Goal: Communication & Community: Answer question/provide support

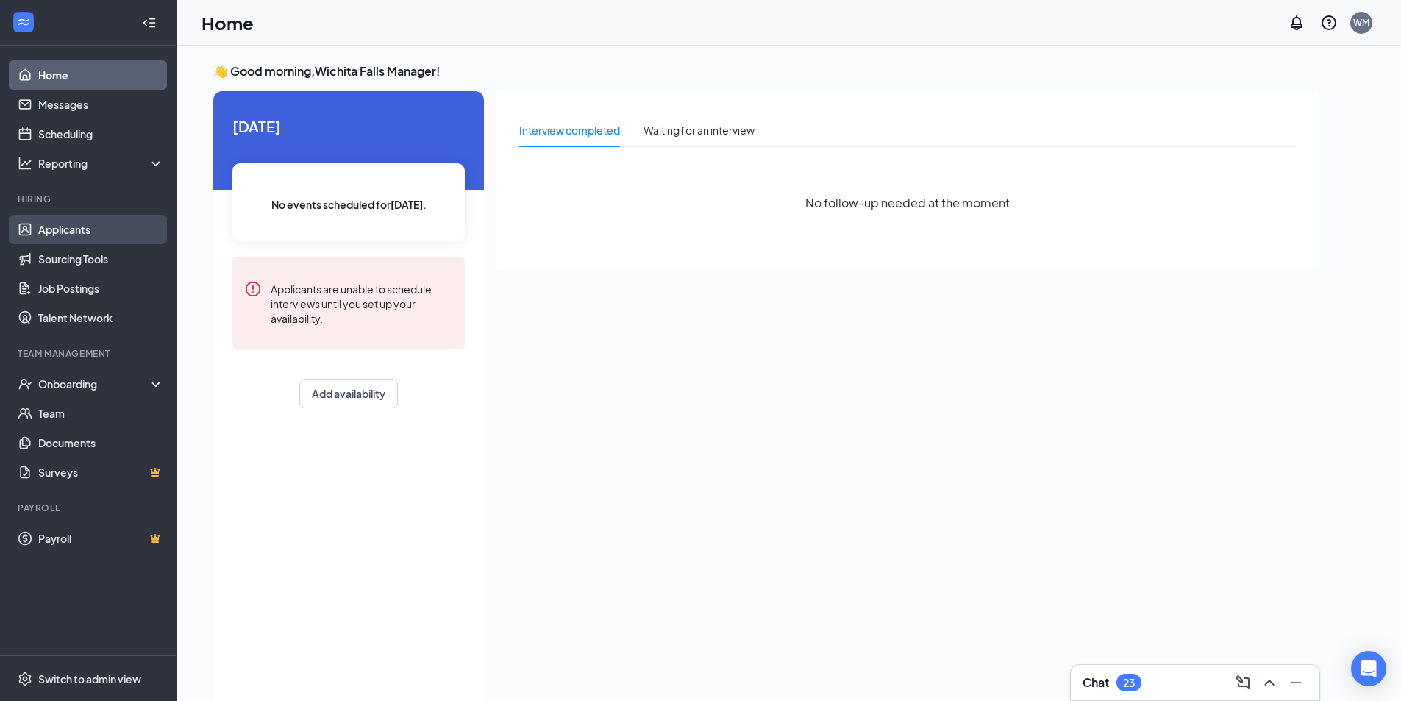
click at [51, 235] on link "Applicants" at bounding box center [101, 229] width 126 height 29
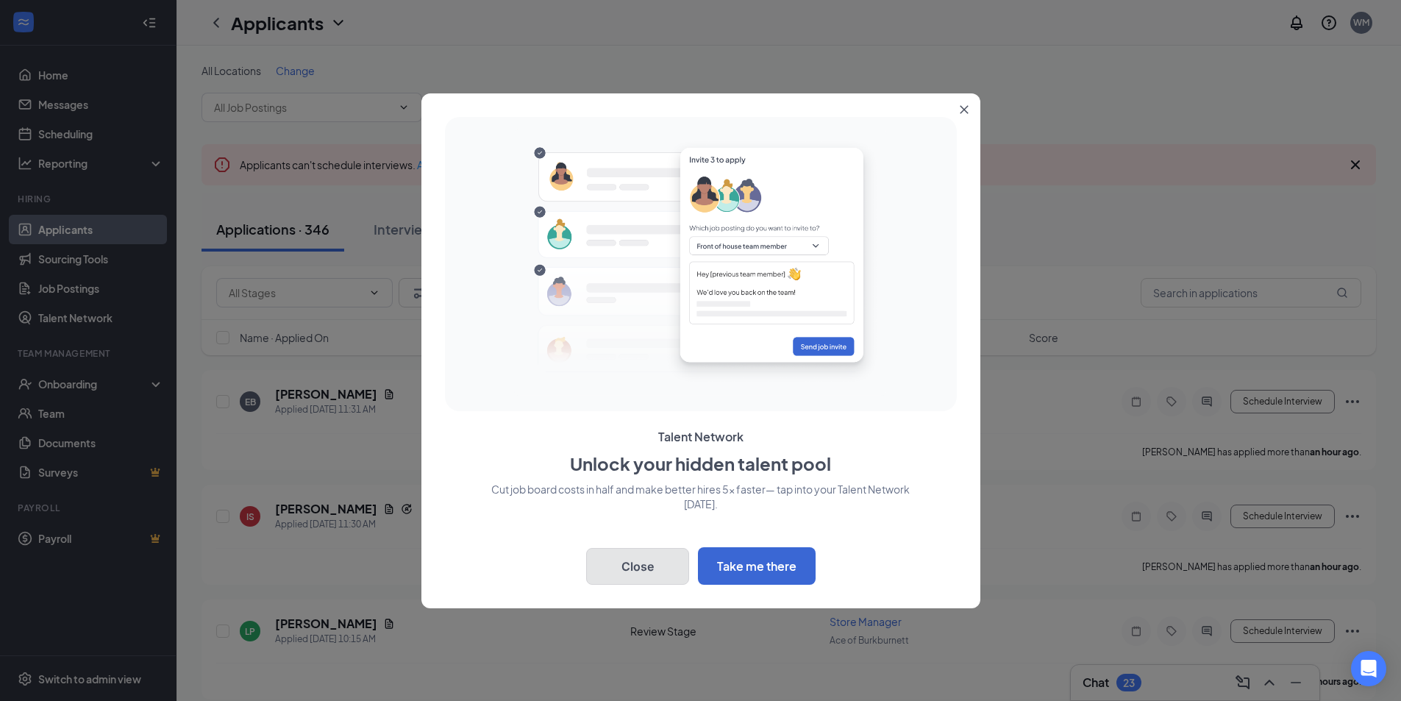
click at [640, 569] on button "Close" at bounding box center [637, 566] width 103 height 37
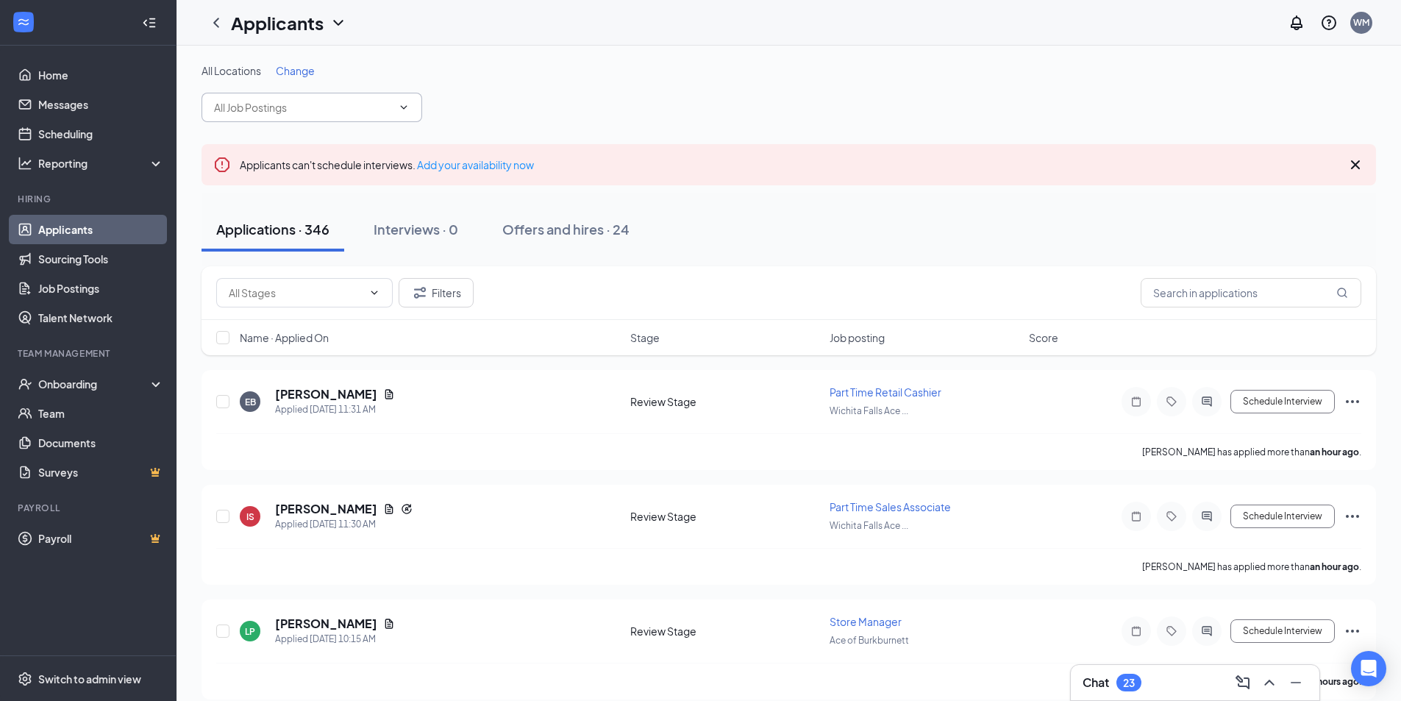
click at [294, 108] on input "text" at bounding box center [303, 107] width 178 height 16
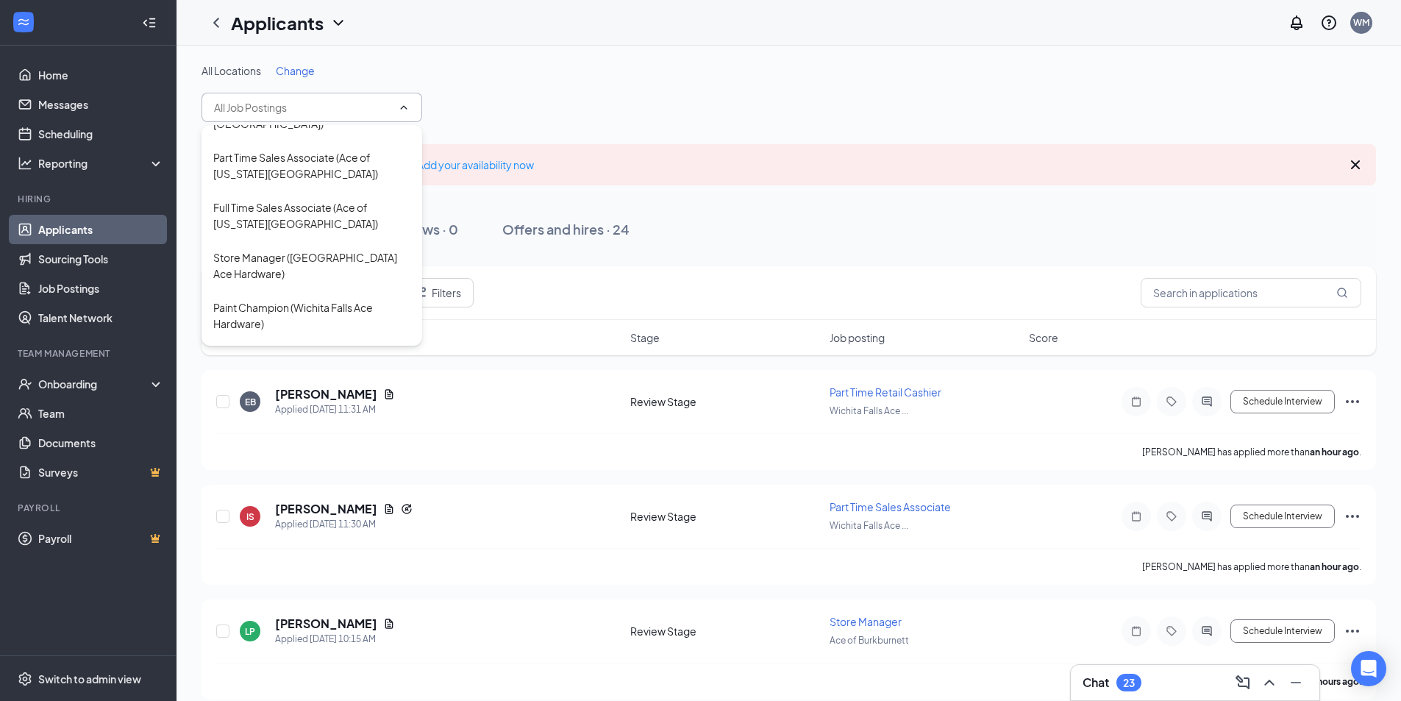
scroll to position [441, 0]
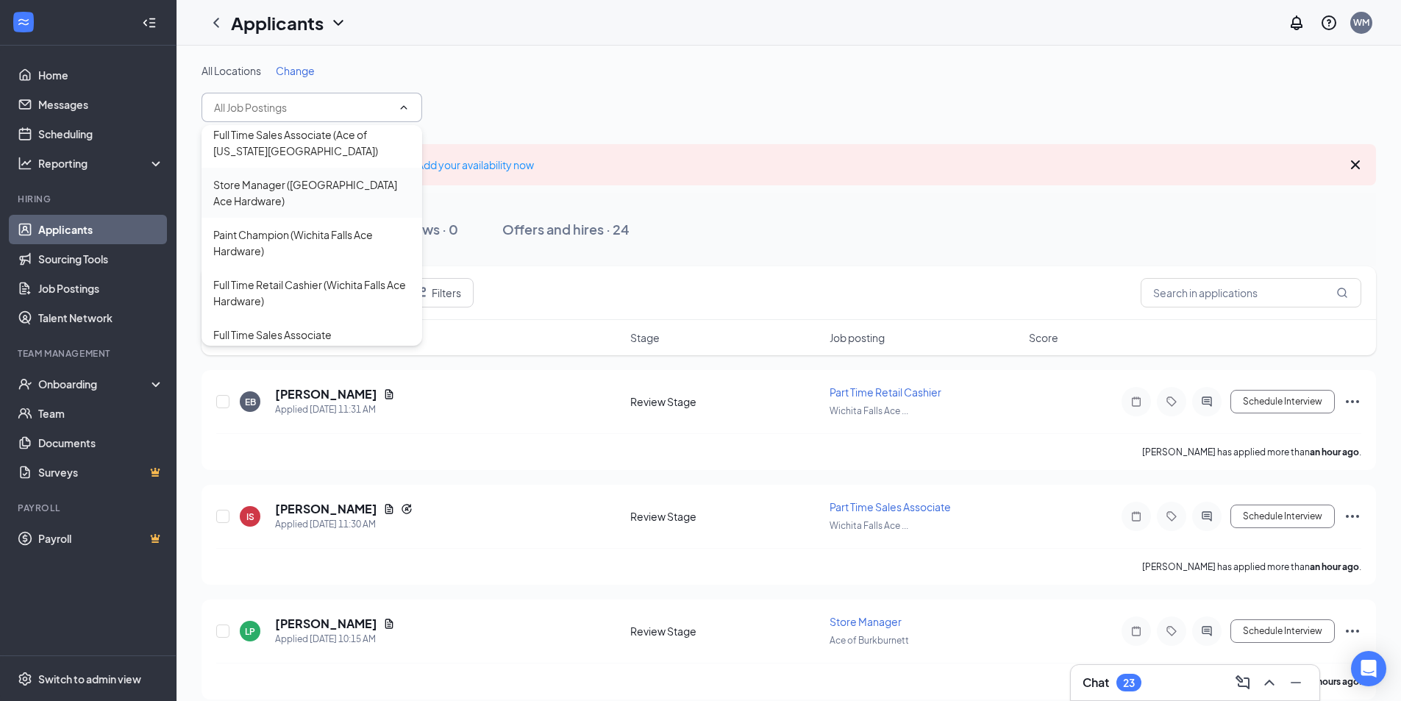
click at [336, 184] on div "Store Manager ([GEOGRAPHIC_DATA] Ace Hardware)" at bounding box center [311, 192] width 197 height 32
type input "Store Manager ([GEOGRAPHIC_DATA] Ace Hardware)"
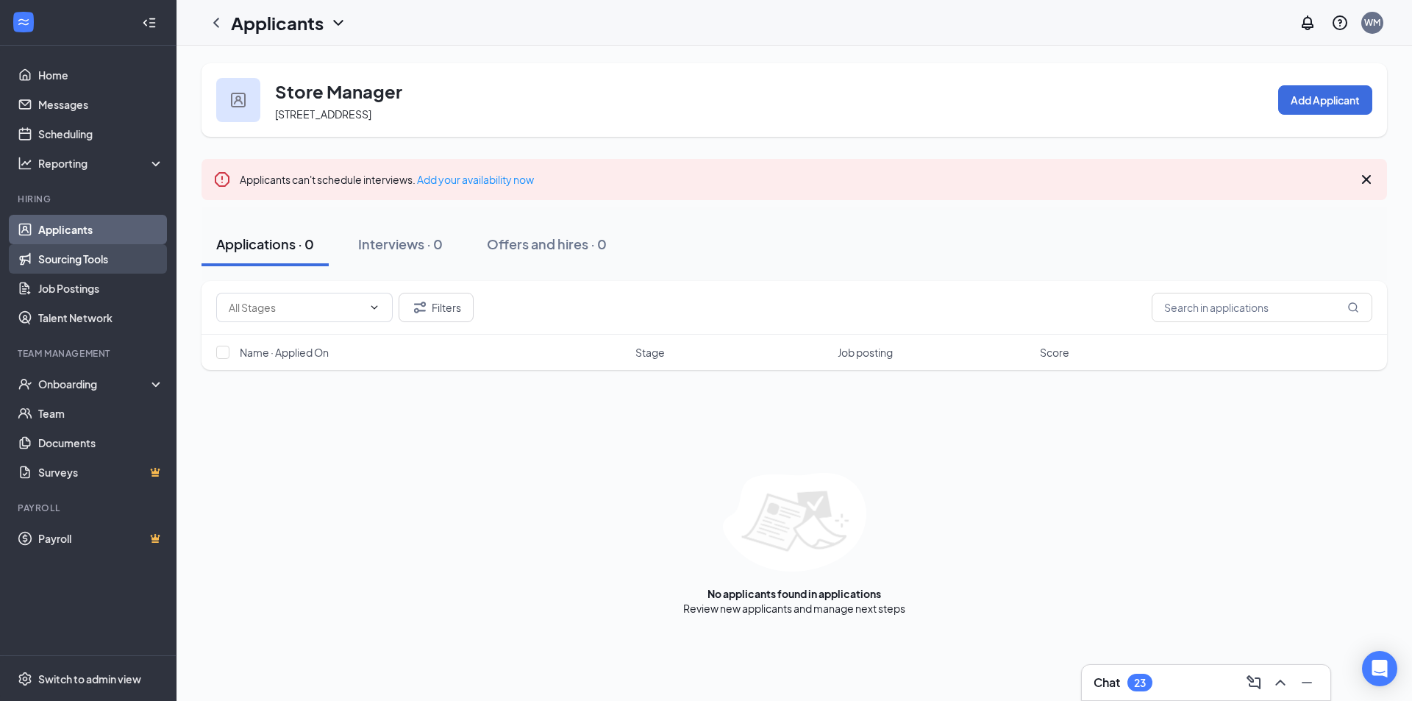
click at [70, 263] on link "Sourcing Tools" at bounding box center [101, 258] width 126 height 29
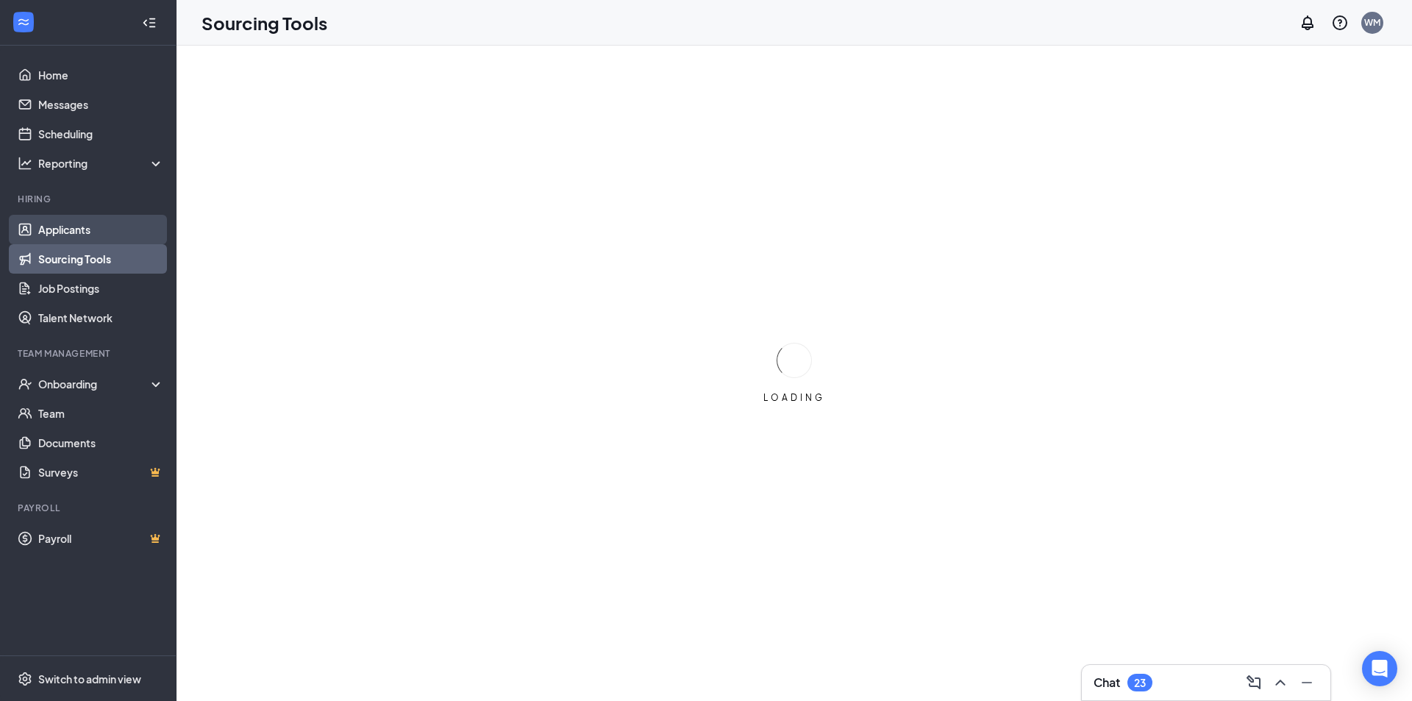
click at [84, 235] on link "Applicants" at bounding box center [101, 229] width 126 height 29
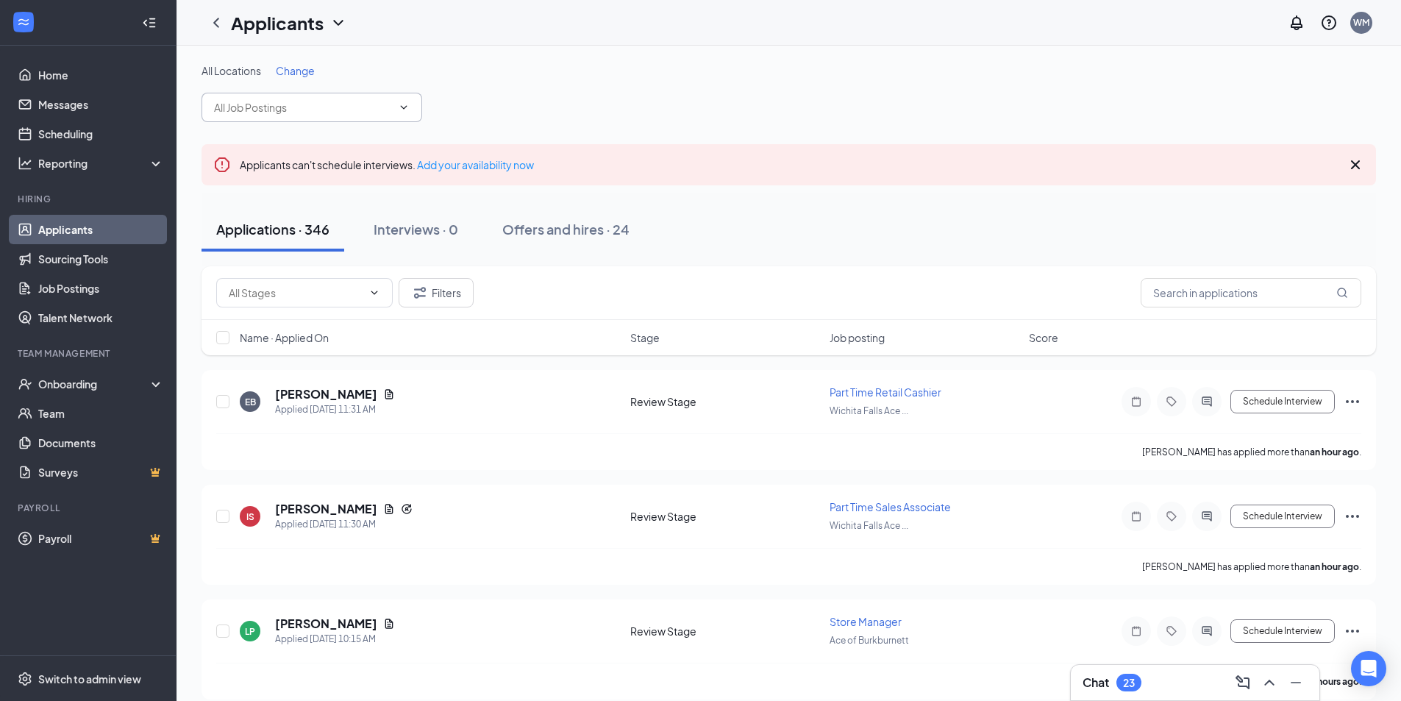
click at [403, 109] on icon "ChevronDown" at bounding box center [404, 107] width 12 height 12
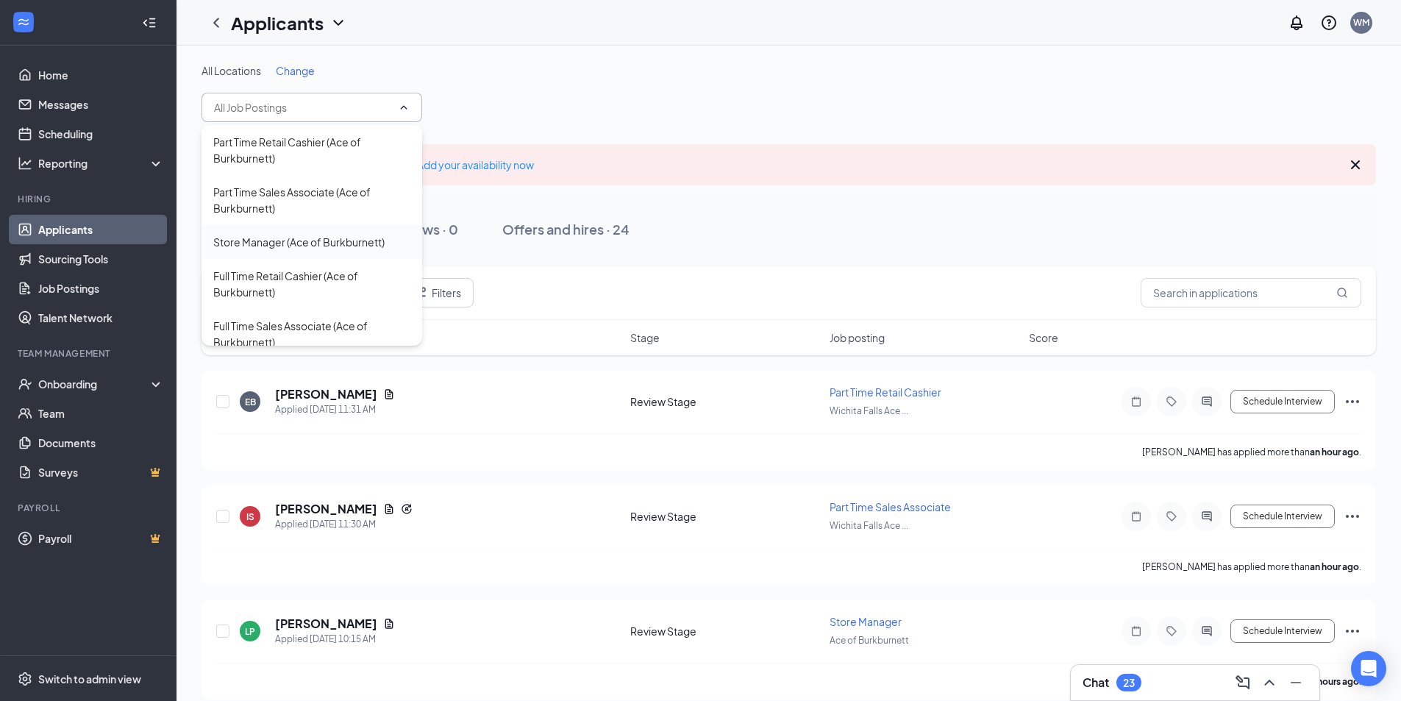
click at [298, 240] on div "Store Manager (Ace of Burkburnett)" at bounding box center [298, 242] width 171 height 16
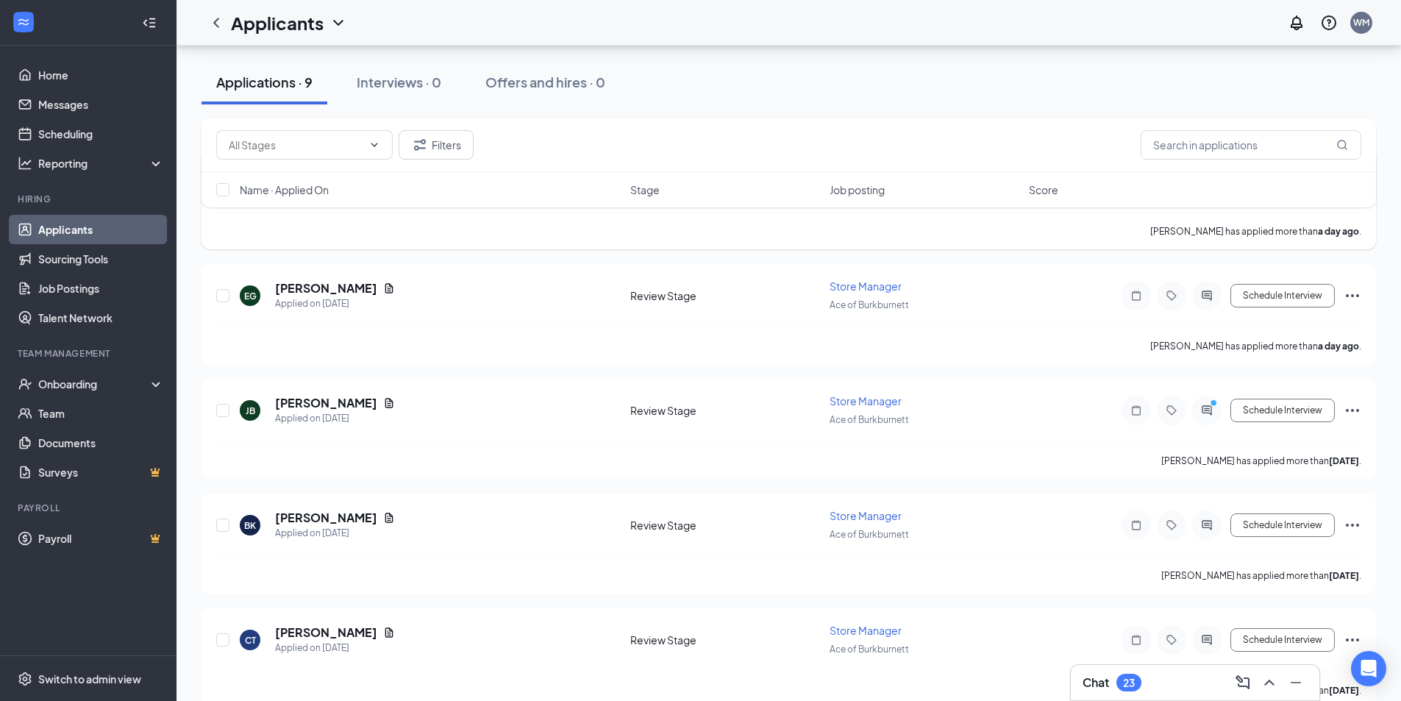
scroll to position [719, 0]
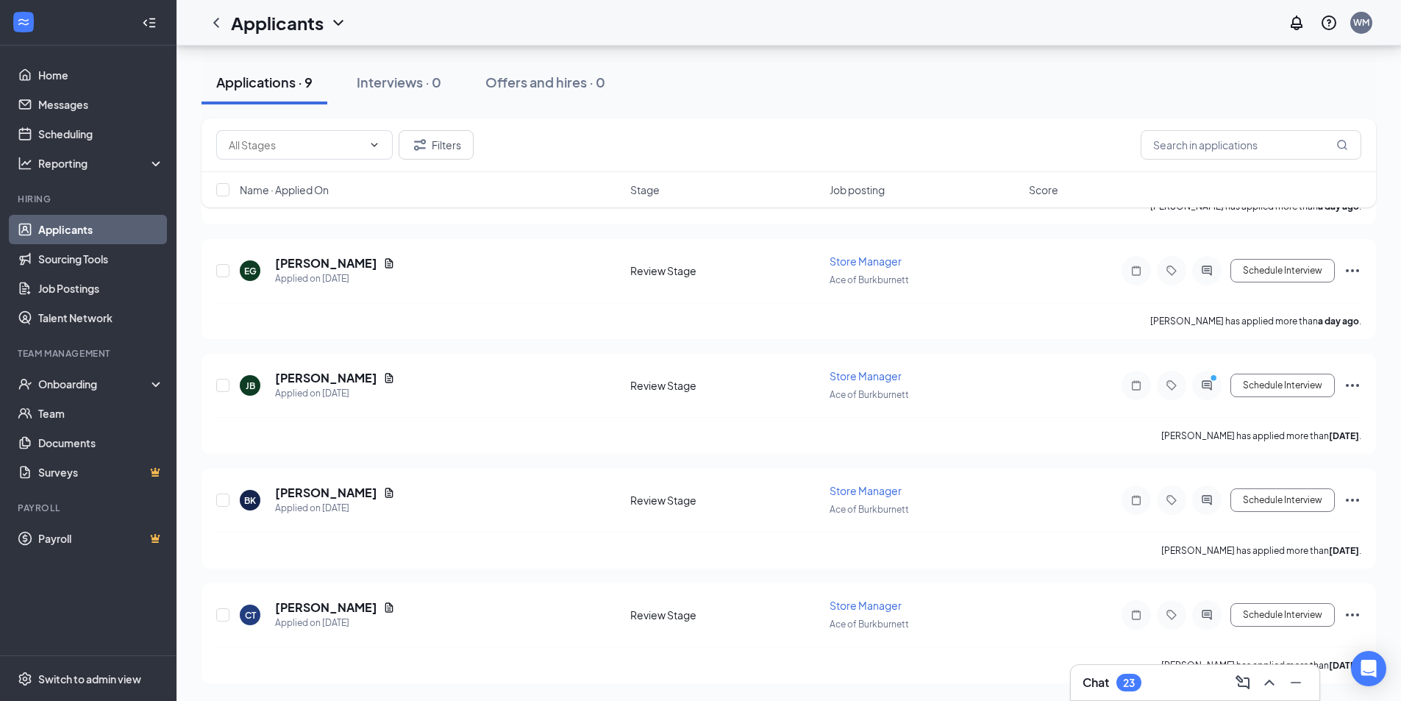
click at [337, 17] on icon "ChevronDown" at bounding box center [338, 23] width 18 height 18
click at [285, 63] on link "Applicants" at bounding box center [319, 64] width 159 height 15
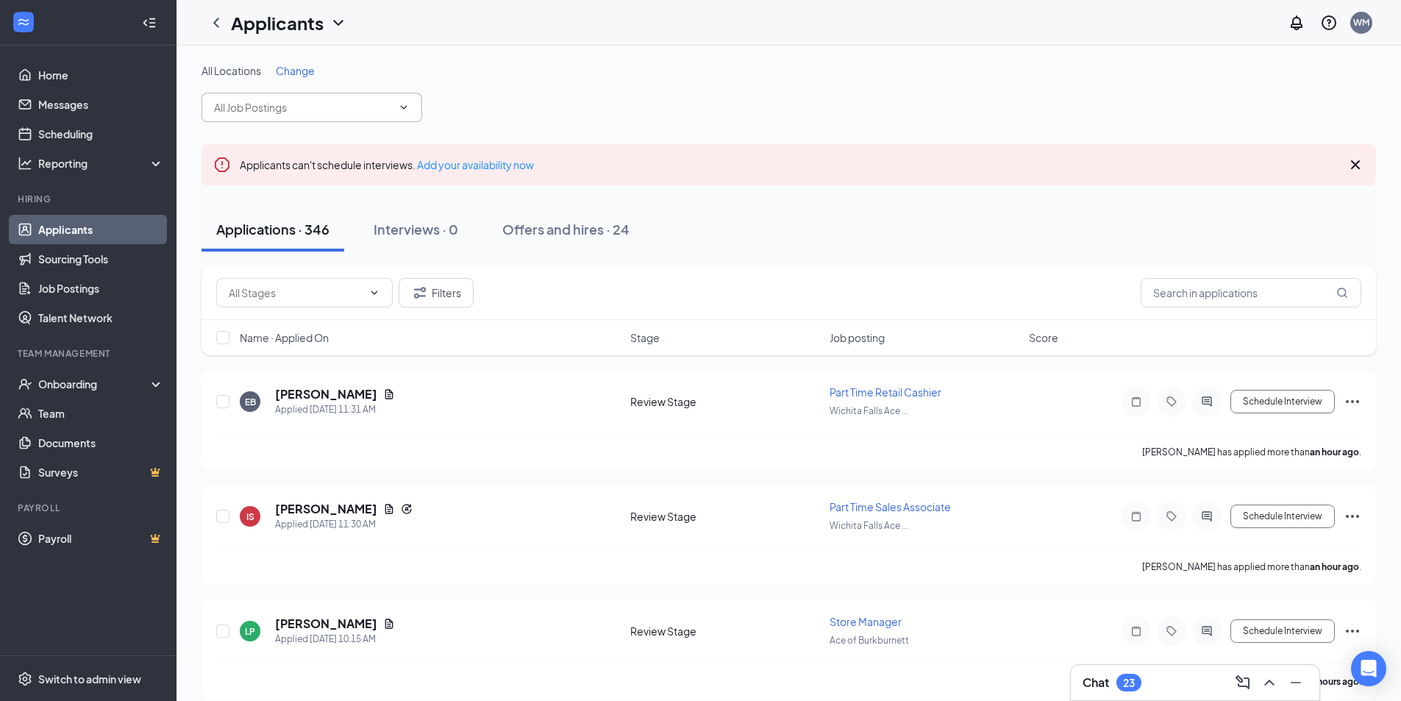
click at [369, 107] on input "text" at bounding box center [303, 107] width 178 height 16
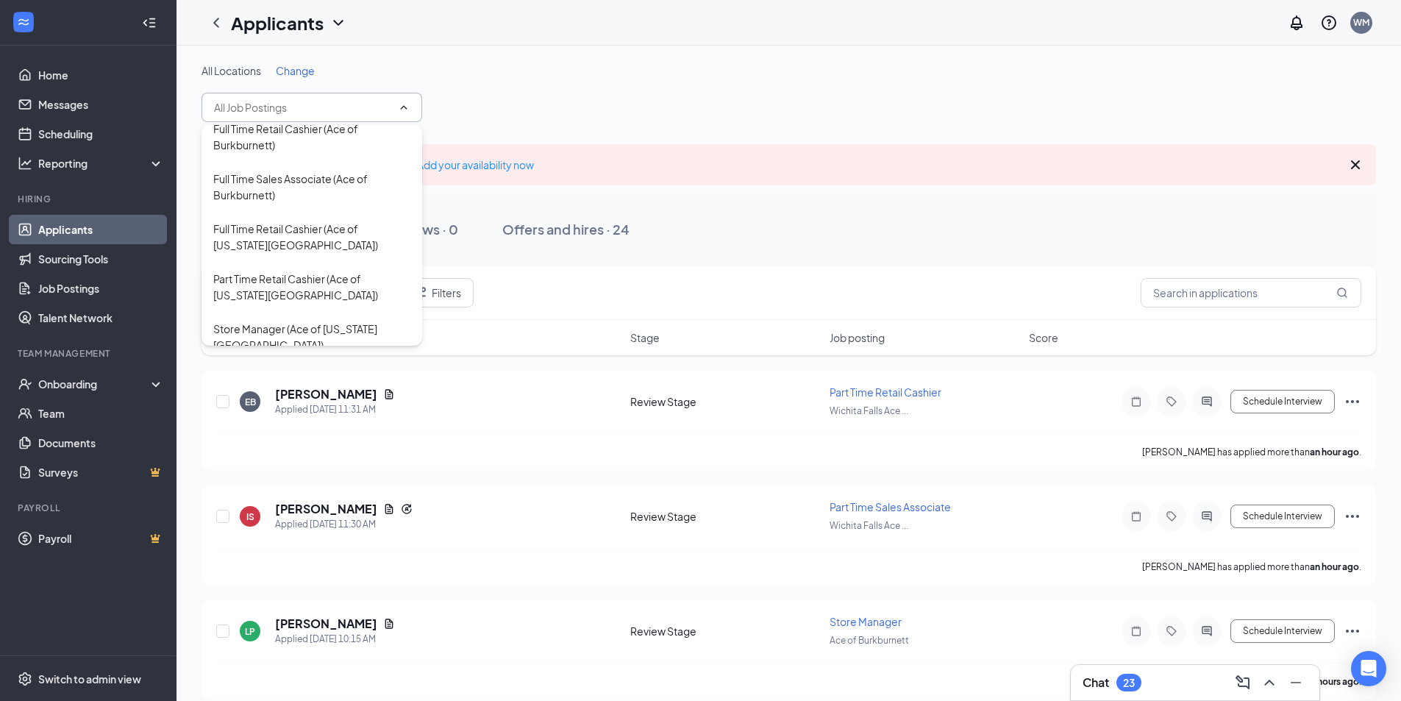
scroll to position [221, 0]
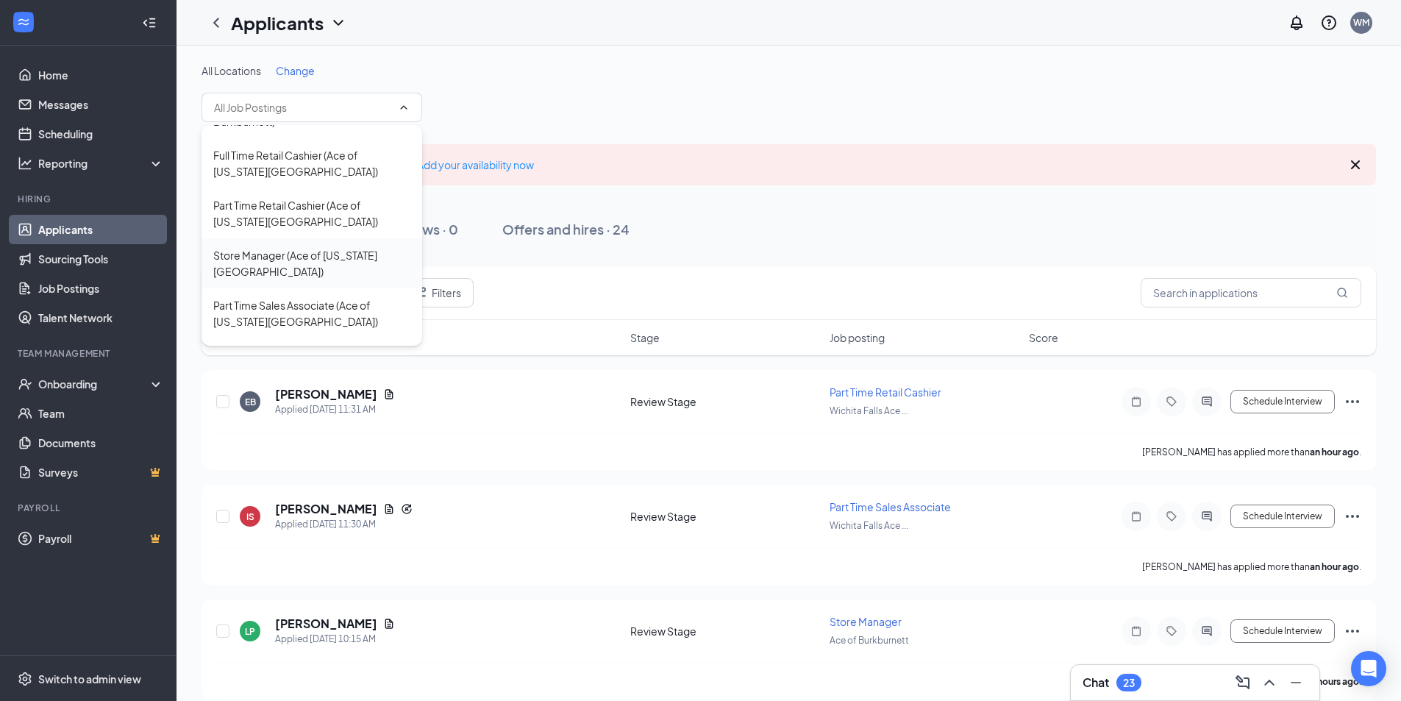
click at [301, 253] on div "Store Manager (Ace of [US_STATE][GEOGRAPHIC_DATA])" at bounding box center [311, 263] width 197 height 32
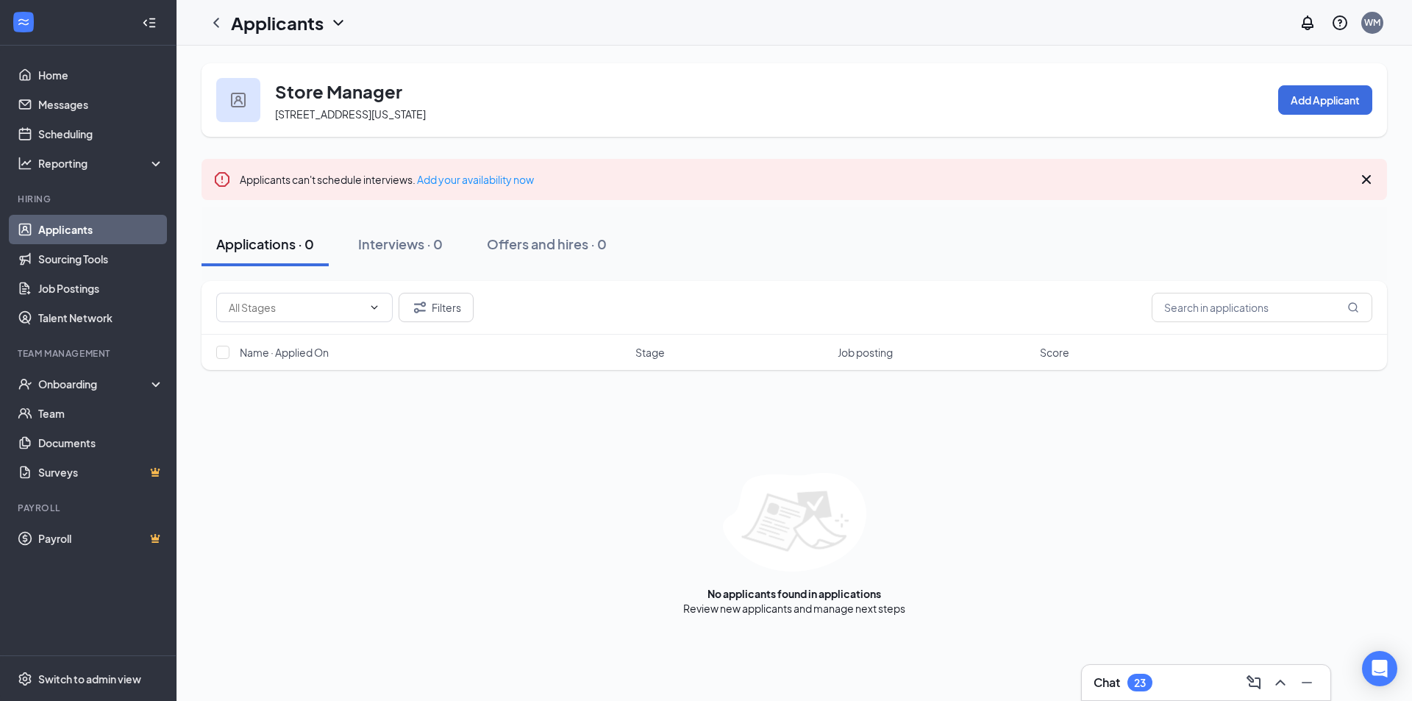
click at [340, 21] on icon "ChevronDown" at bounding box center [338, 23] width 18 height 18
click at [274, 63] on link "Applicants" at bounding box center [319, 64] width 159 height 15
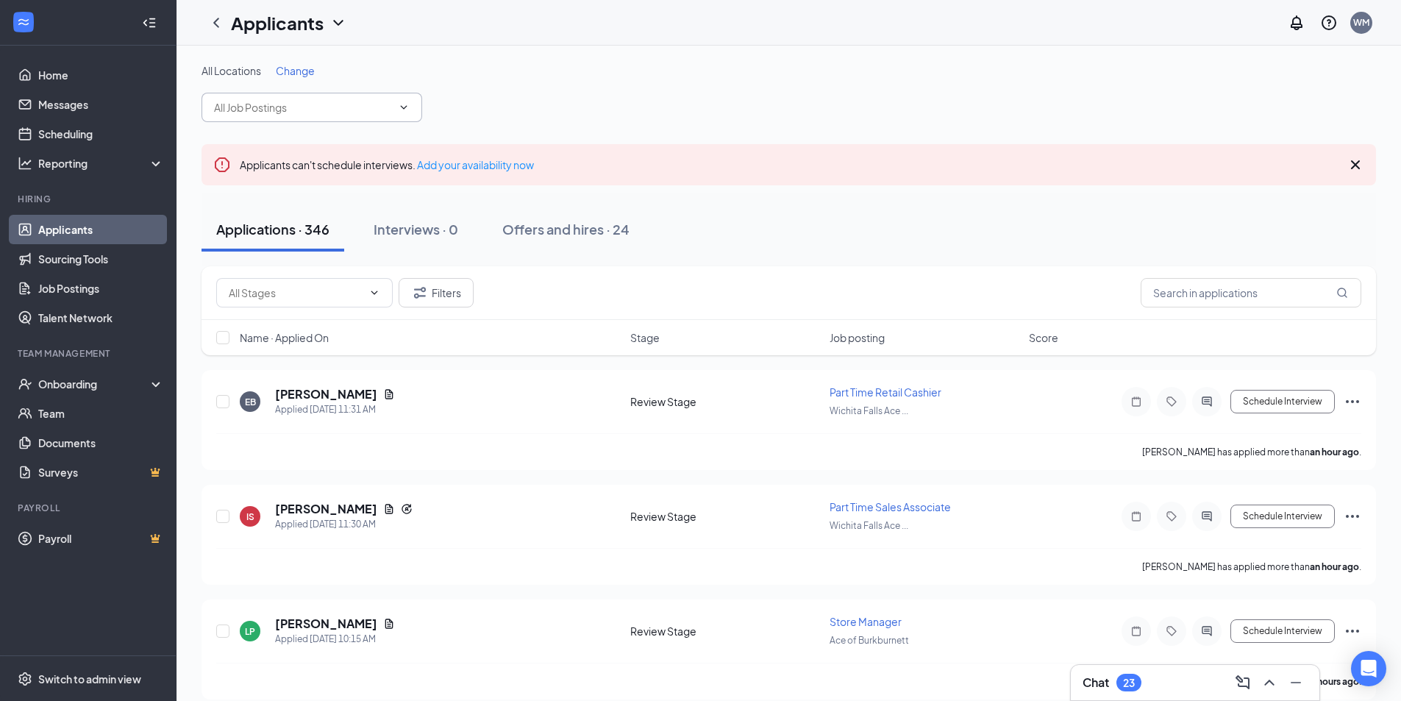
click at [324, 105] on input "text" at bounding box center [303, 107] width 178 height 16
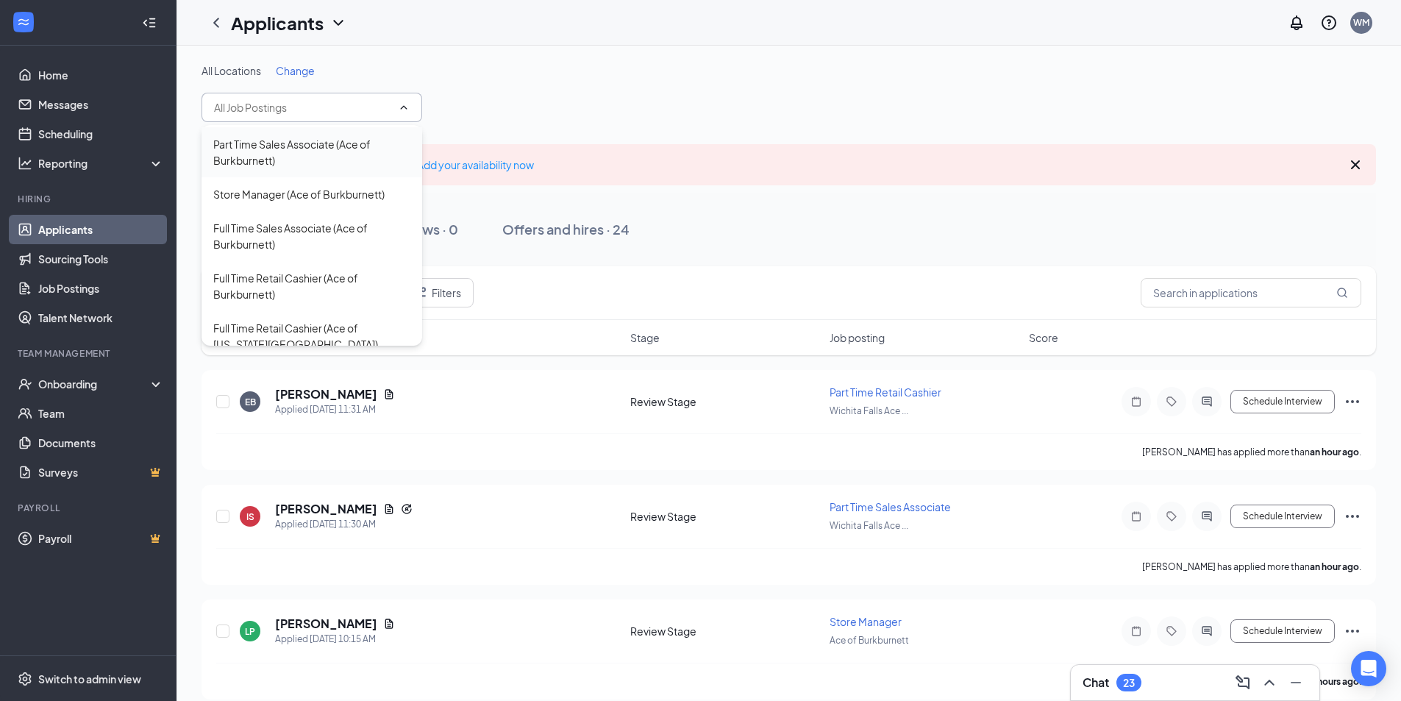
scroll to position [74, 0]
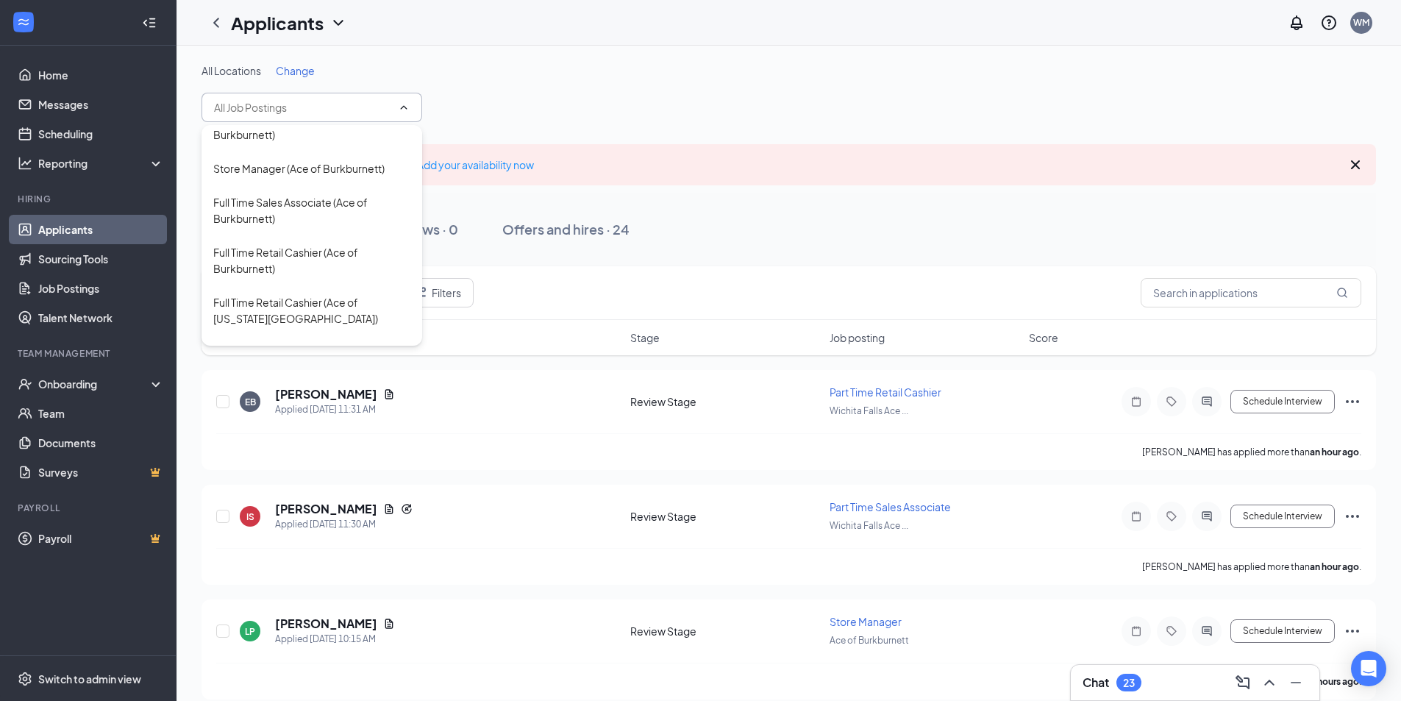
click at [752, 114] on div "All Locations Change" at bounding box center [788, 92] width 1174 height 59
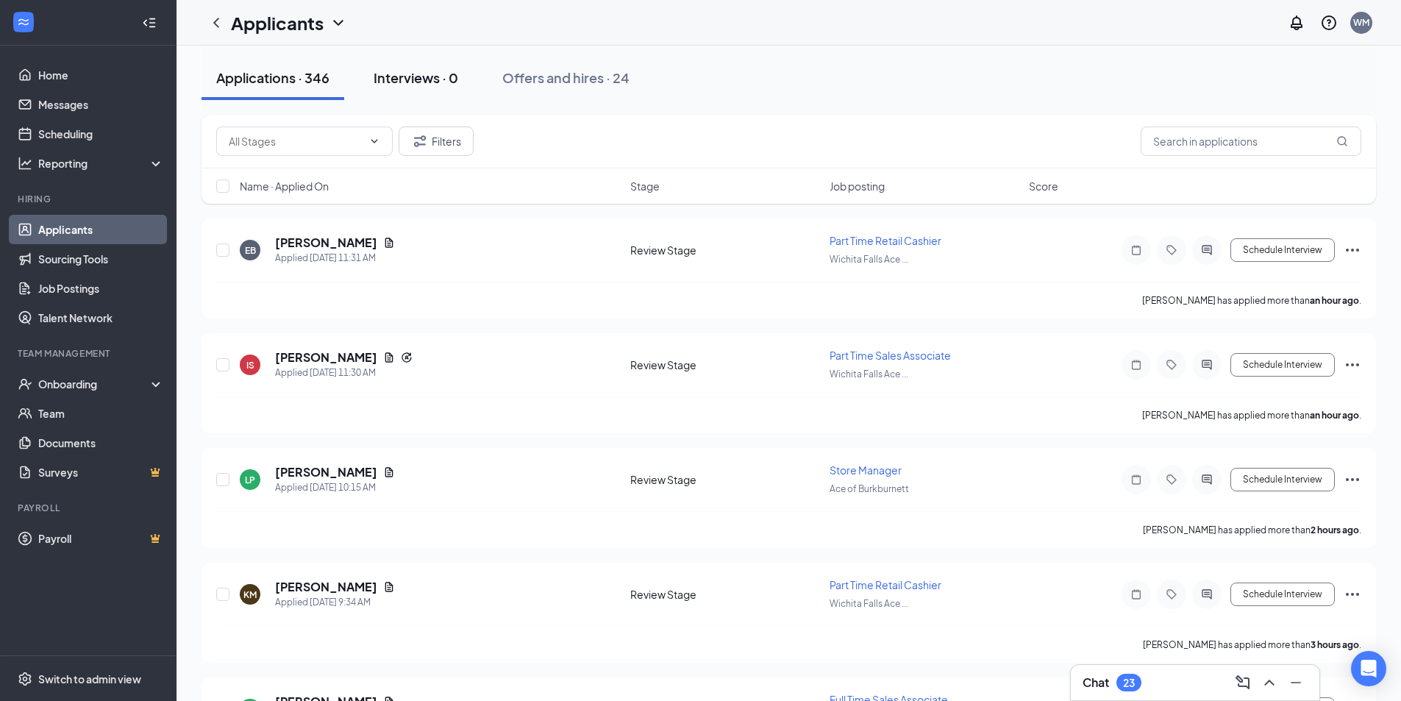
scroll to position [0, 0]
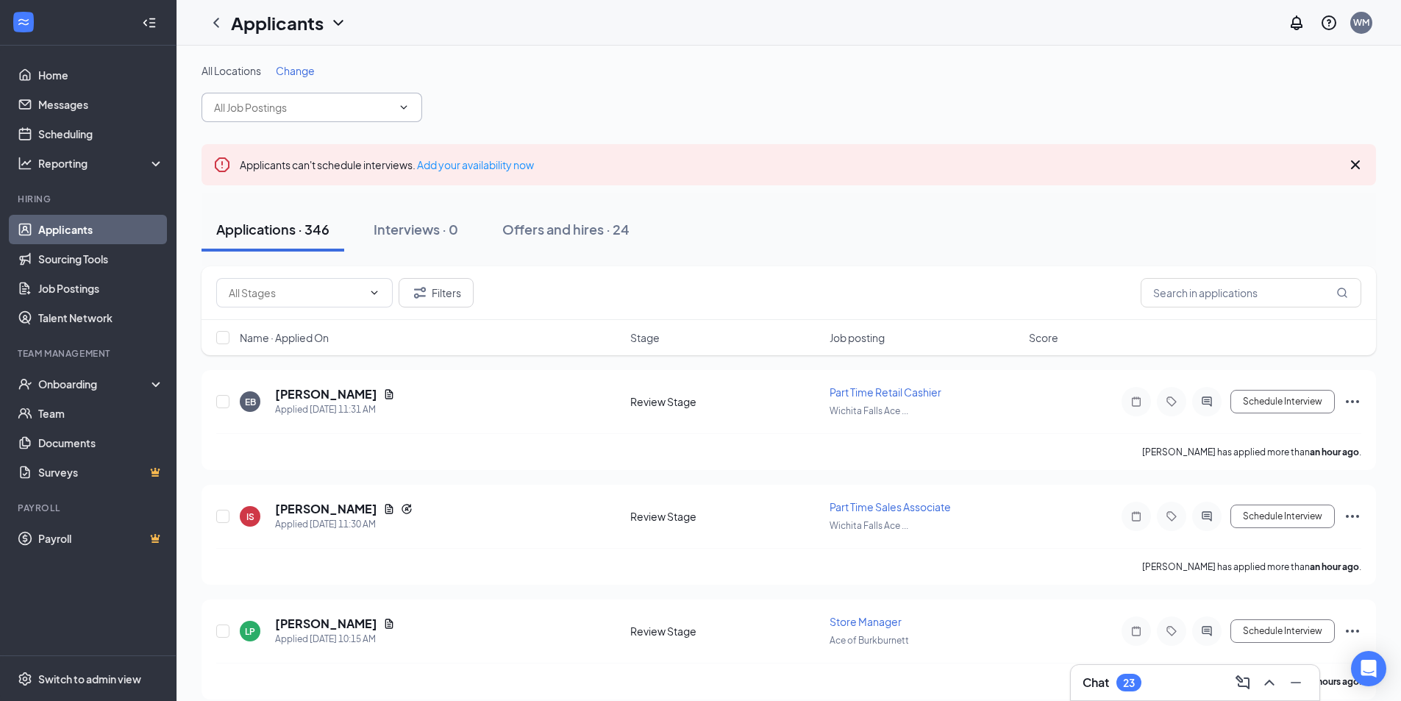
click at [403, 104] on icon "ChevronDown" at bounding box center [404, 107] width 12 height 12
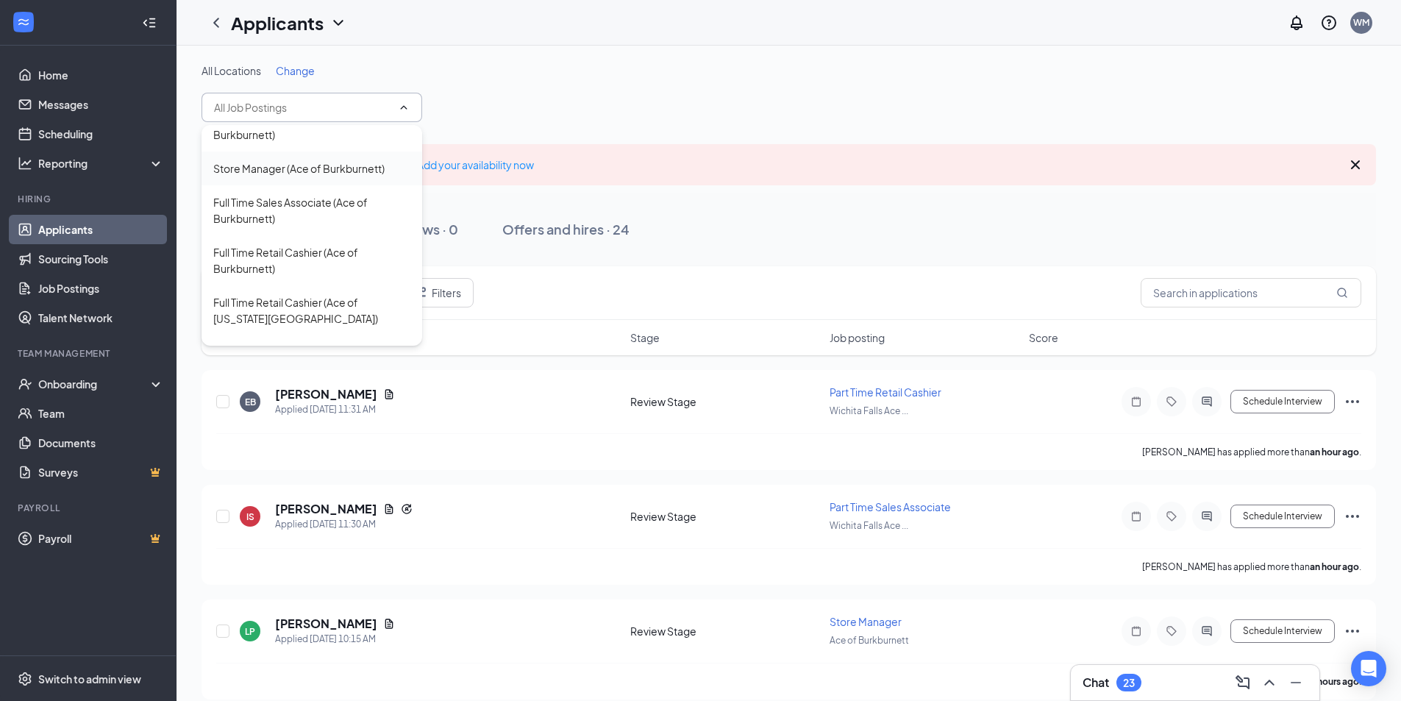
click at [354, 171] on div "Store Manager (Ace of Burkburnett)" at bounding box center [298, 168] width 171 height 16
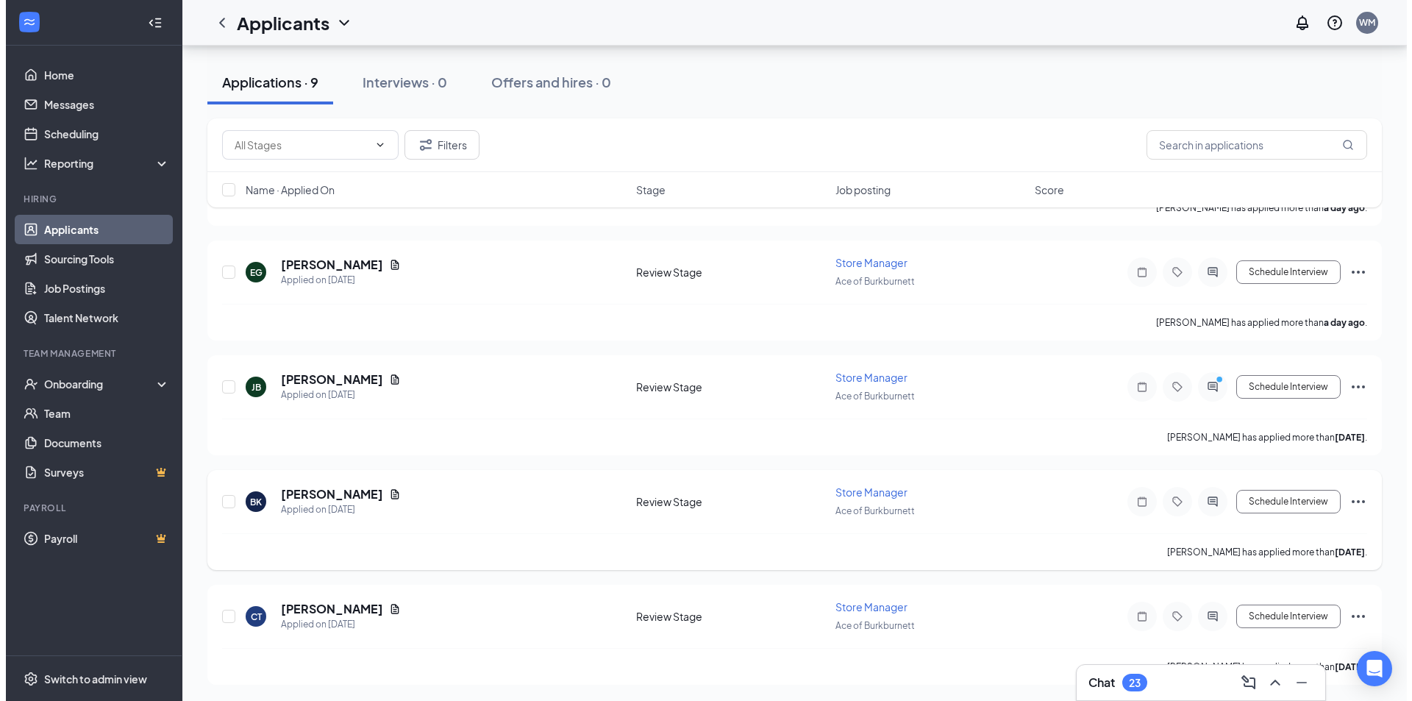
scroll to position [719, 0]
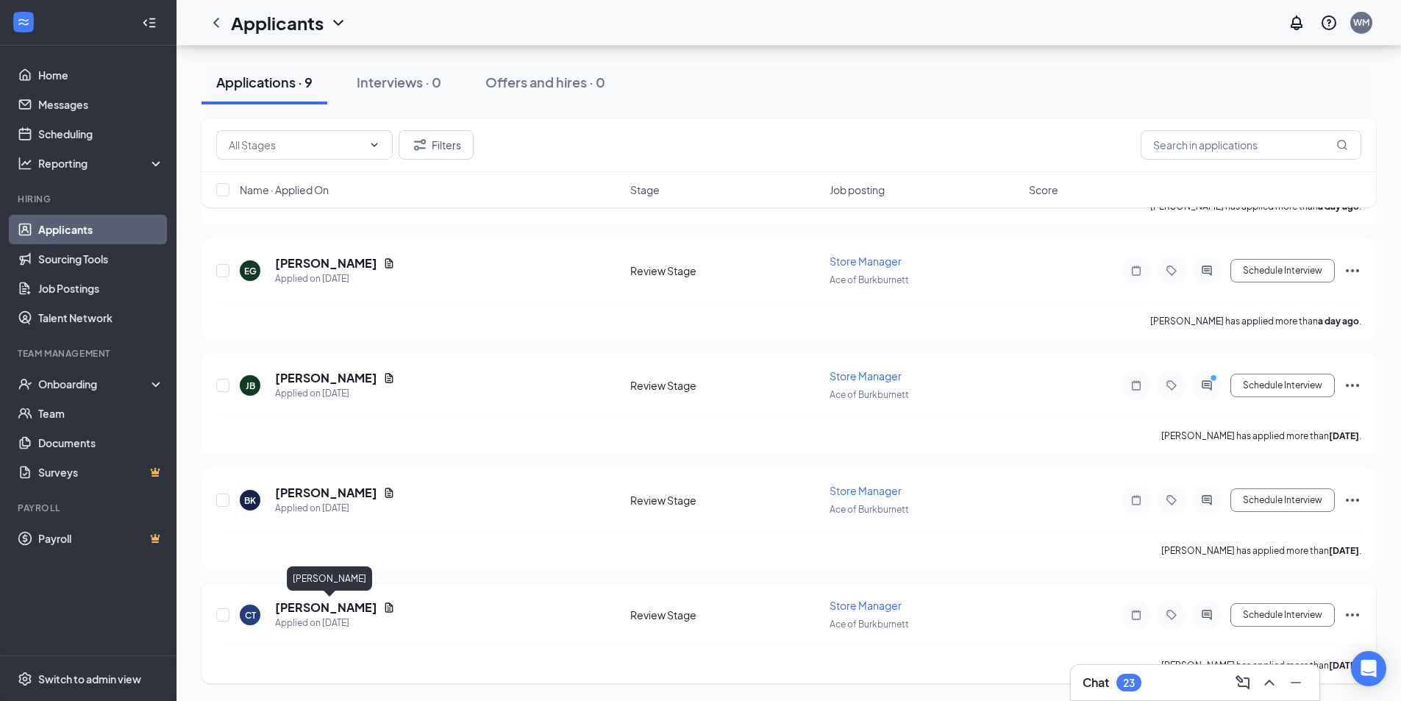
click at [328, 607] on h5 "[PERSON_NAME]" at bounding box center [326, 607] width 102 height 16
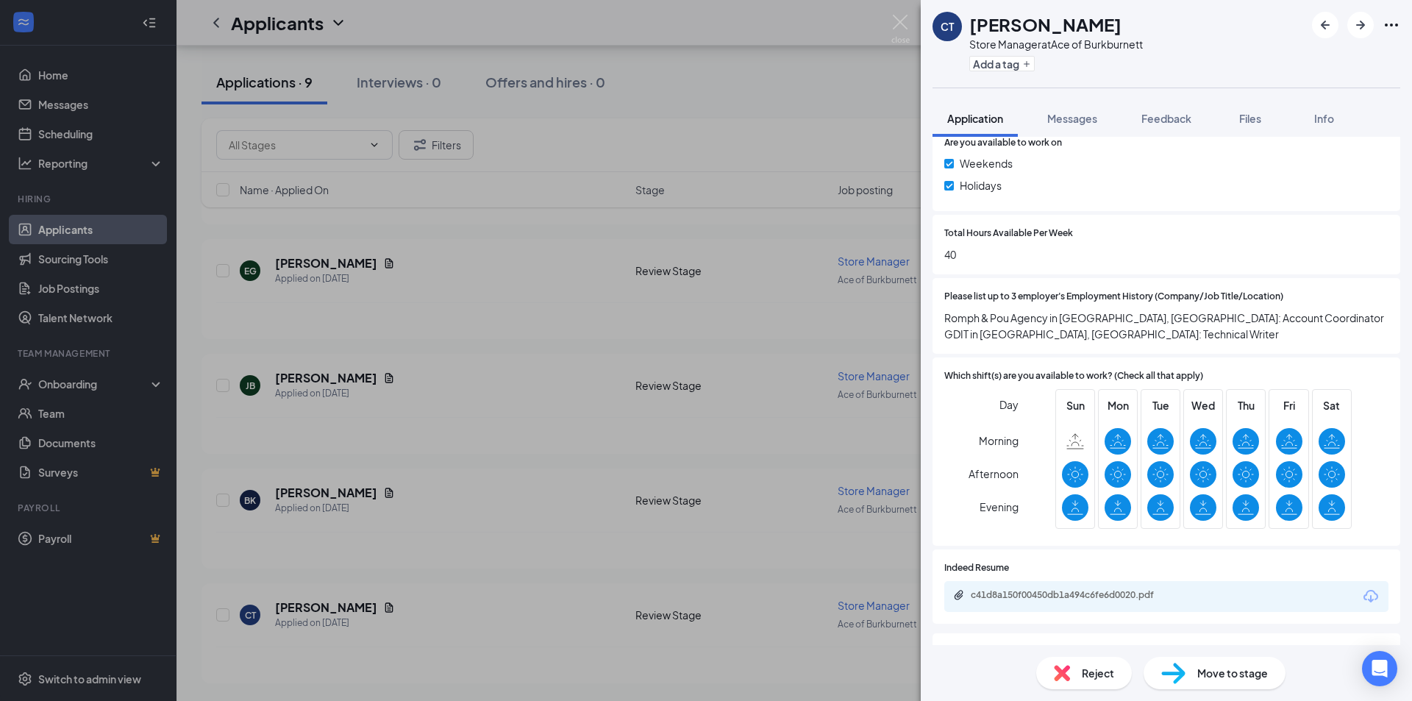
scroll to position [588, 0]
click at [493, 513] on div "CT [PERSON_NAME] Store Manager at Ace of Burkburnett Add a tag Application Mess…" at bounding box center [706, 350] width 1412 height 701
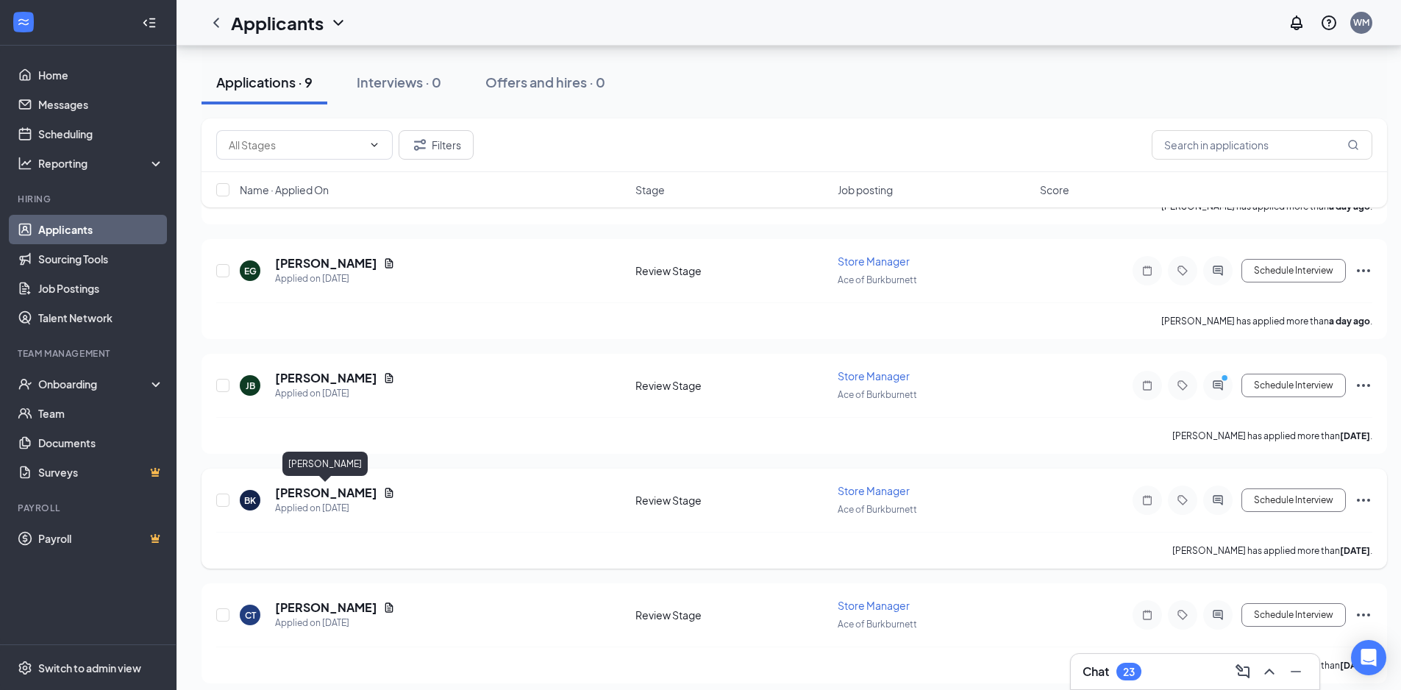
click at [302, 495] on h5 "[PERSON_NAME]" at bounding box center [326, 493] width 102 height 16
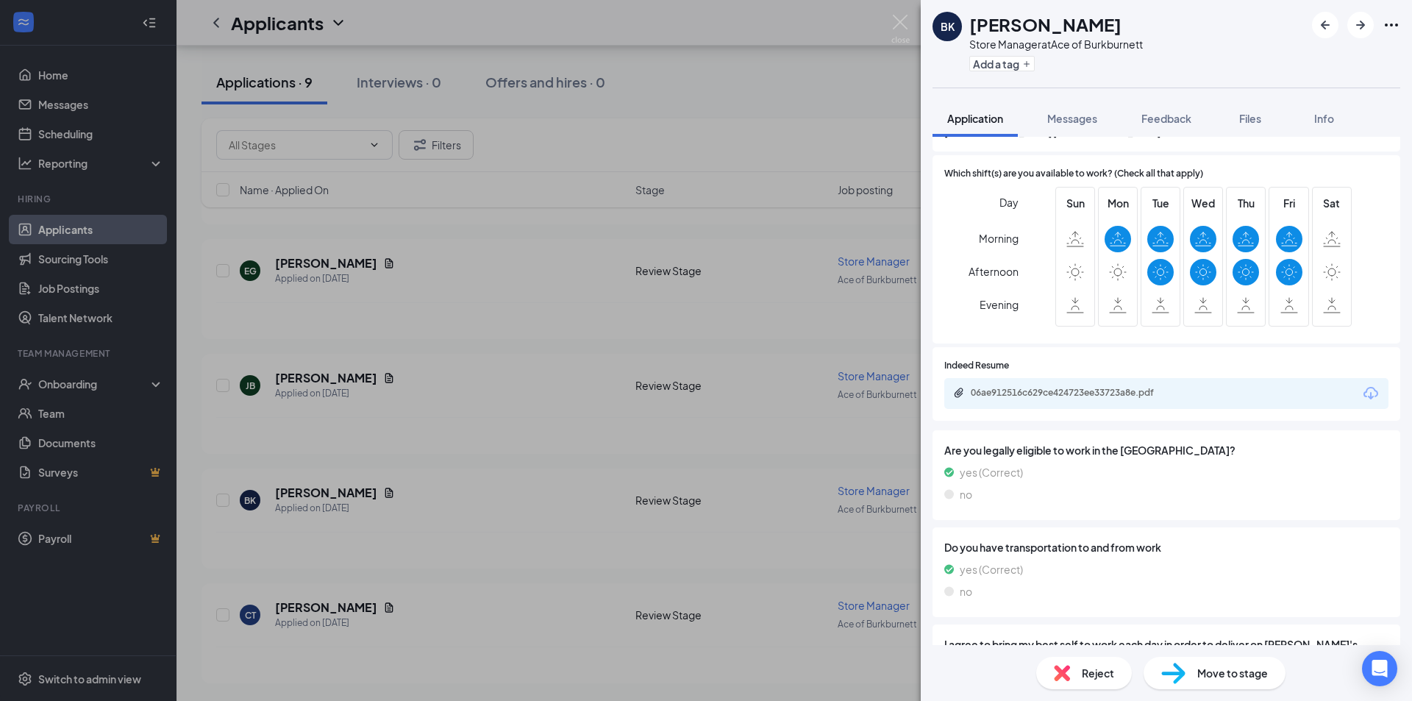
scroll to position [735, 0]
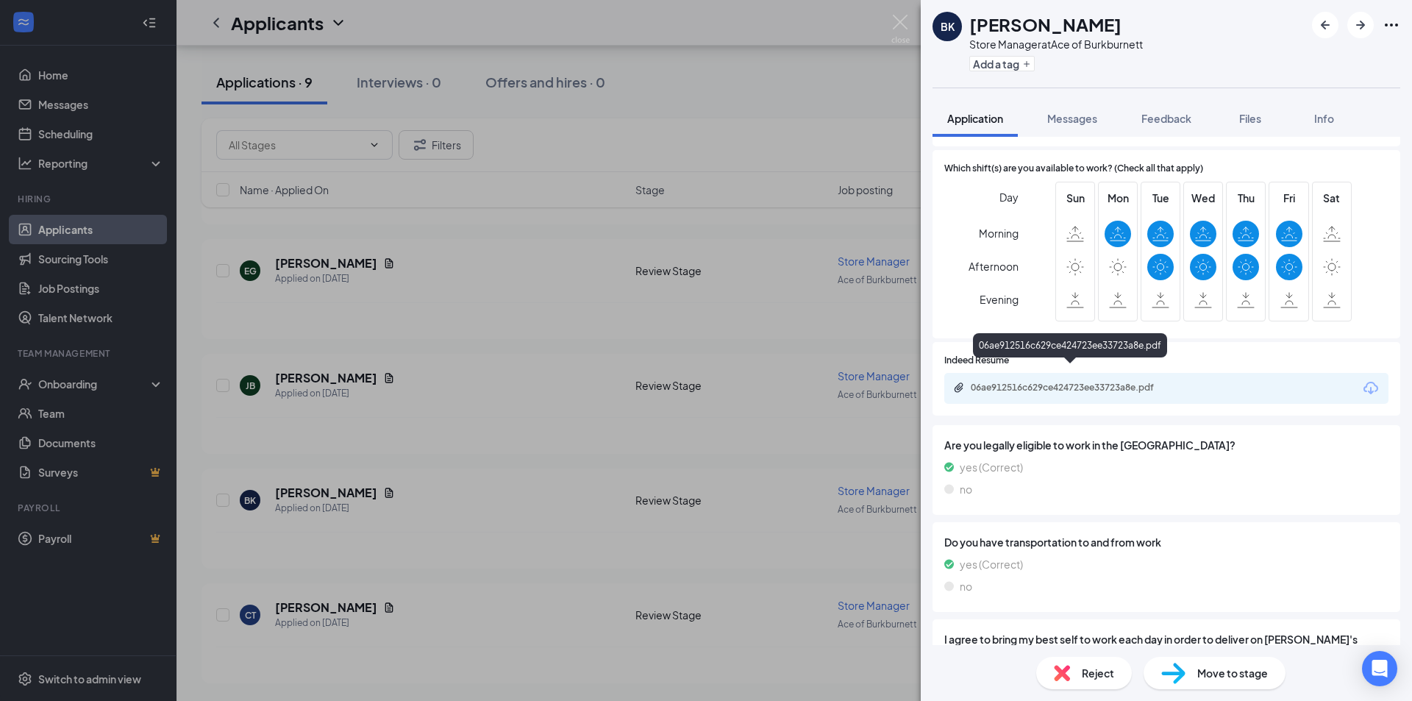
click at [1074, 382] on div "06ae912516c629ce424723ee33723a8e.pdf" at bounding box center [1074, 388] width 206 height 12
click at [1055, 382] on div "06ae912516c629ce424723ee33723a8e.pdf" at bounding box center [1074, 388] width 206 height 12
click at [1326, 26] on icon "ArrowLeftNew" at bounding box center [1325, 25] width 9 height 9
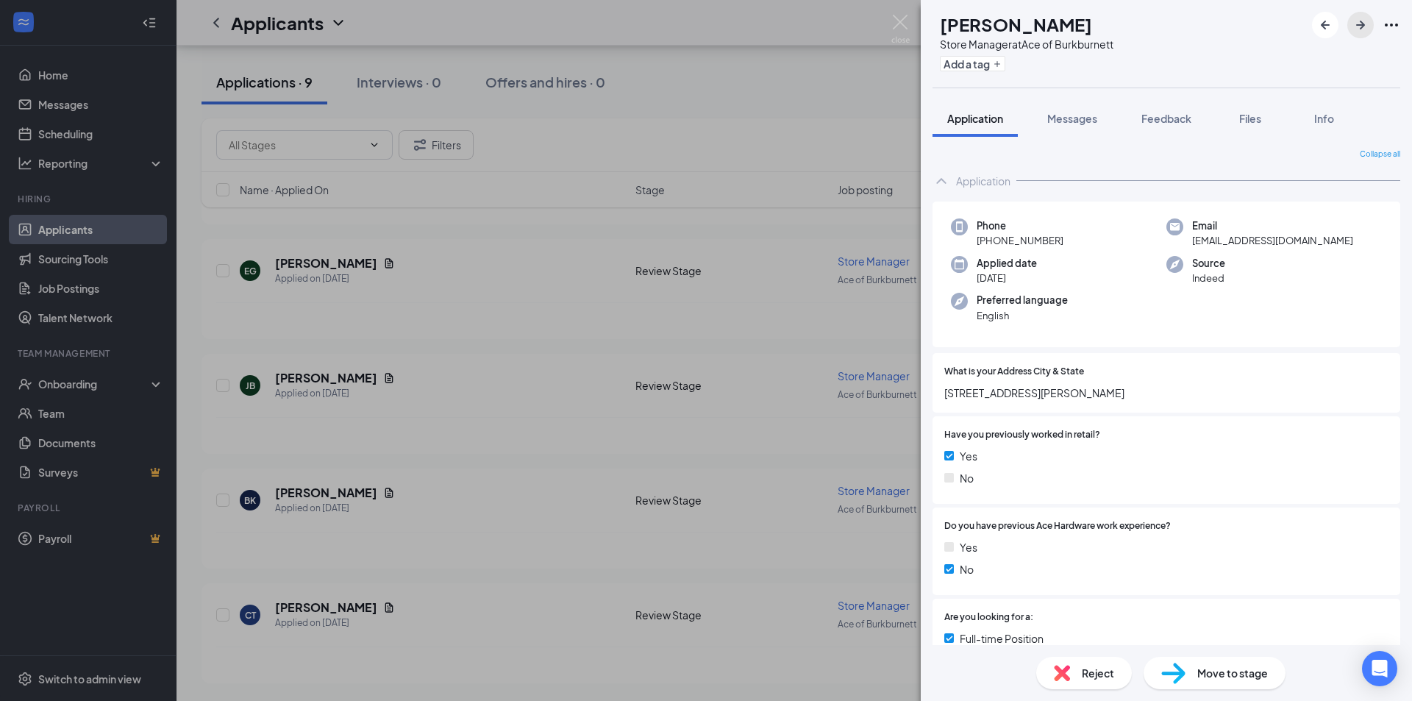
click at [1354, 15] on button "button" at bounding box center [1360, 25] width 26 height 26
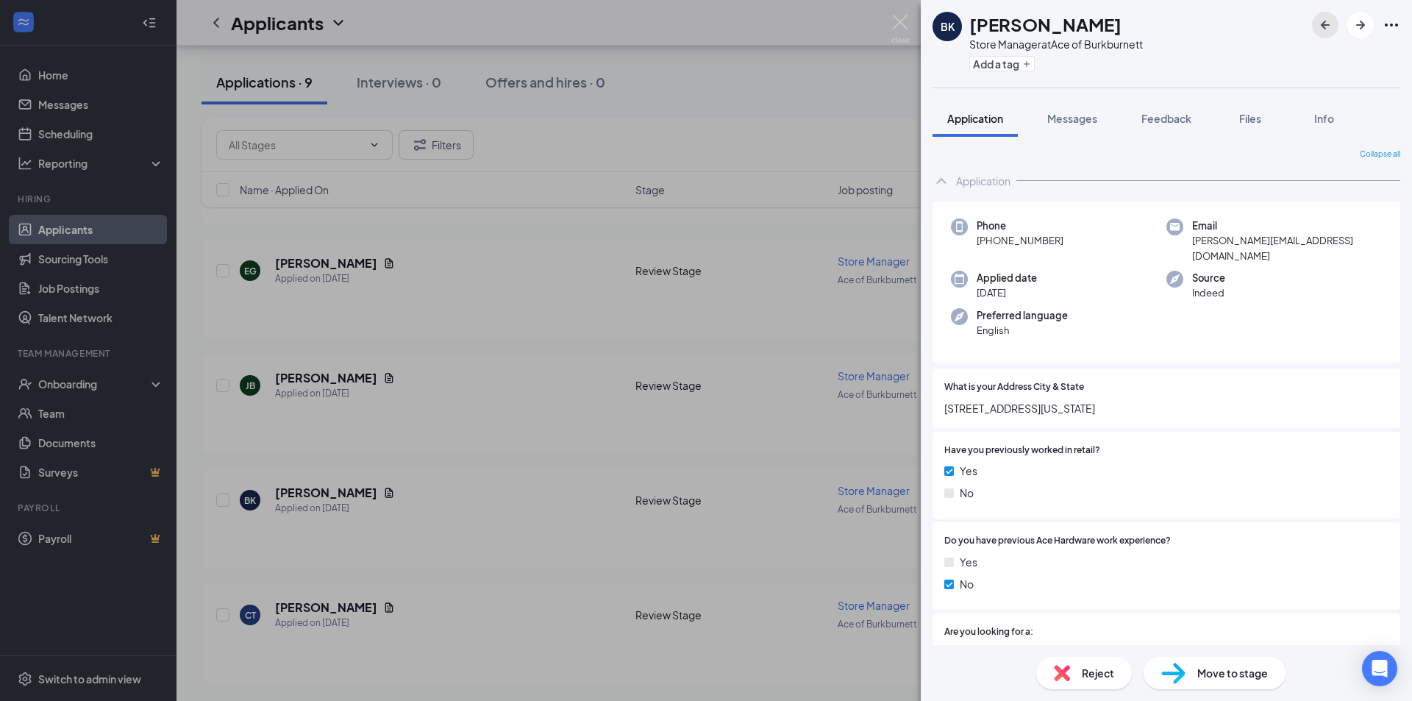
click at [1322, 24] on icon "ArrowLeftNew" at bounding box center [1325, 25] width 9 height 9
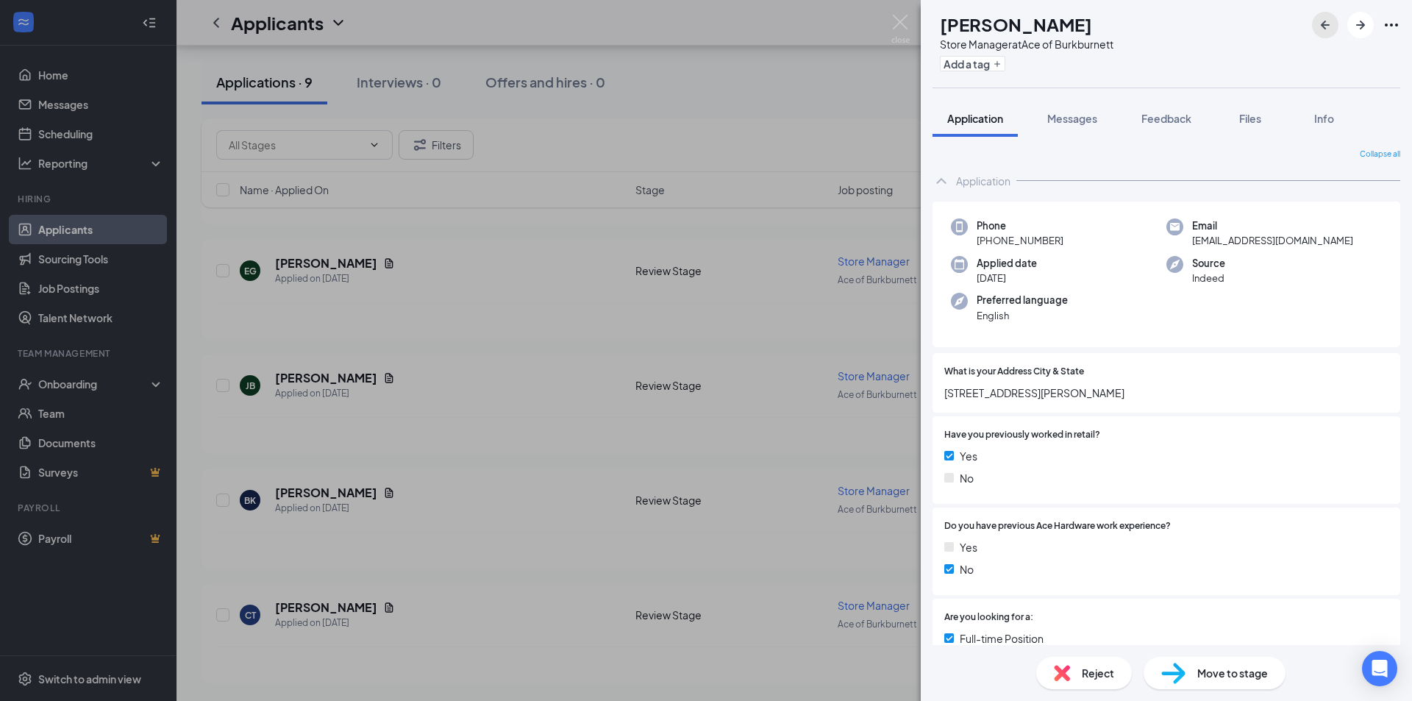
click at [1322, 24] on icon "ArrowLeftNew" at bounding box center [1325, 25] width 9 height 9
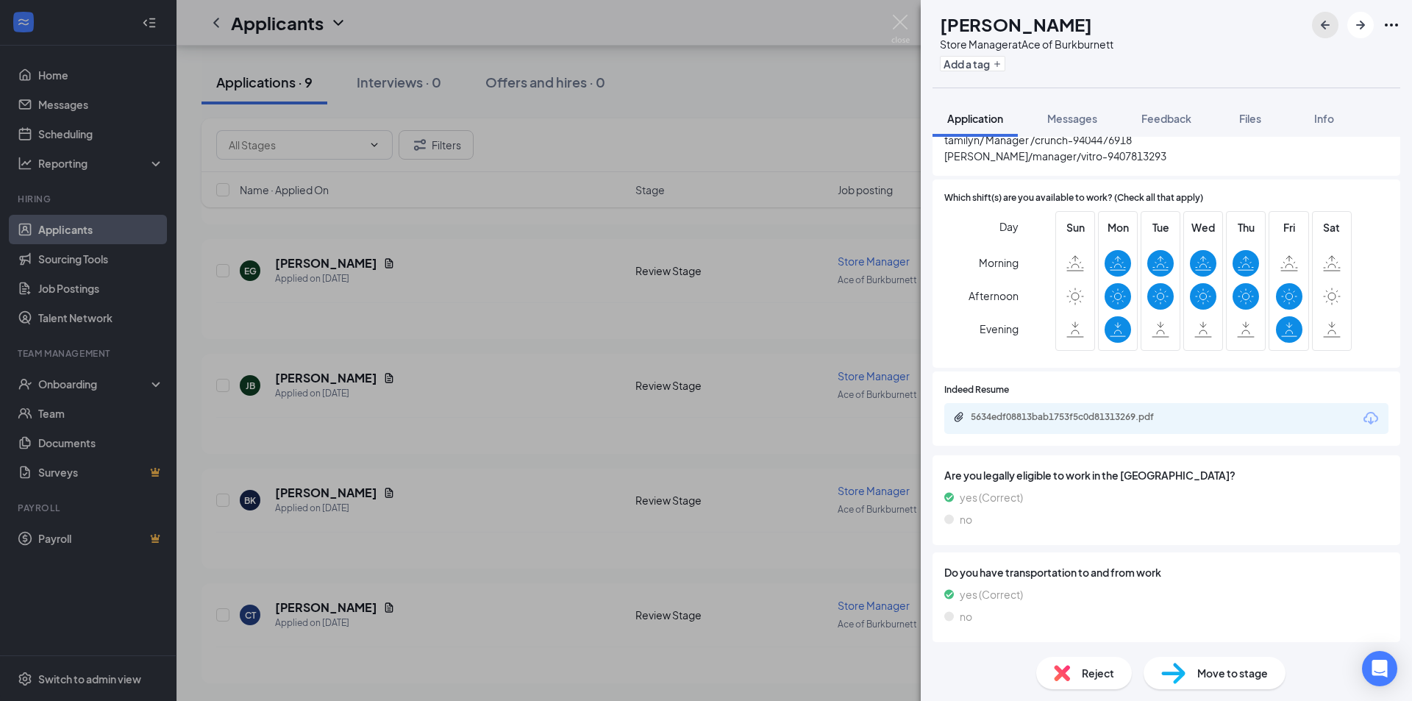
scroll to position [882, 0]
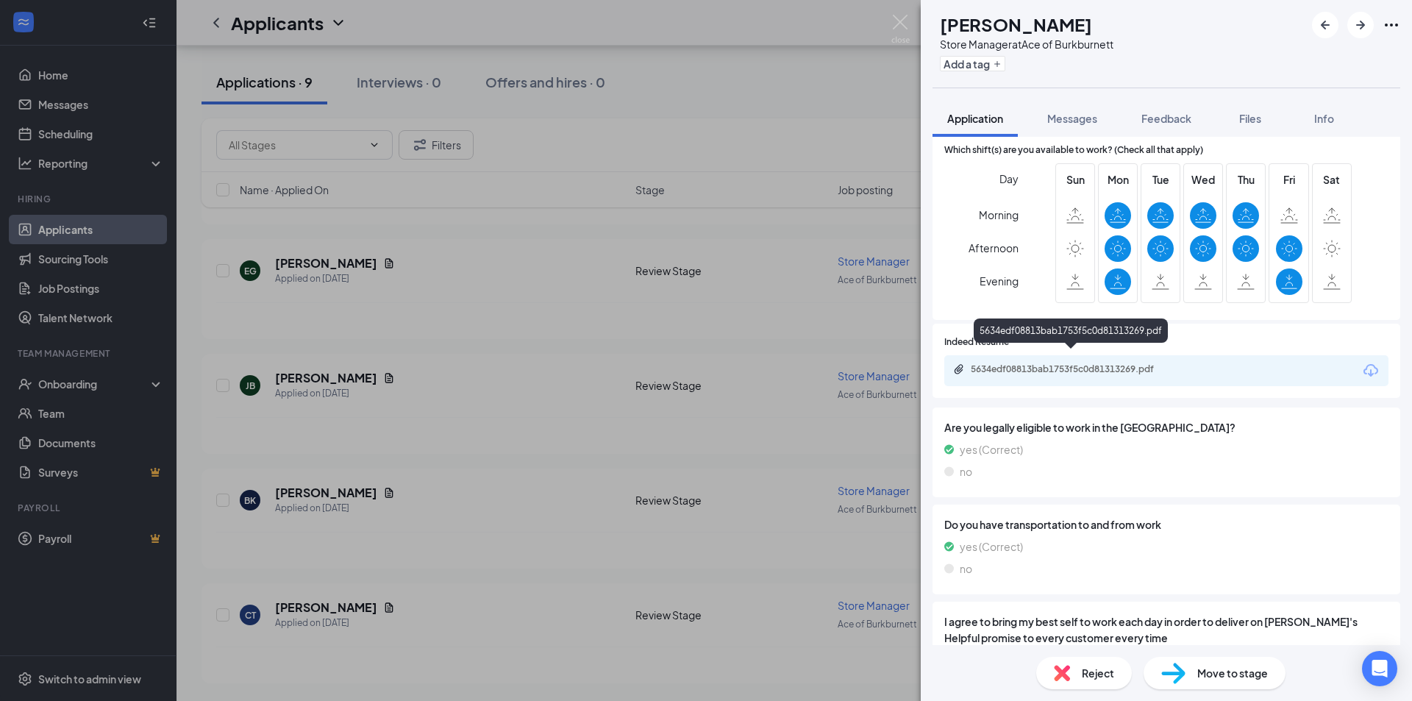
click at [1118, 363] on div "5634edf08813bab1753f5c0d81313269.pdf" at bounding box center [1074, 369] width 206 height 12
click at [1320, 23] on icon "ArrowLeftNew" at bounding box center [1325, 25] width 18 height 18
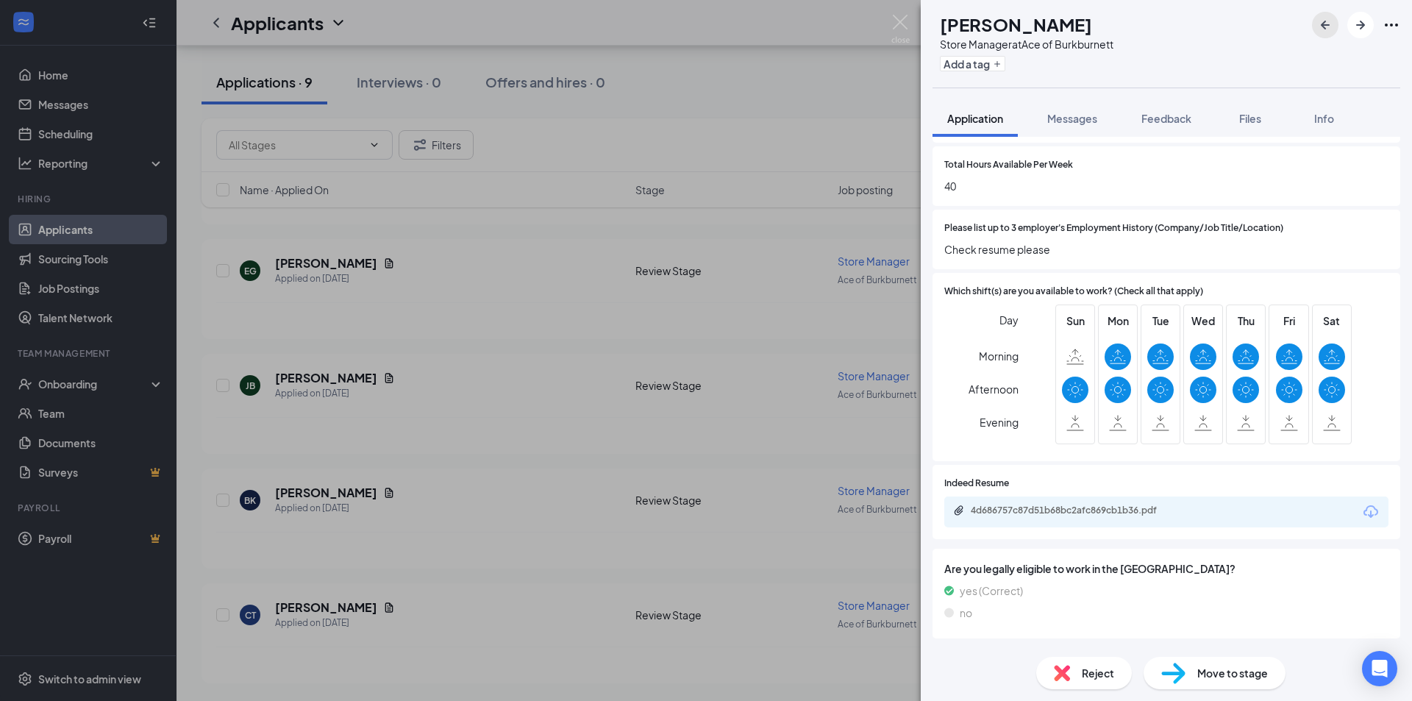
scroll to position [735, 0]
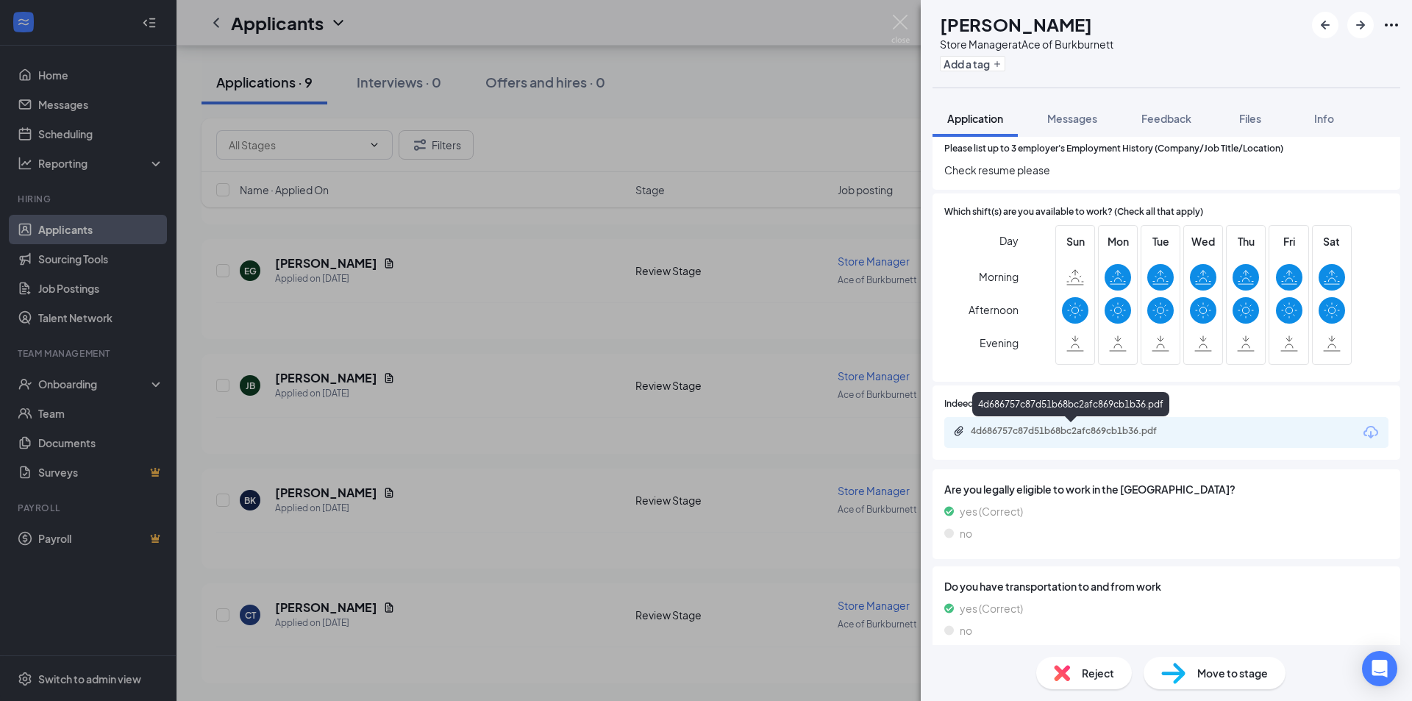
click at [1046, 433] on div "4d686757c87d51b68bc2afc869cb1b36.pdf" at bounding box center [1074, 431] width 206 height 12
click at [1315, 25] on button "button" at bounding box center [1325, 25] width 26 height 26
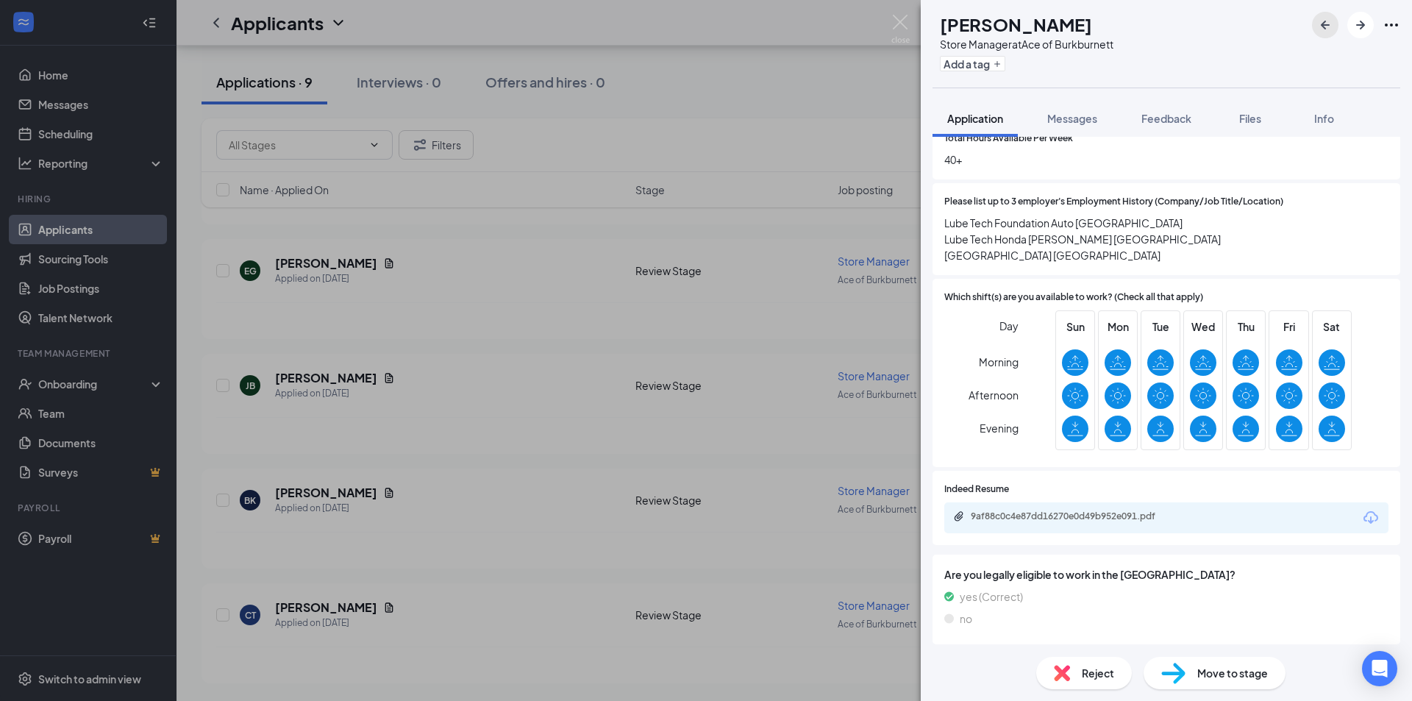
scroll to position [809, 0]
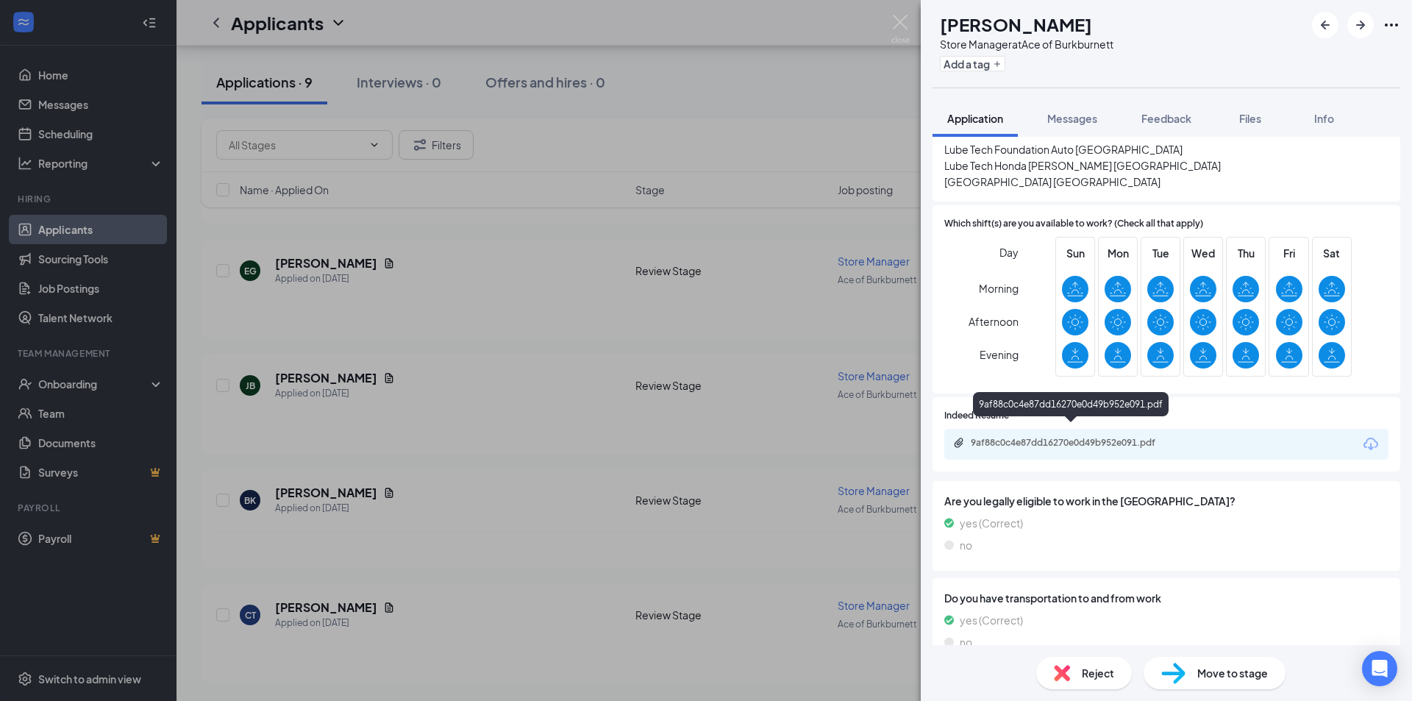
click at [1045, 437] on div "9af88c0c4e87dd16270e0d49b952e091.pdf" at bounding box center [1074, 443] width 206 height 12
click at [1315, 20] on button "button" at bounding box center [1325, 25] width 26 height 26
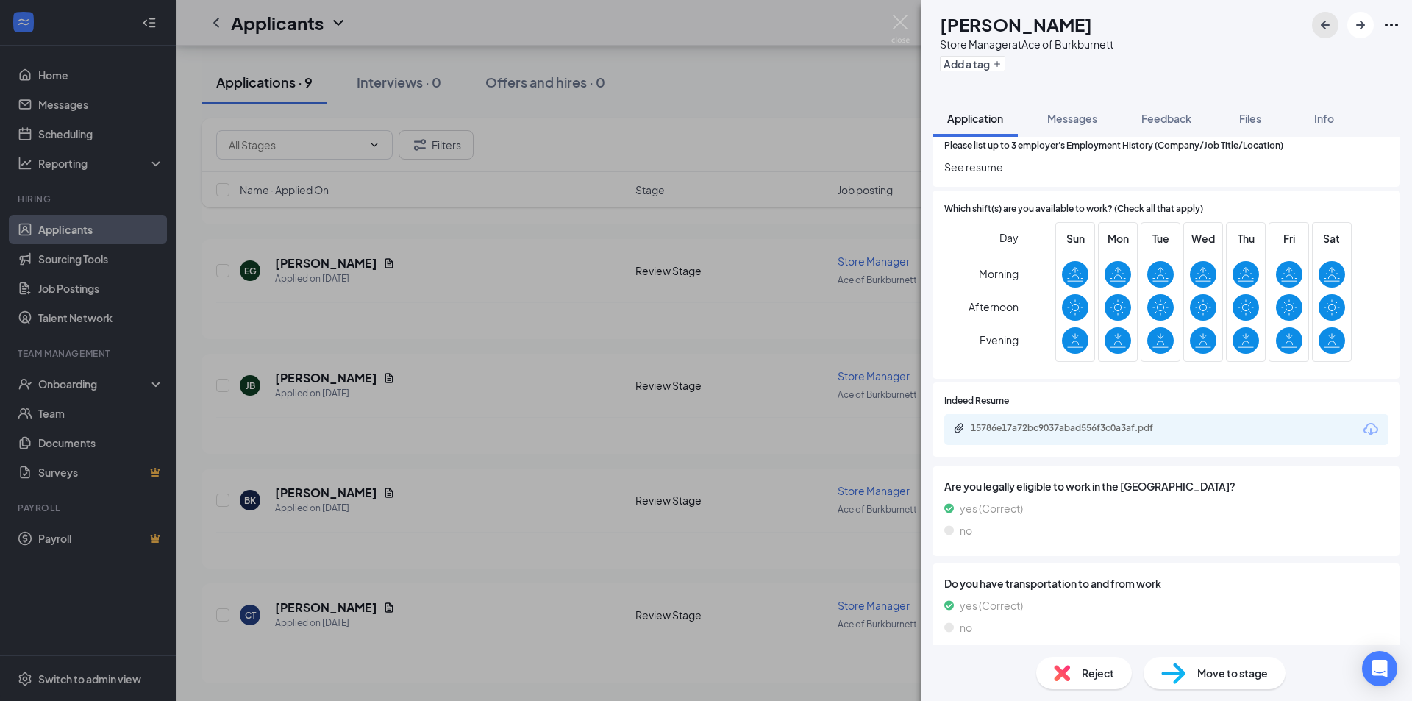
scroll to position [809, 0]
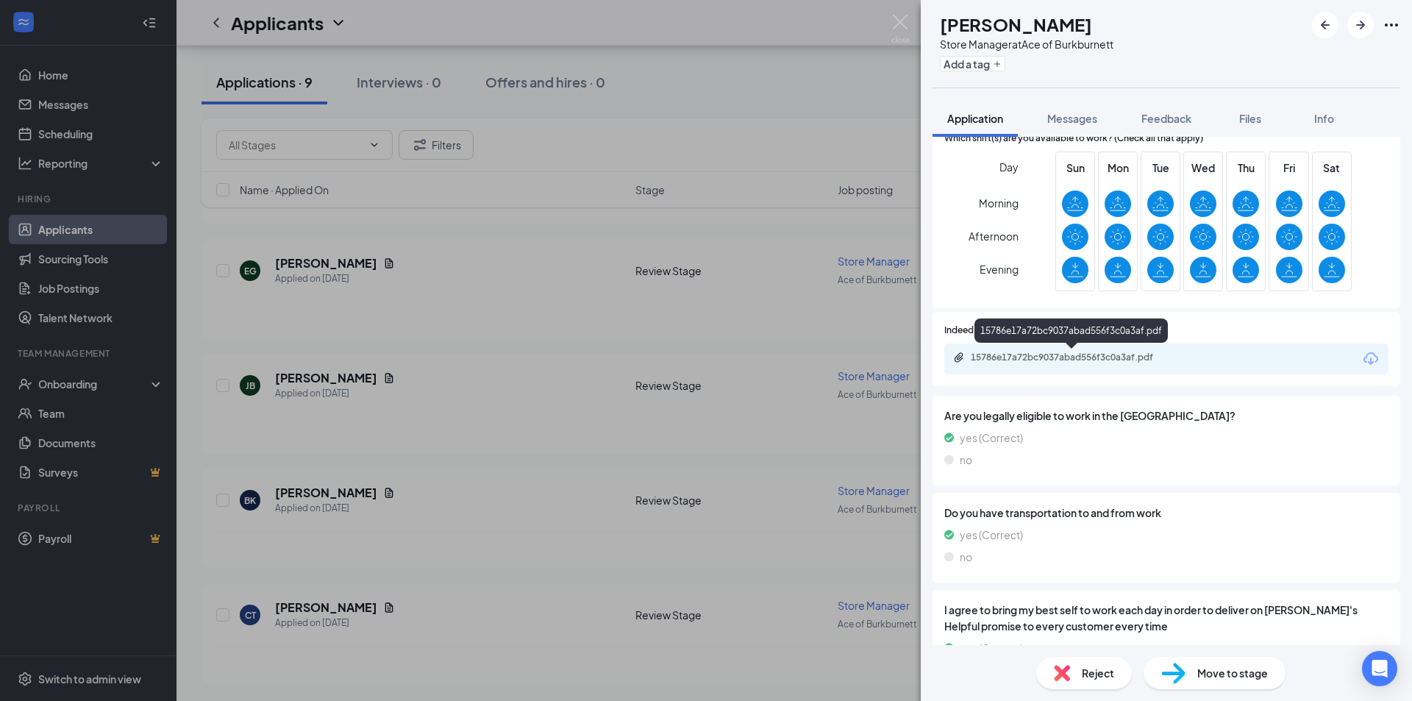
click at [1066, 354] on div "15786e17a72bc9037abad556f3c0a3af.pdf" at bounding box center [1074, 358] width 206 height 12
click at [1322, 25] on icon "ArrowLeftNew" at bounding box center [1325, 25] width 9 height 9
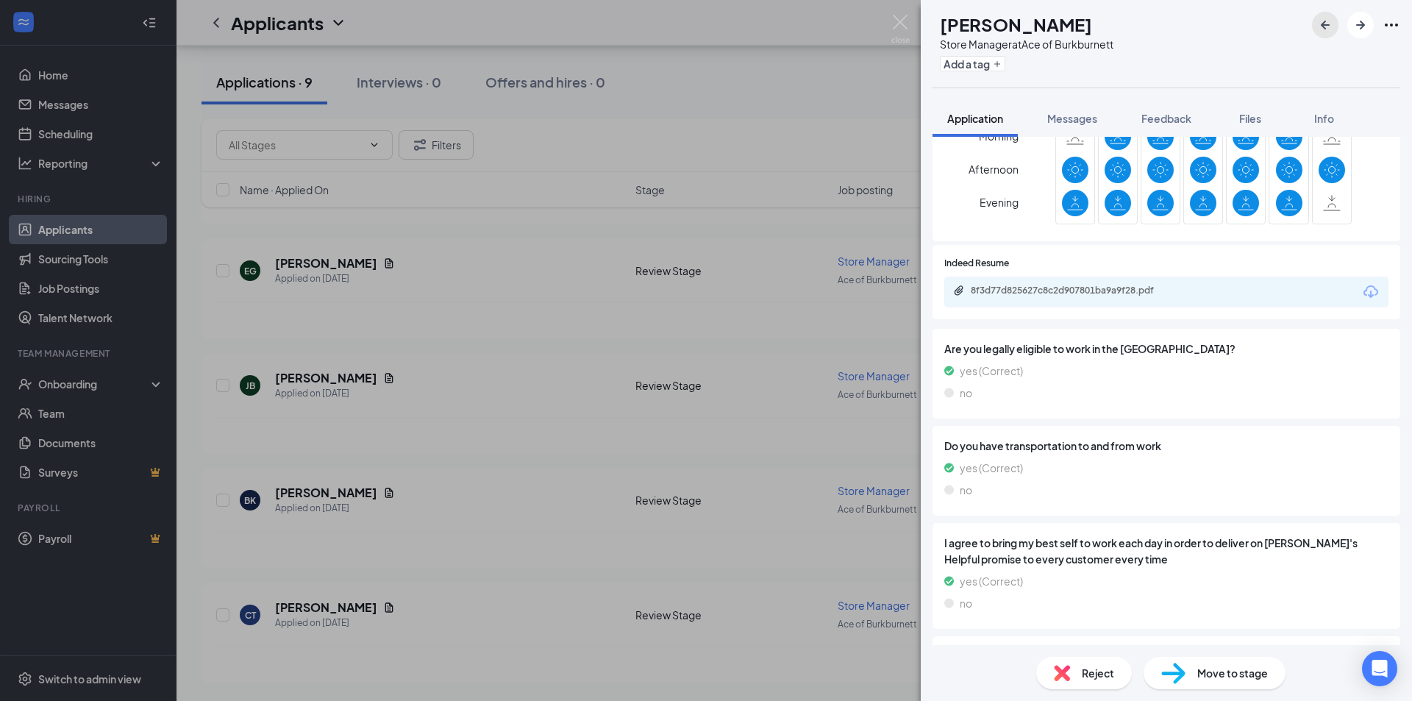
scroll to position [882, 0]
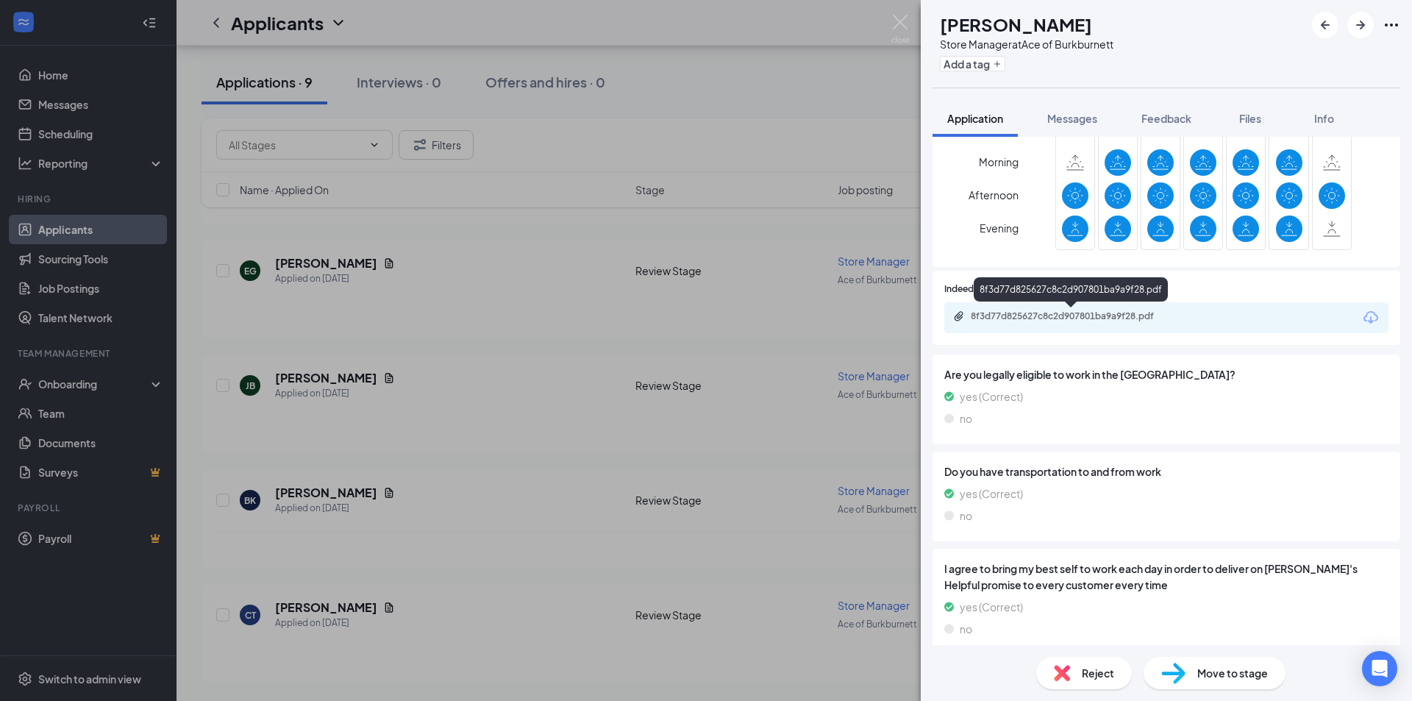
click at [1079, 314] on div "8f3d77d825627c8c2d907801ba9a9f28.pdf" at bounding box center [1074, 316] width 206 height 12
click at [1324, 30] on icon "ArrowLeftNew" at bounding box center [1325, 25] width 18 height 18
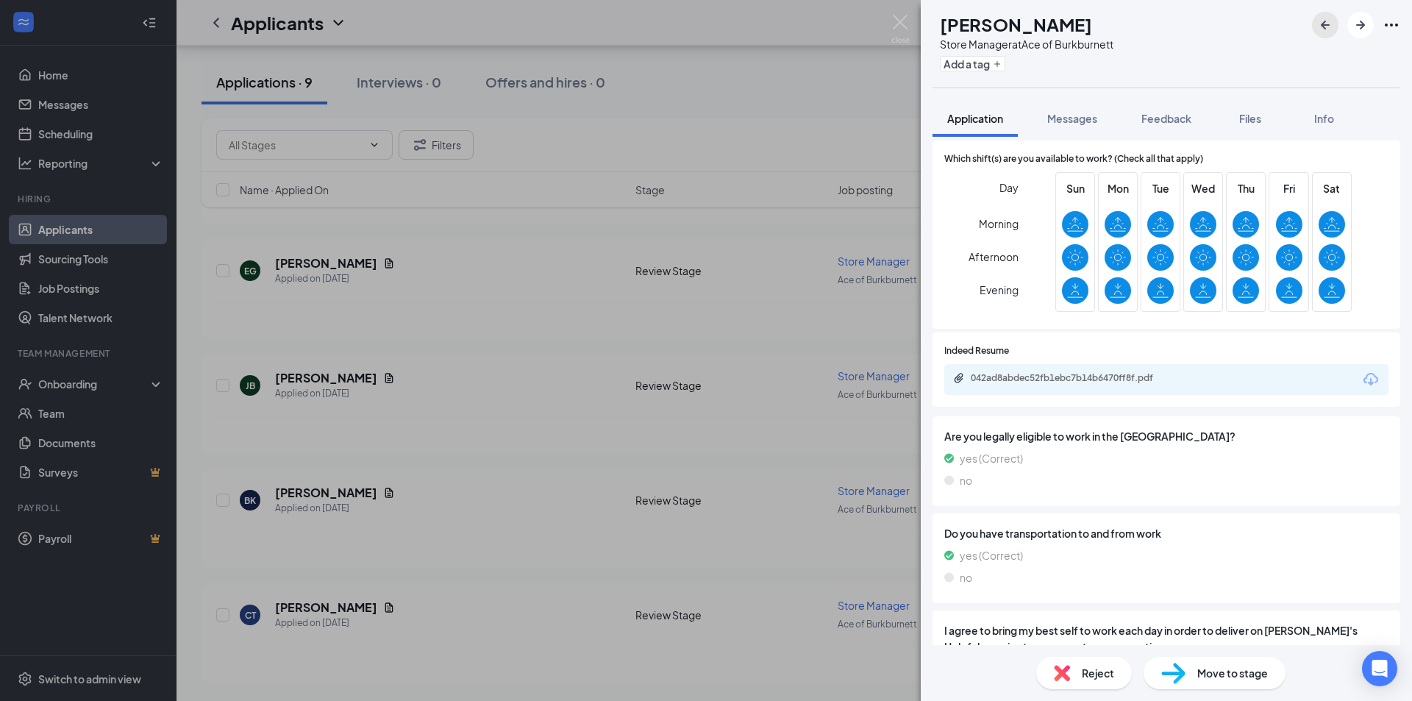
scroll to position [882, 0]
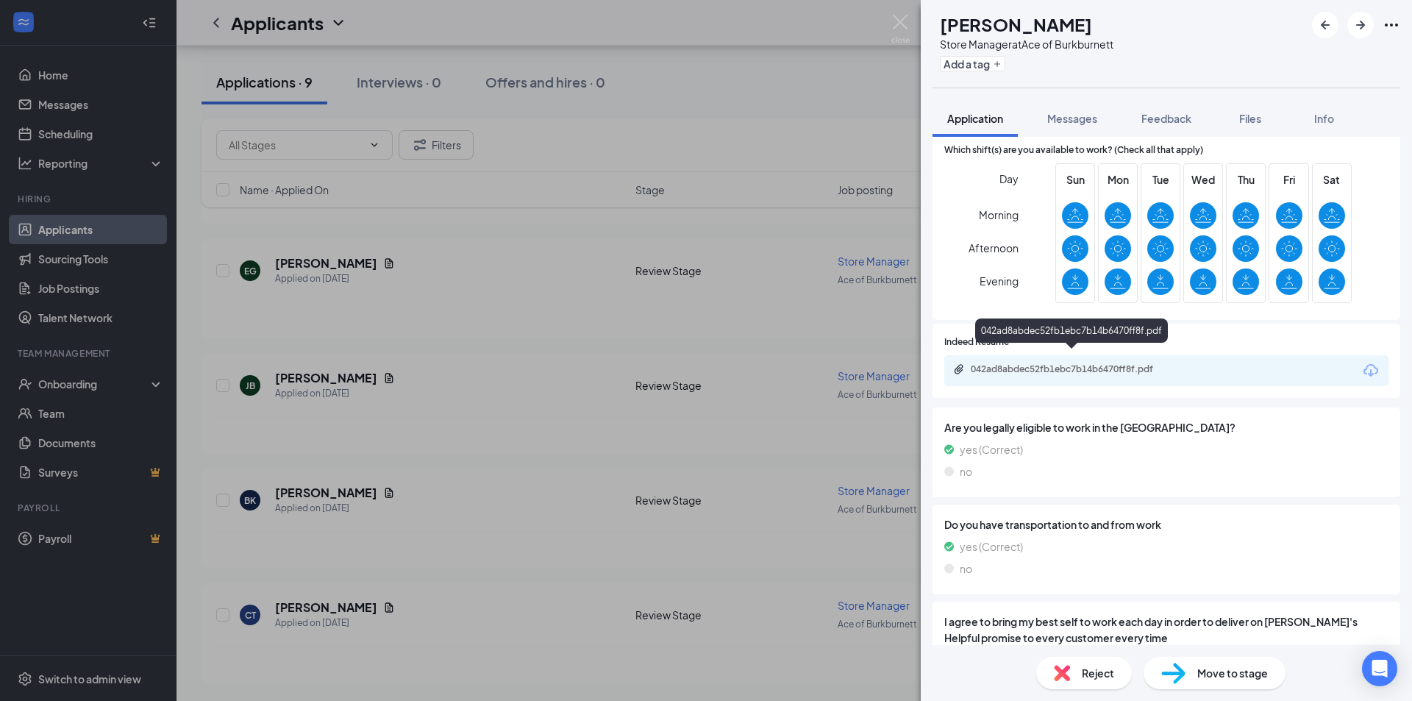
click at [1077, 363] on div "042ad8abdec52fb1ebc7b14b6470ff8f.pdf" at bounding box center [1074, 369] width 206 height 12
click at [1322, 21] on icon "ArrowLeftNew" at bounding box center [1325, 25] width 18 height 18
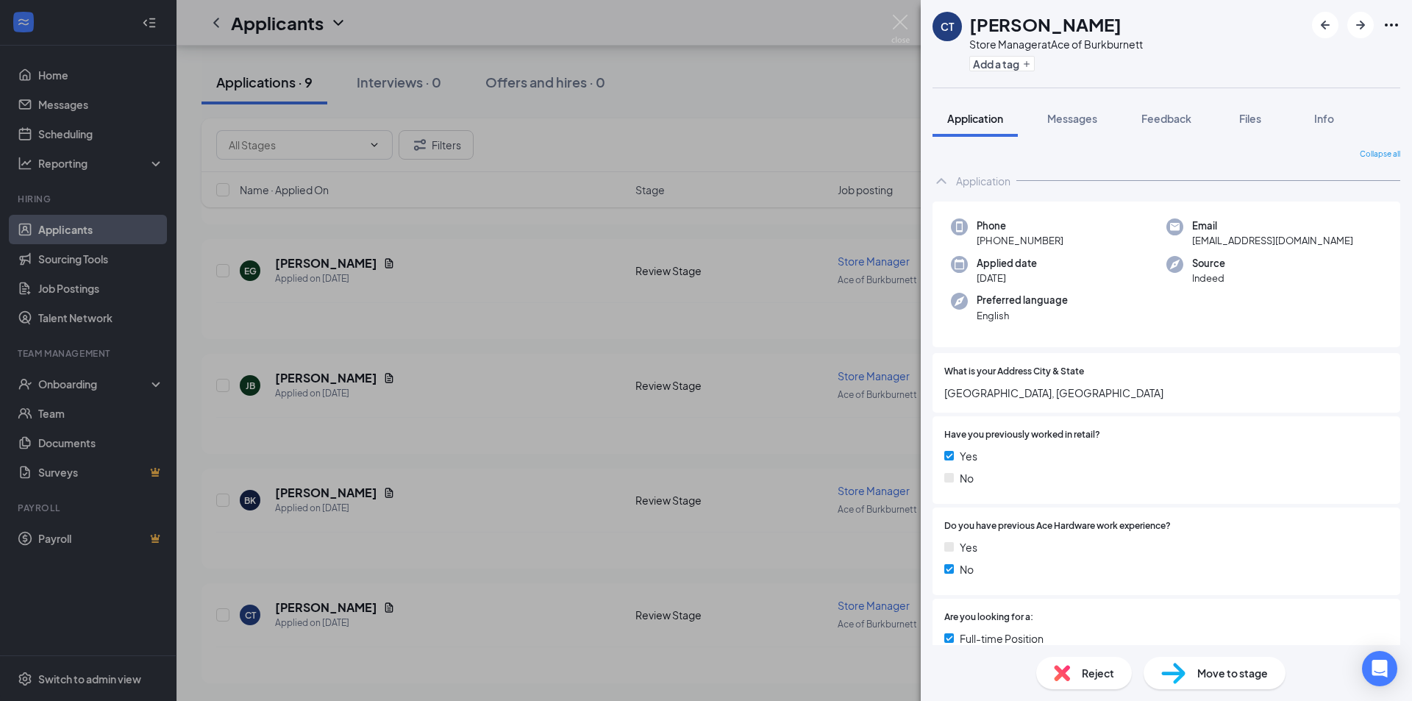
click at [443, 368] on div "CT [PERSON_NAME] Store Manager at Ace of Burkburnett Add a tag Application Mess…" at bounding box center [706, 350] width 1412 height 701
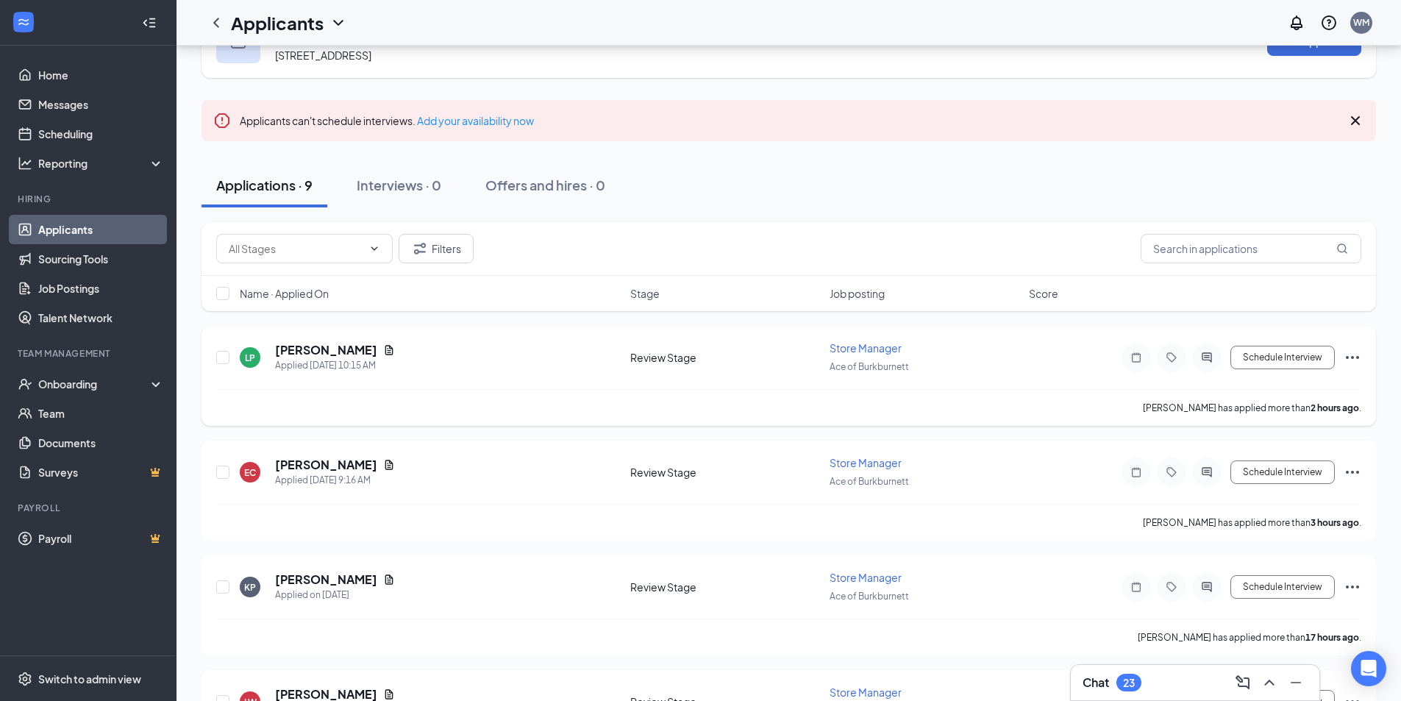
scroll to position [57, 0]
click at [1125, 687] on div "23" at bounding box center [1129, 683] width 12 height 13
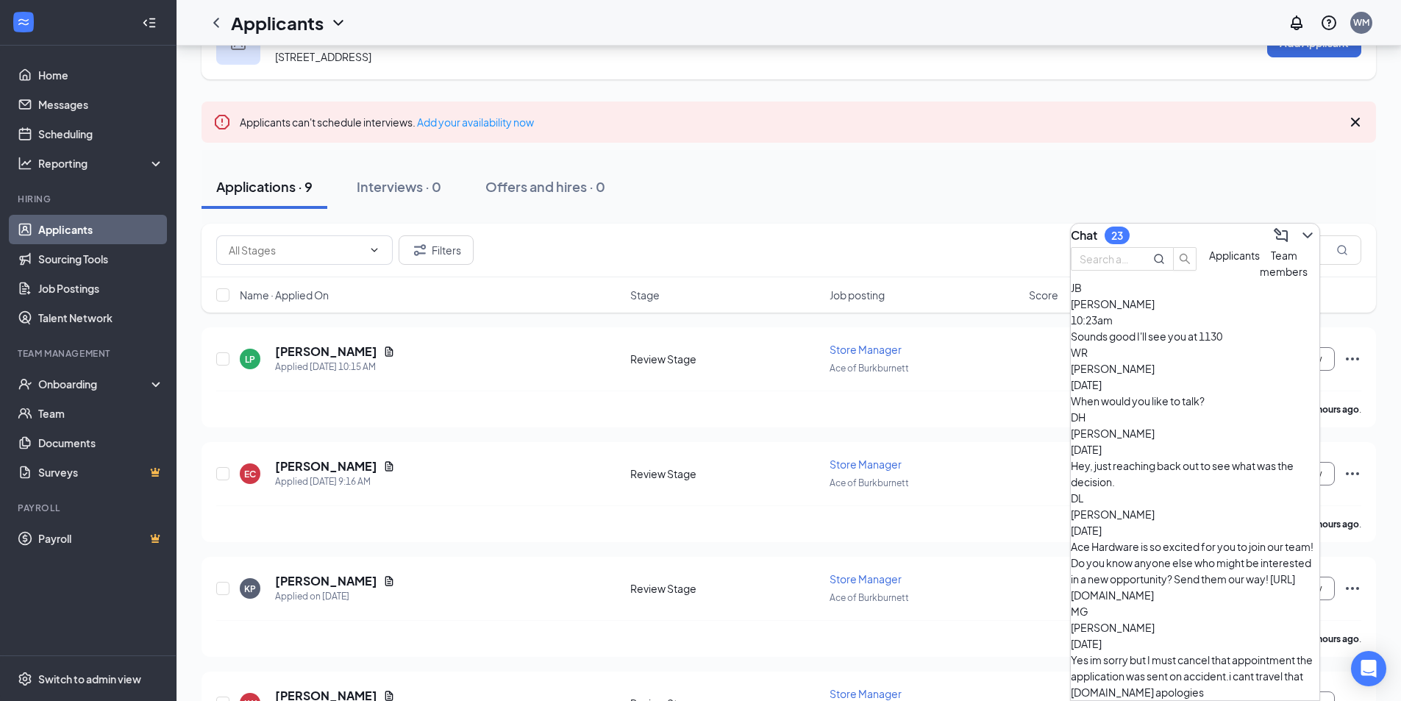
click at [1172, 344] on div "Sounds good I'll see you at 1130" at bounding box center [1195, 336] width 249 height 16
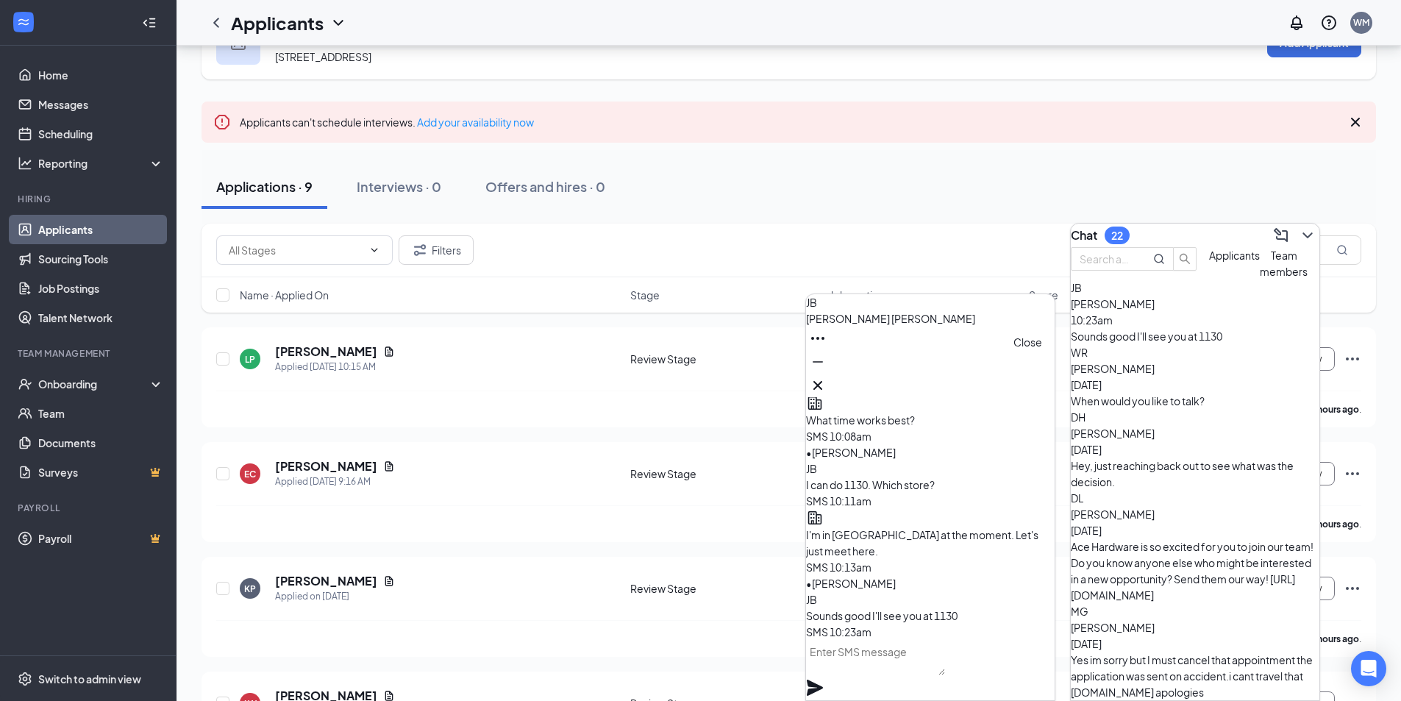
click at [822, 381] on icon "Cross" at bounding box center [817, 385] width 9 height 9
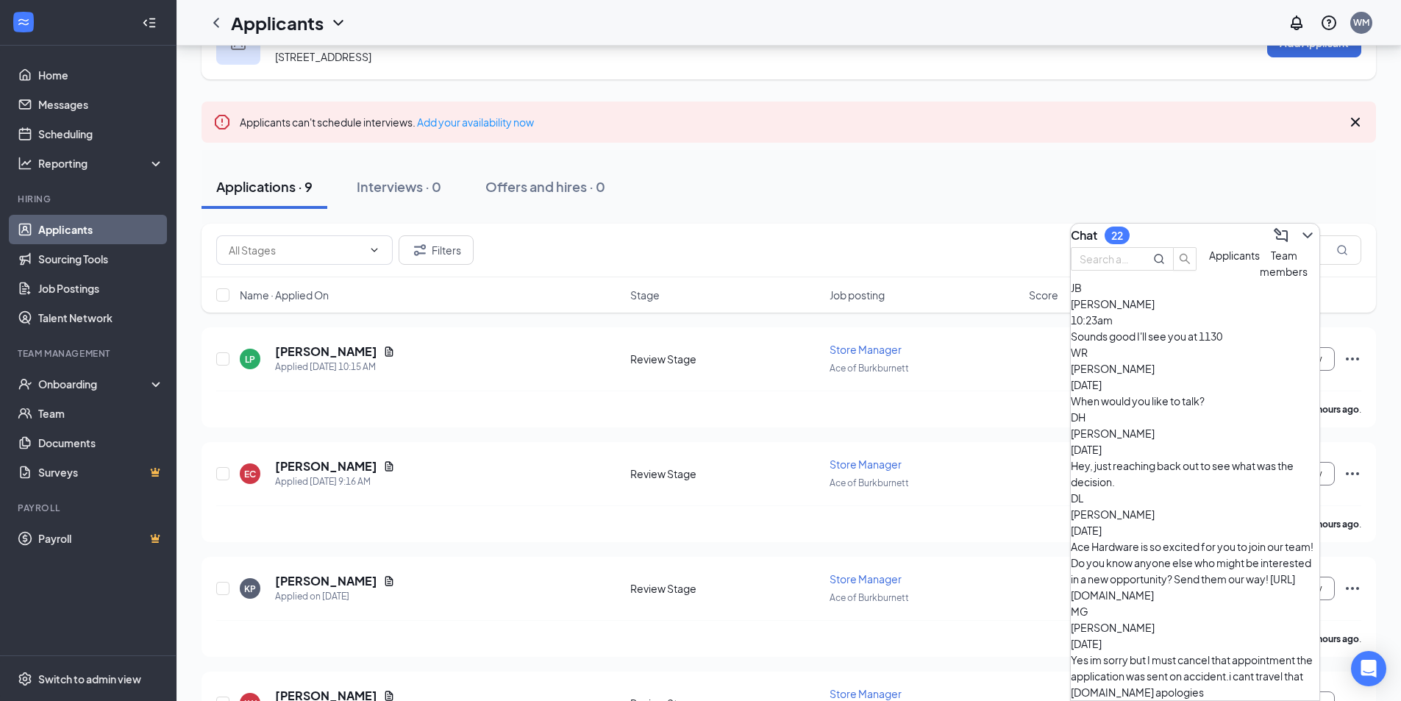
click at [1158, 407] on div "When would you like to talk?" at bounding box center [1195, 401] width 249 height 16
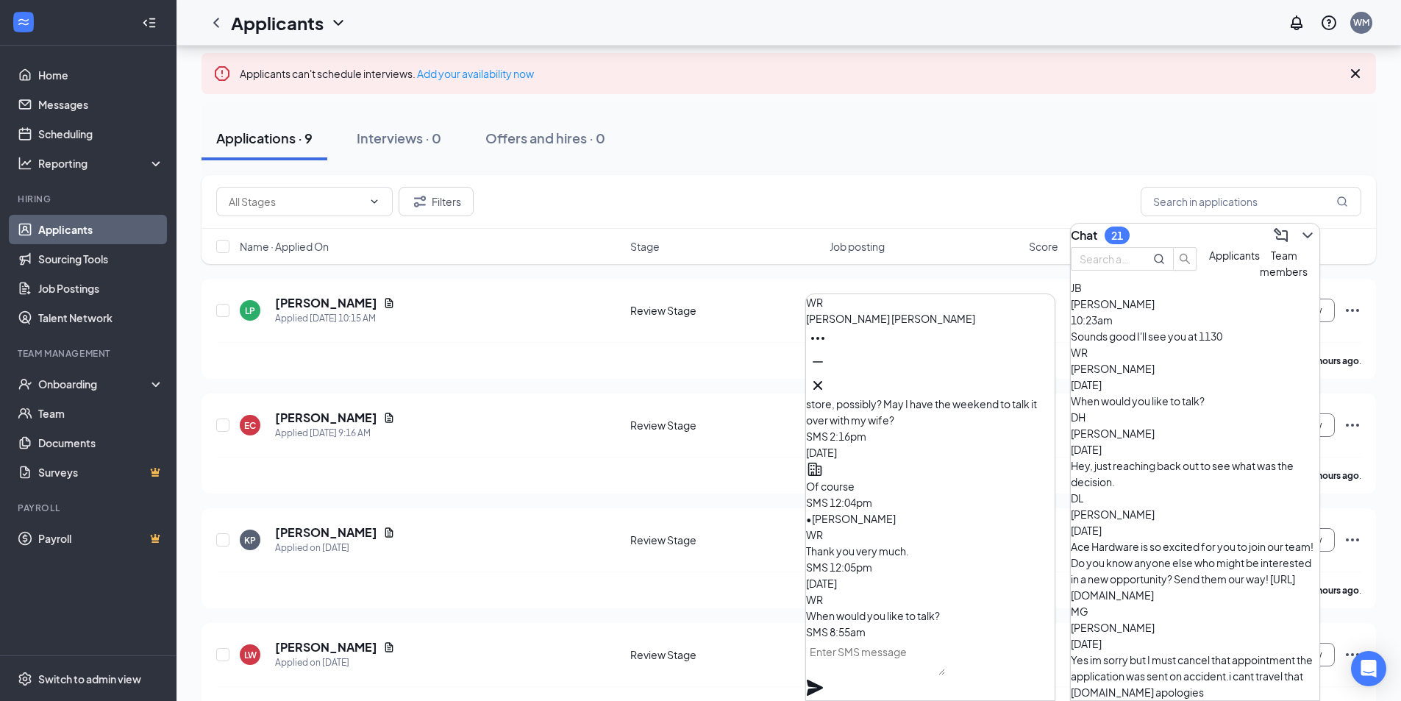
scroll to position [131, 0]
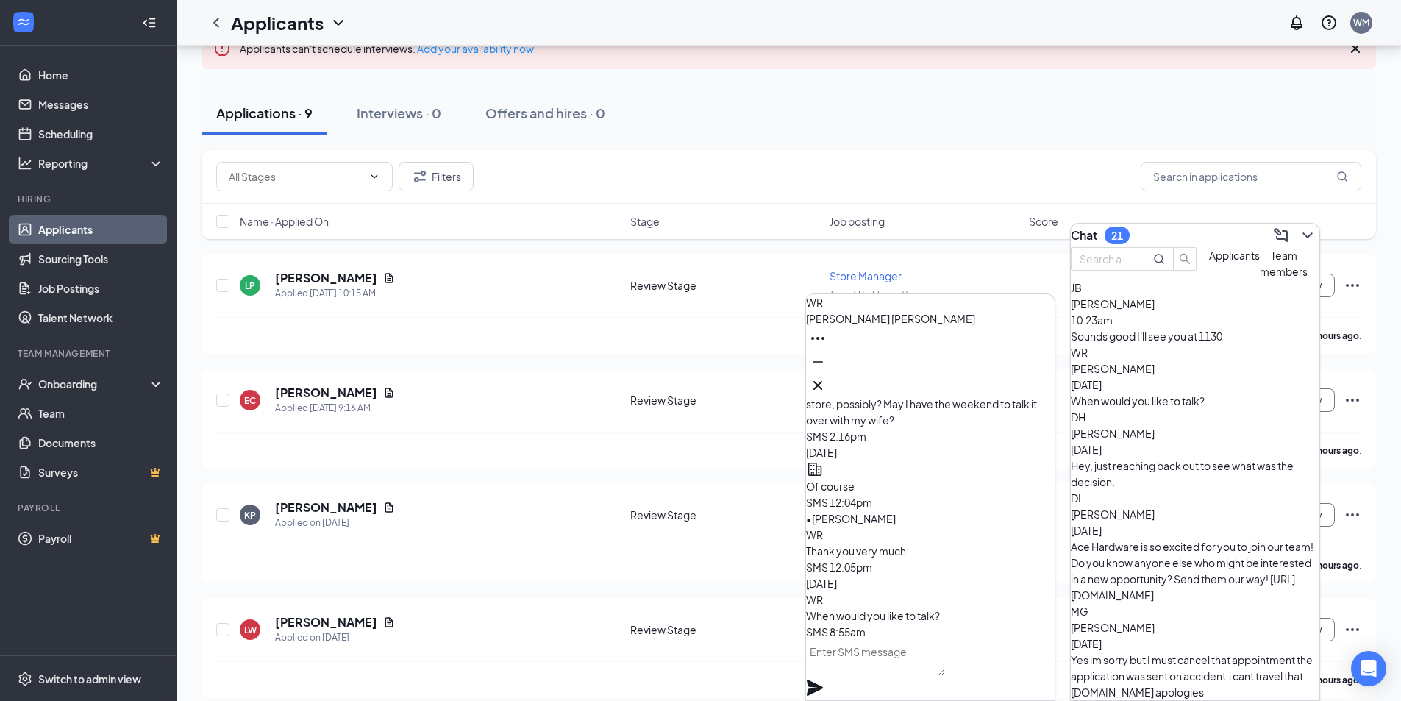
click at [905, 672] on textarea at bounding box center [875, 657] width 139 height 35
type textarea "d"
type textarea "Do you have time [DATE]?"
click at [824, 679] on icon "Plane" at bounding box center [815, 688] width 18 height 18
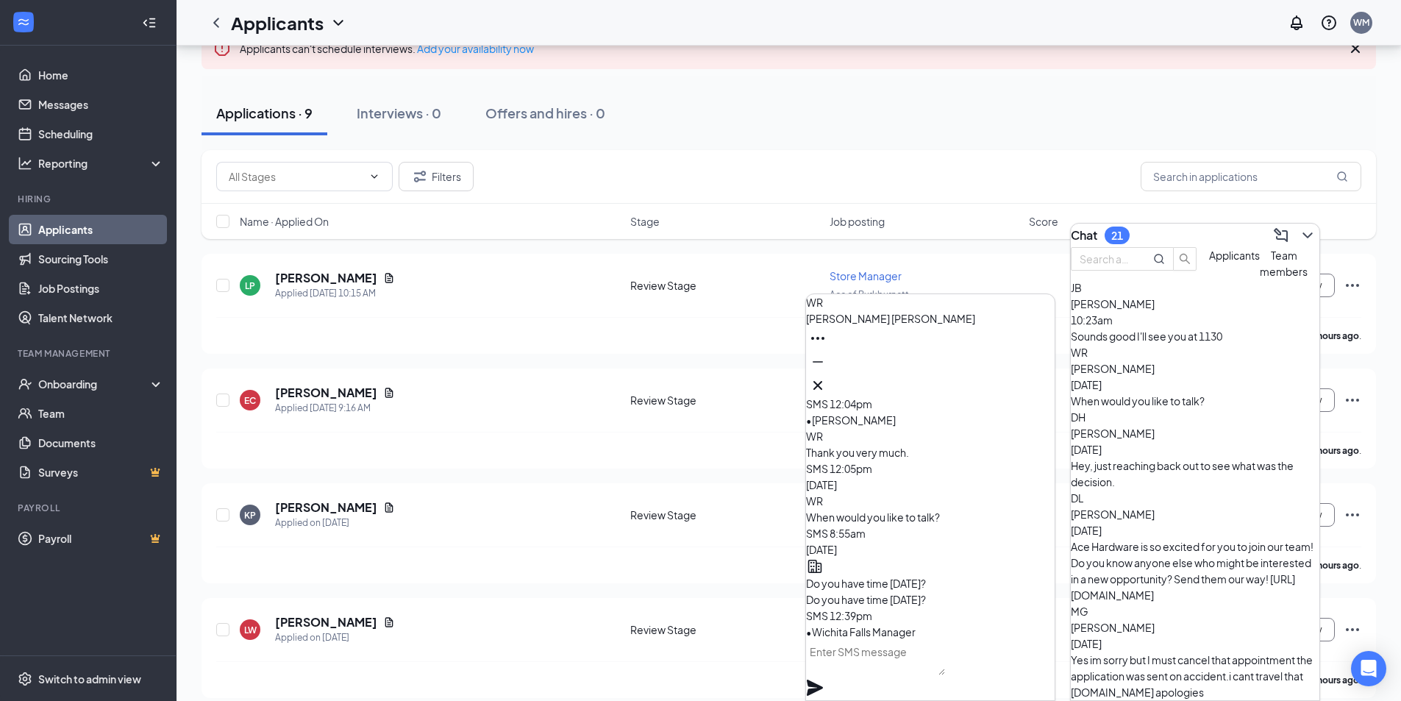
click at [1215, 450] on div "[PERSON_NAME] [DATE]" at bounding box center [1195, 441] width 249 height 32
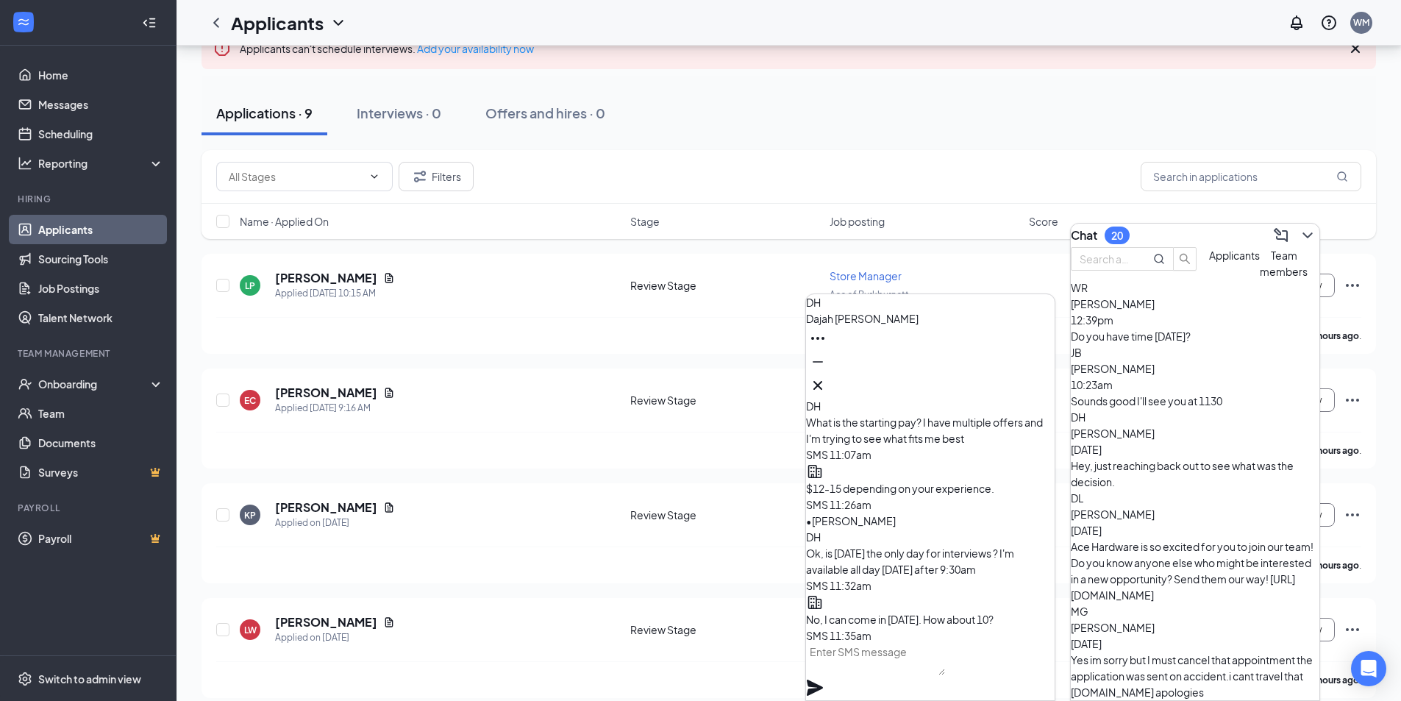
scroll to position [0, 0]
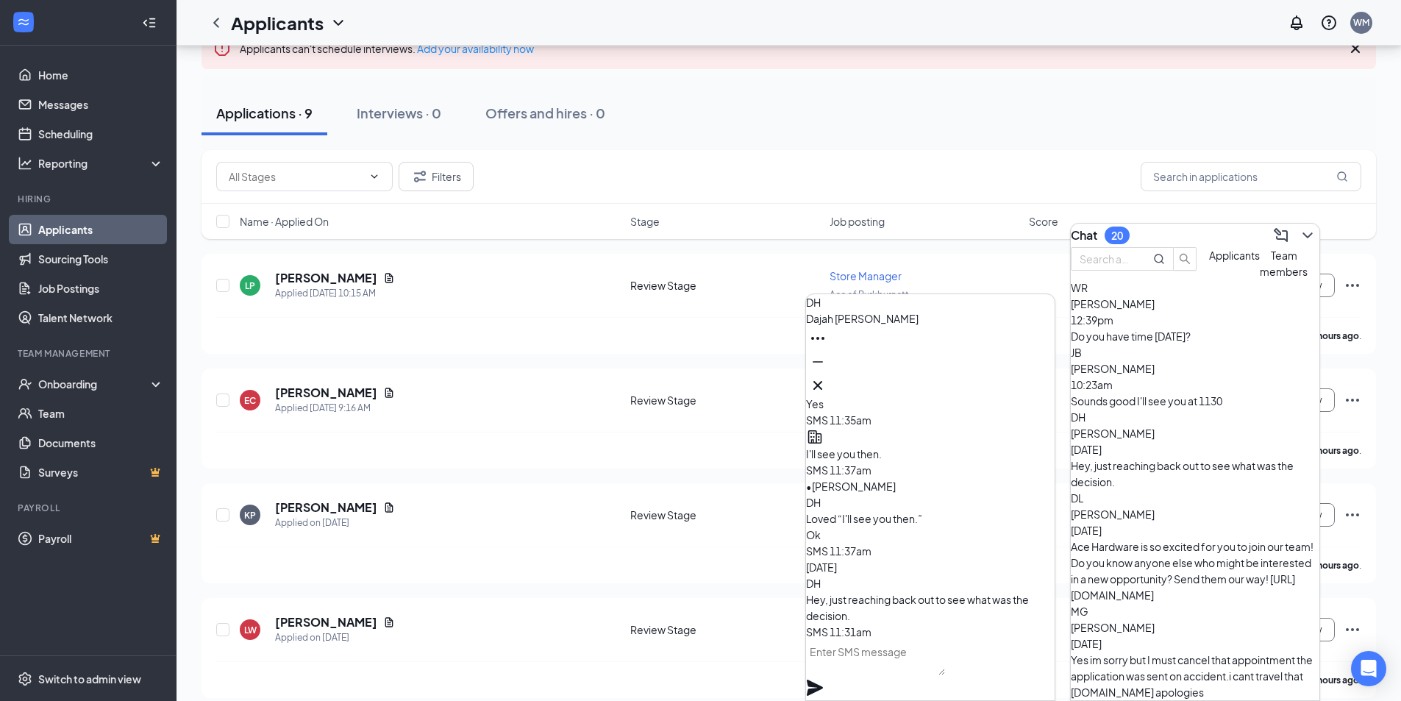
click at [1217, 538] on div "Ace Hardware is so excited for you to join our team! Do you know anyone else wh…" at bounding box center [1195, 570] width 249 height 65
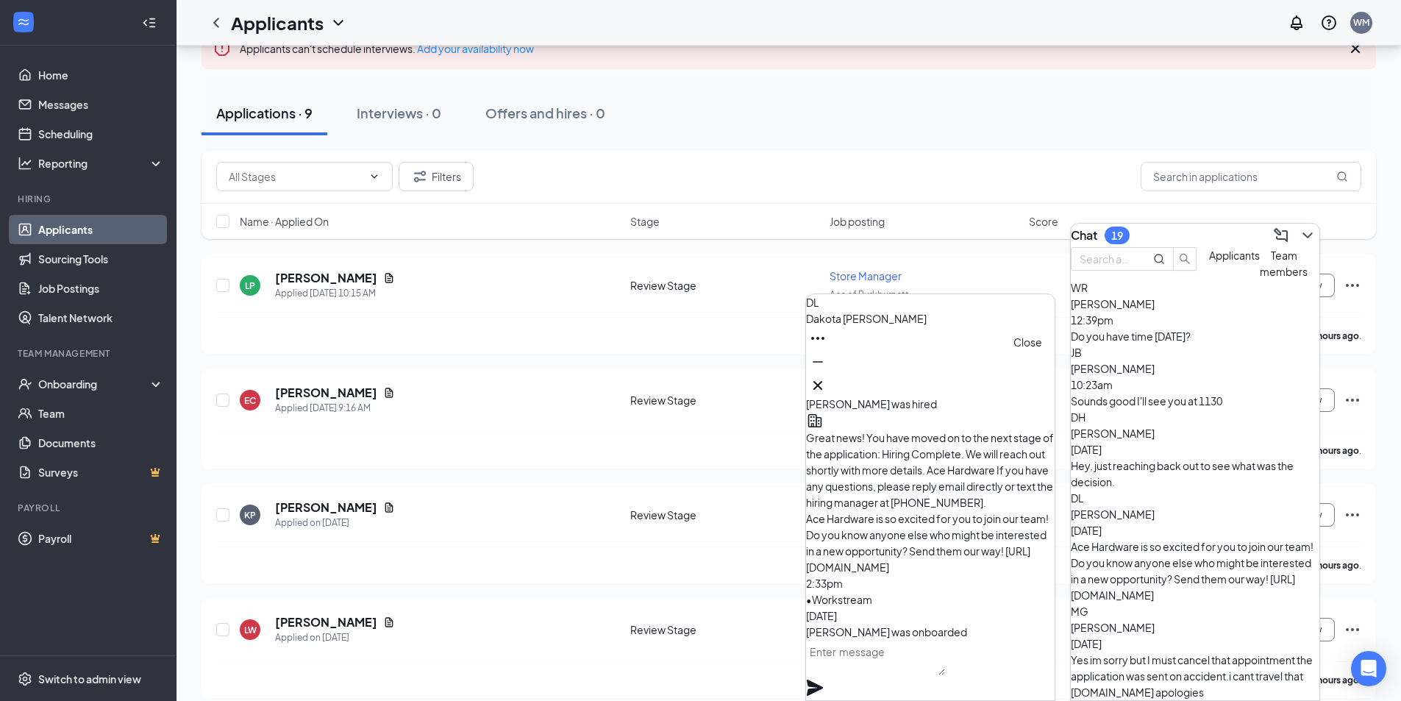
click at [827, 377] on icon "Cross" at bounding box center [818, 386] width 18 height 18
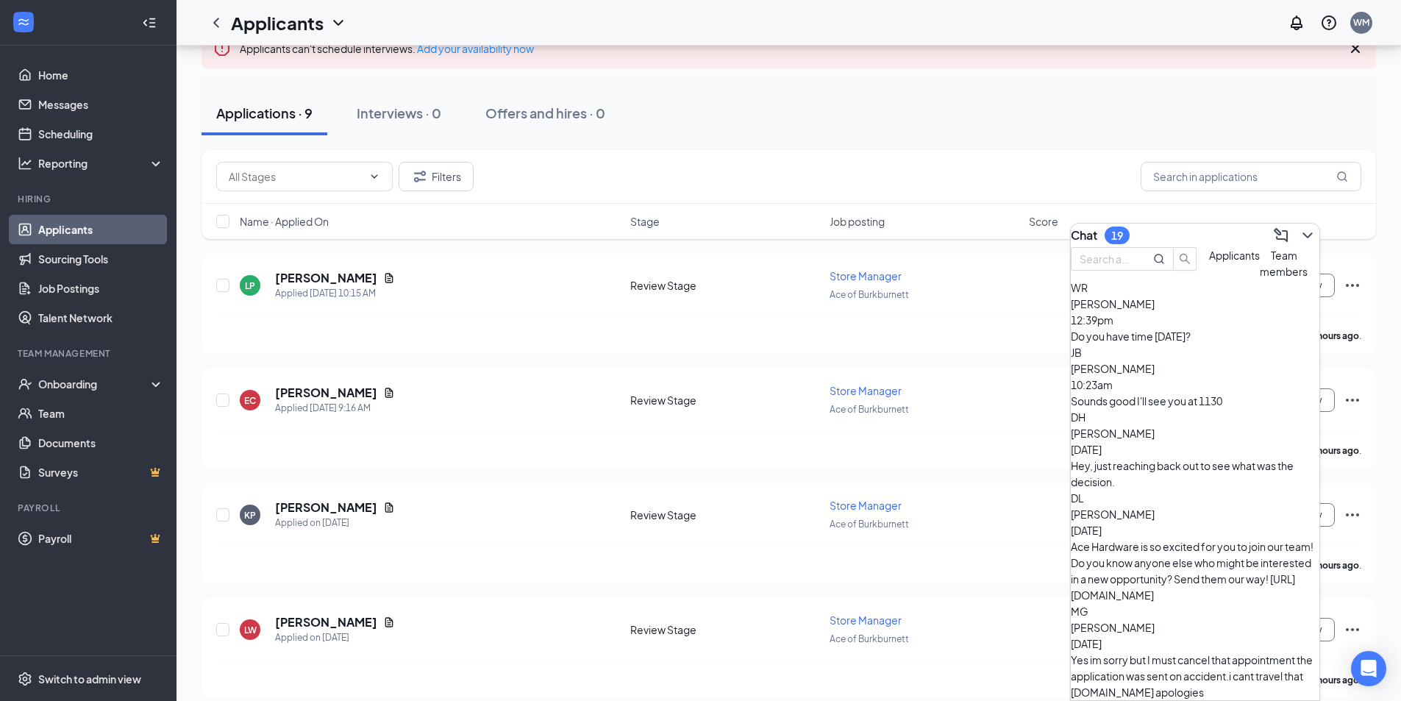
scroll to position [74, 0]
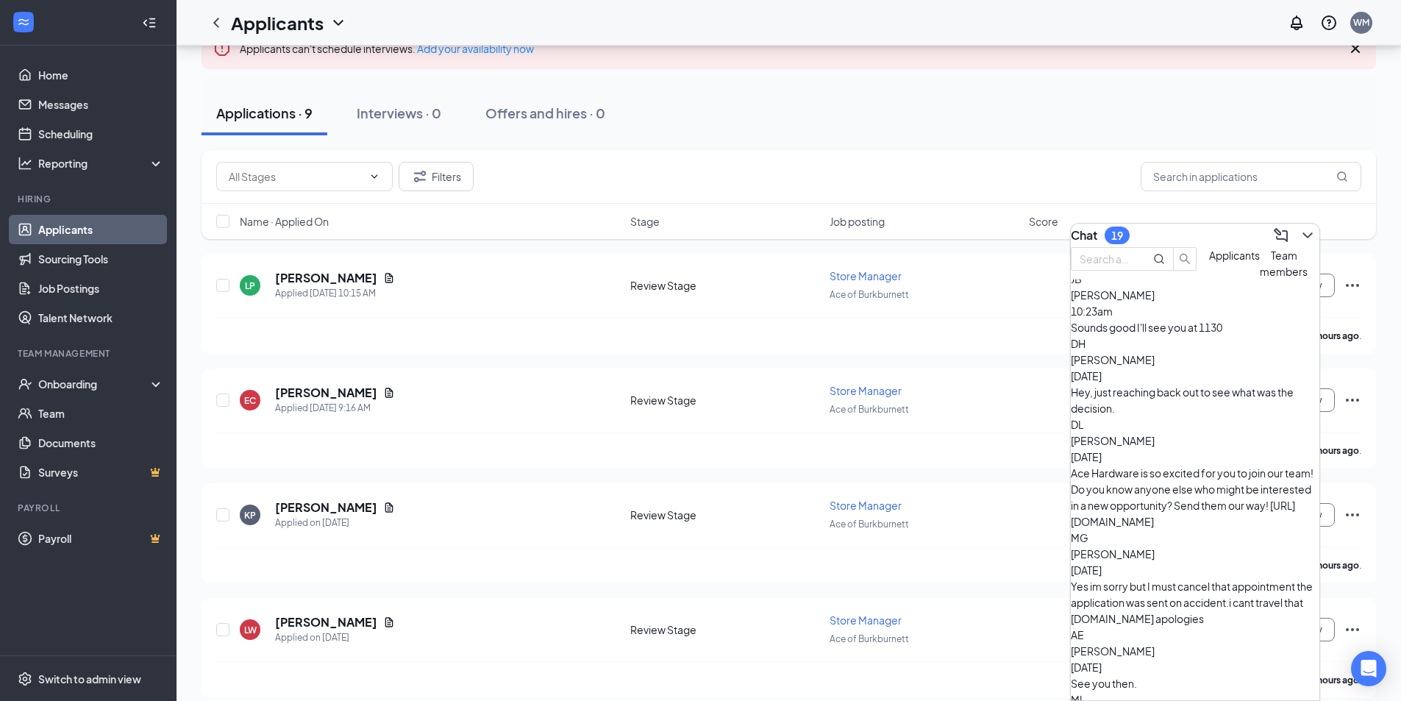
click at [1209, 578] on div "Yes im sorry but I must cancel that appointment the application was sent on acc…" at bounding box center [1195, 602] width 249 height 49
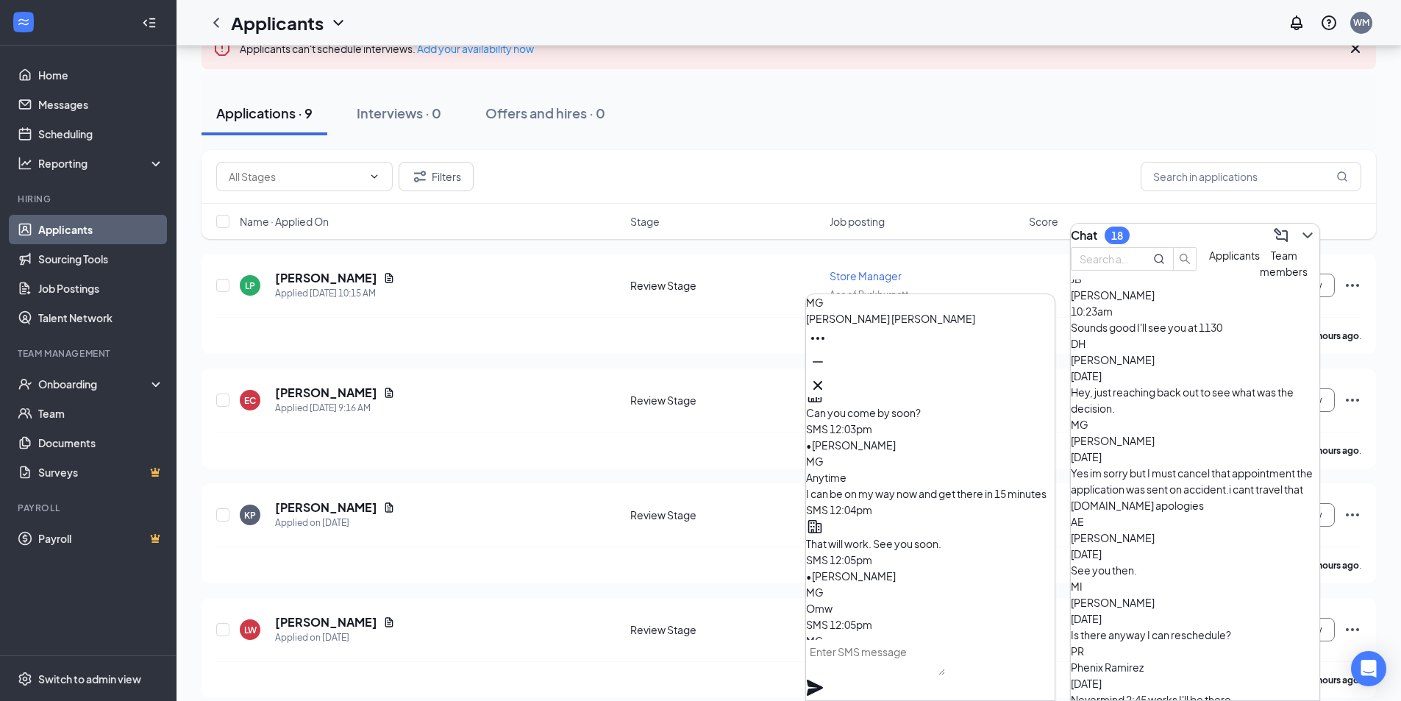
scroll to position [0, 0]
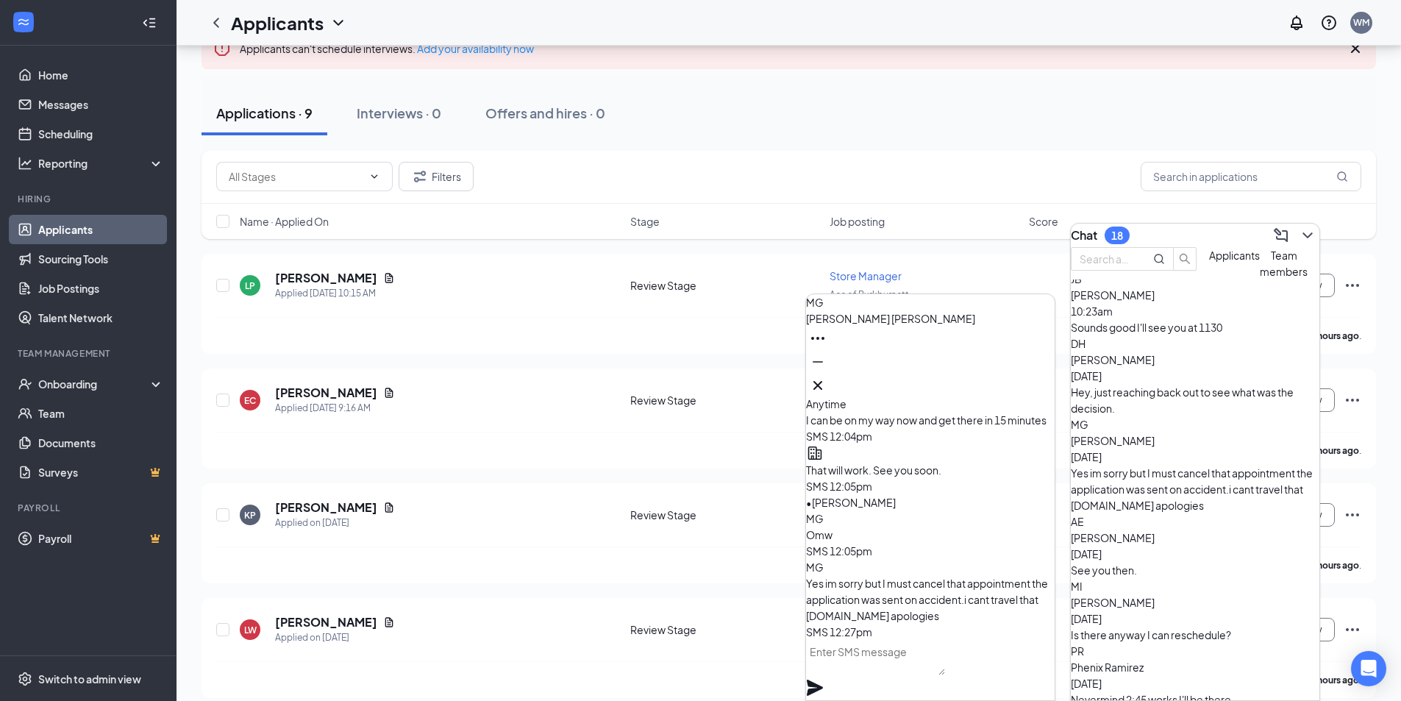
click at [1144, 660] on span "Phenix Ramirez" at bounding box center [1107, 666] width 73 height 13
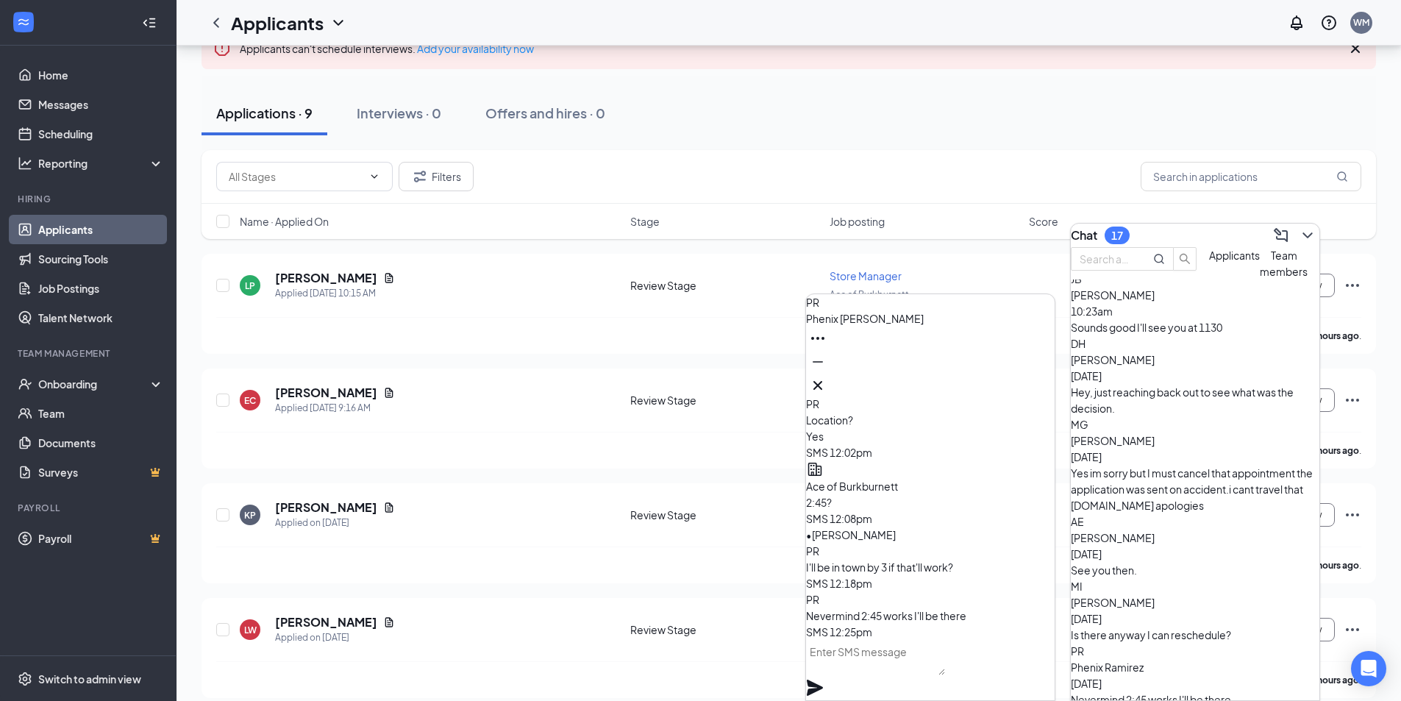
click at [1169, 627] on div "Is there anyway I can reschedule?" at bounding box center [1195, 635] width 249 height 16
click at [882, 668] on textarea at bounding box center [875, 657] width 139 height 35
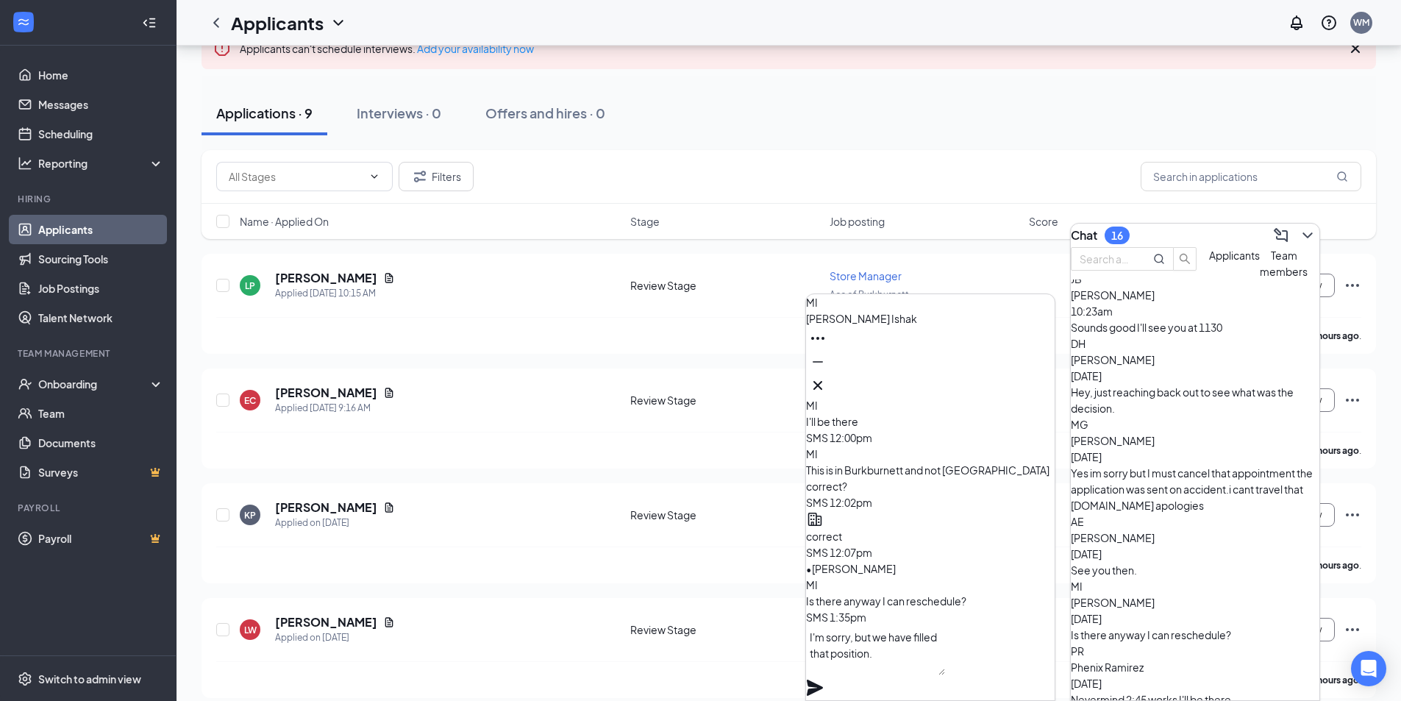
type textarea "I'm sorry, but we have filled that position."
click at [824, 679] on icon "Plane" at bounding box center [815, 688] width 18 height 18
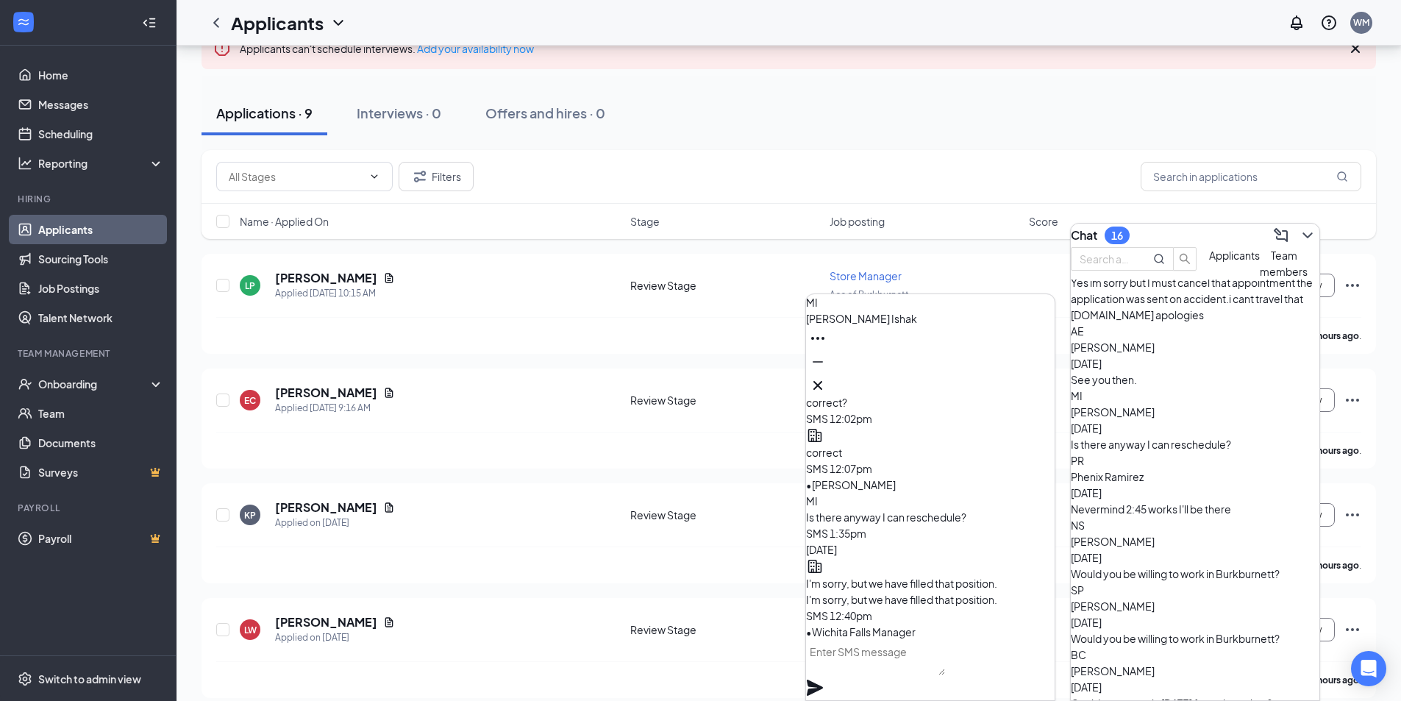
scroll to position [338, 0]
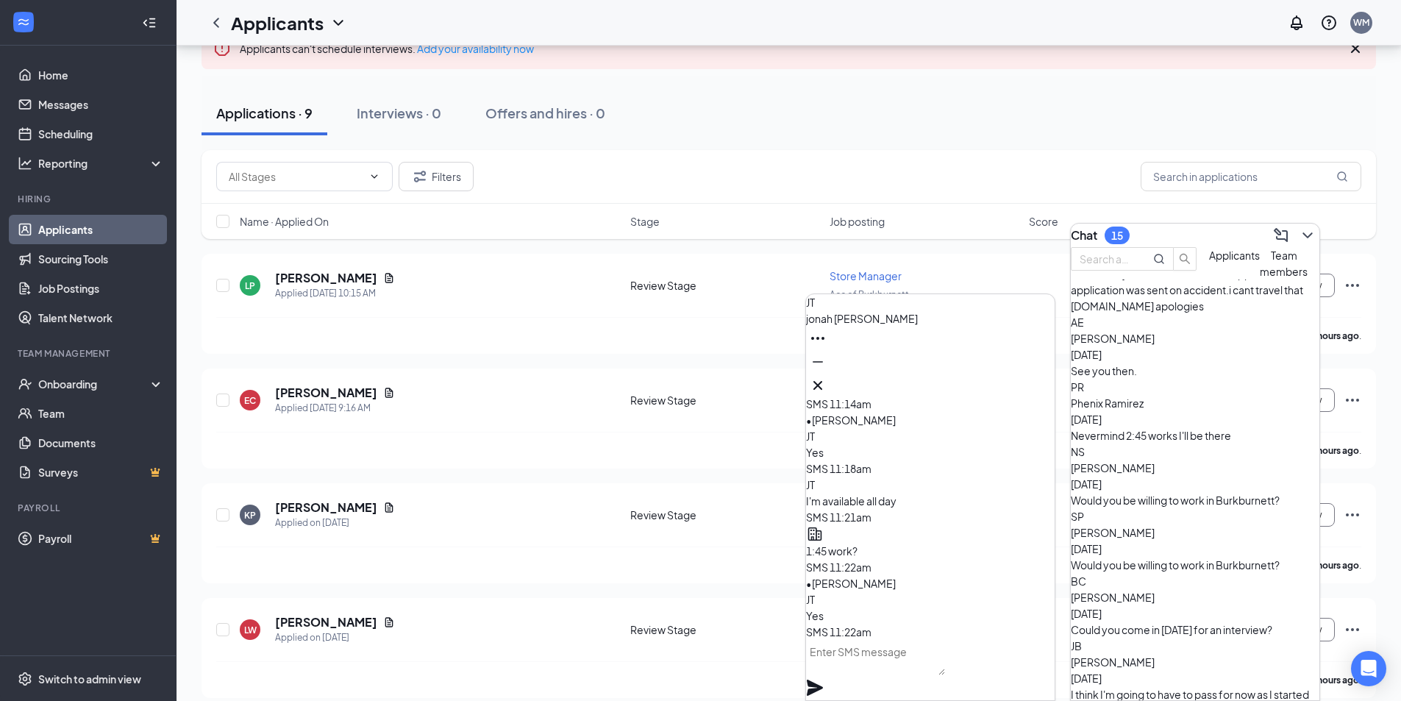
click at [867, 667] on textarea at bounding box center [875, 657] width 139 height 35
type textarea "I"
type textarea "w"
drag, startPoint x: 936, startPoint y: 666, endPoint x: 907, endPoint y: 609, distance: 64.1
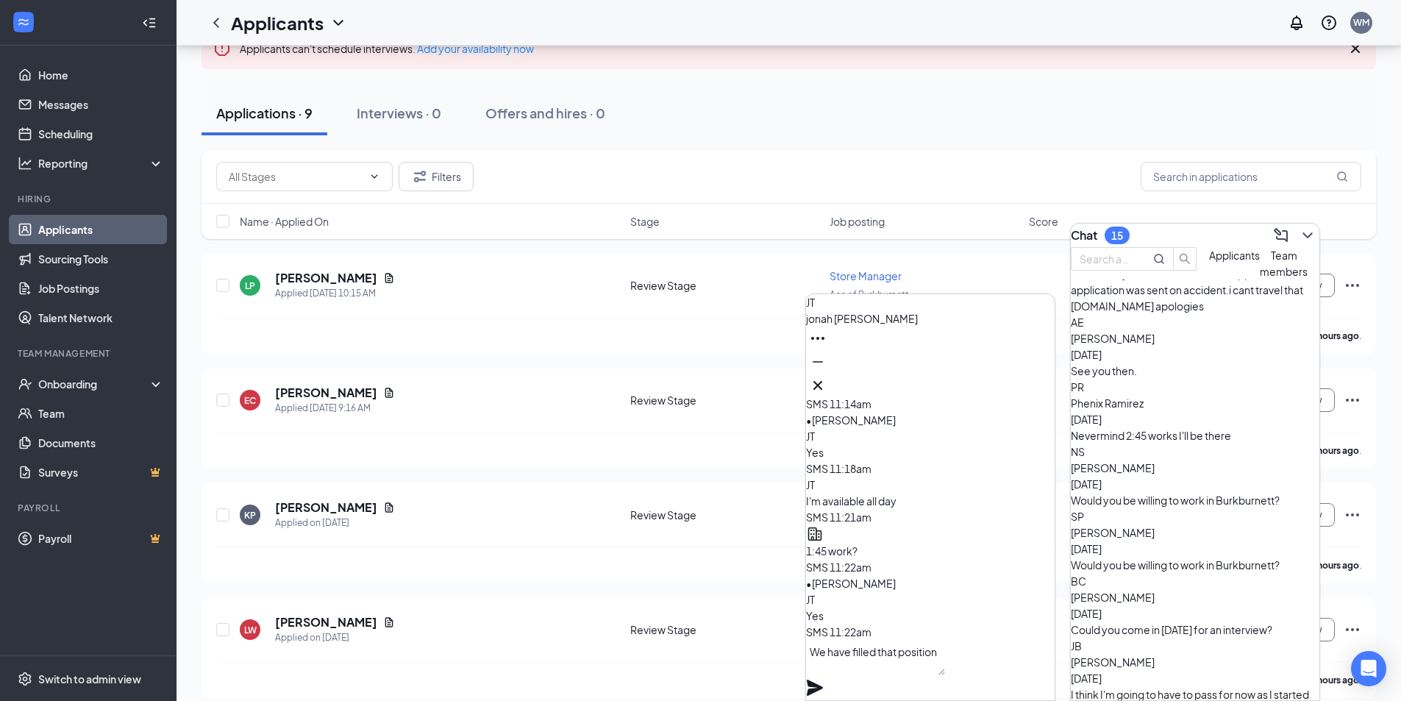
click at [906, 608] on div "JT Yes" at bounding box center [930, 607] width 249 height 32
click at [945, 671] on textarea "We have filled that position" at bounding box center [875, 657] width 139 height 35
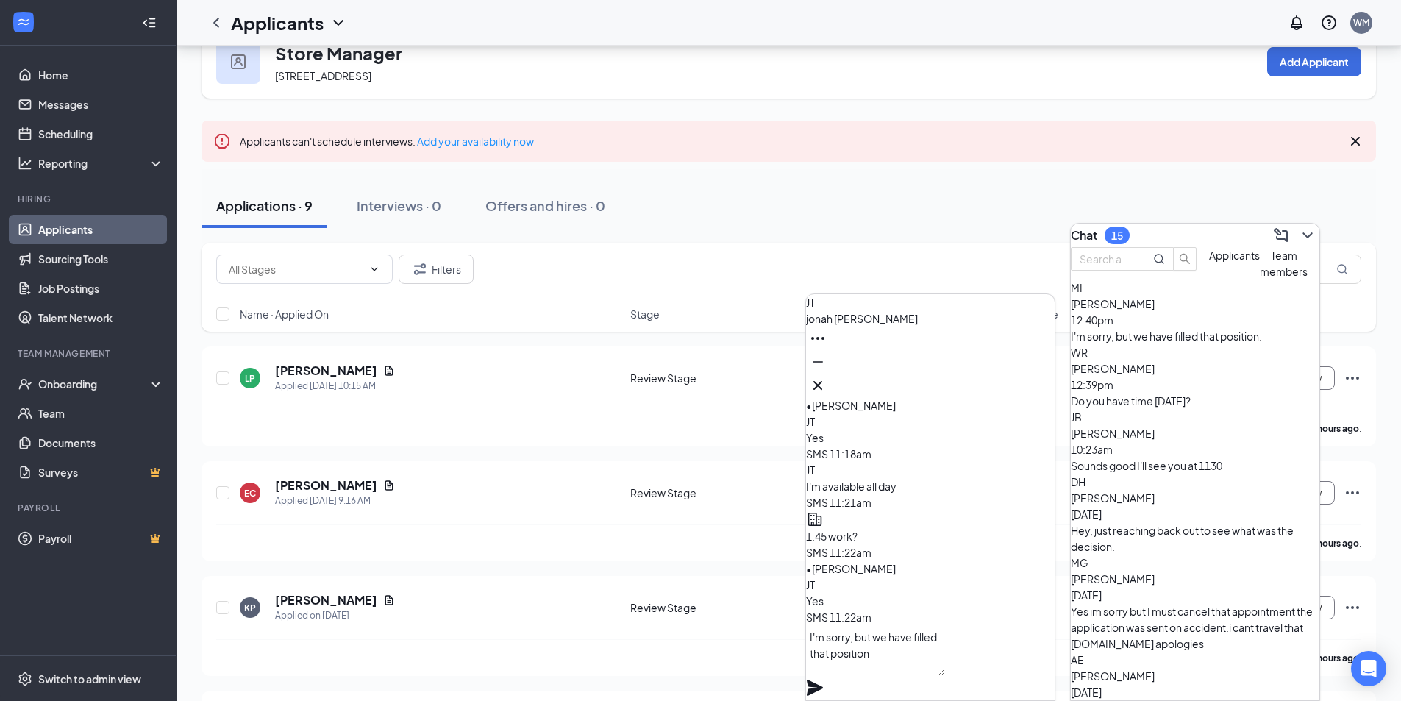
scroll to position [147, 0]
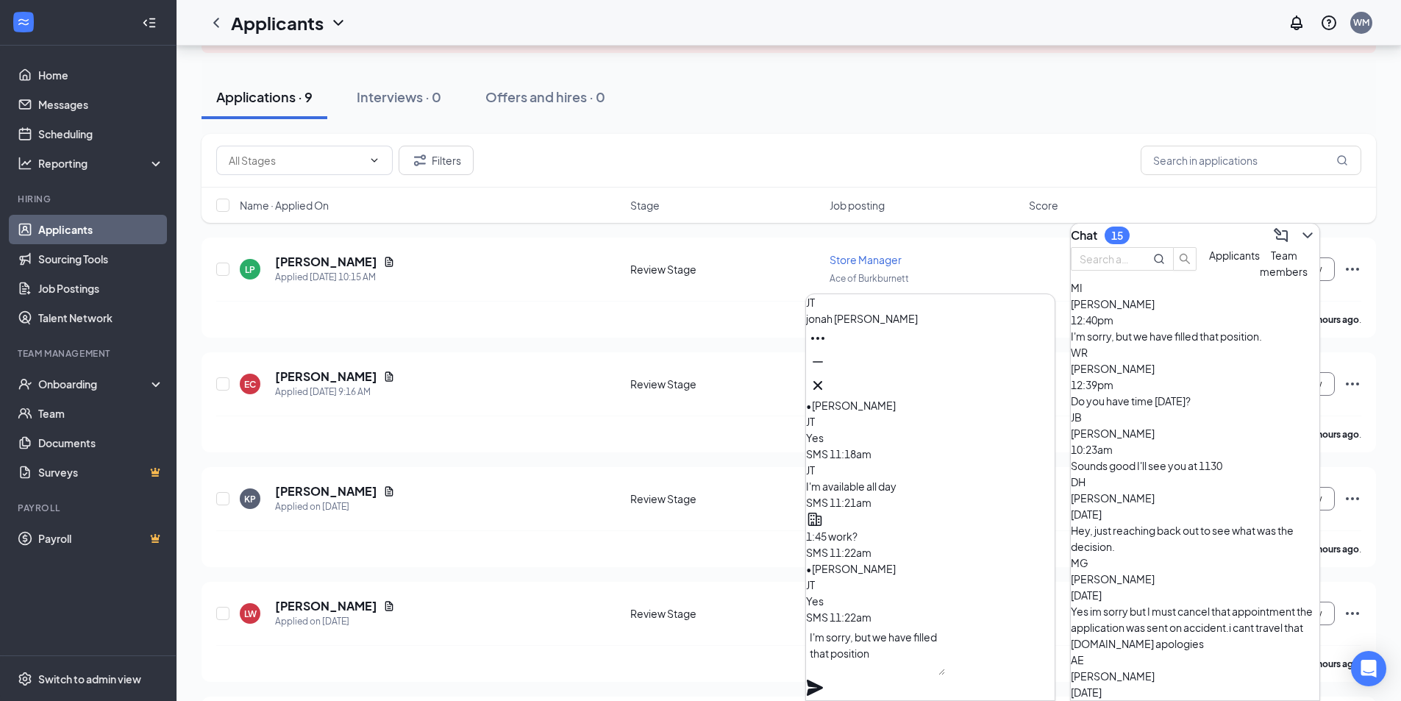
type textarea "I'm sorry, but we have filled that position"
click at [824, 679] on icon "Plane" at bounding box center [815, 688] width 18 height 18
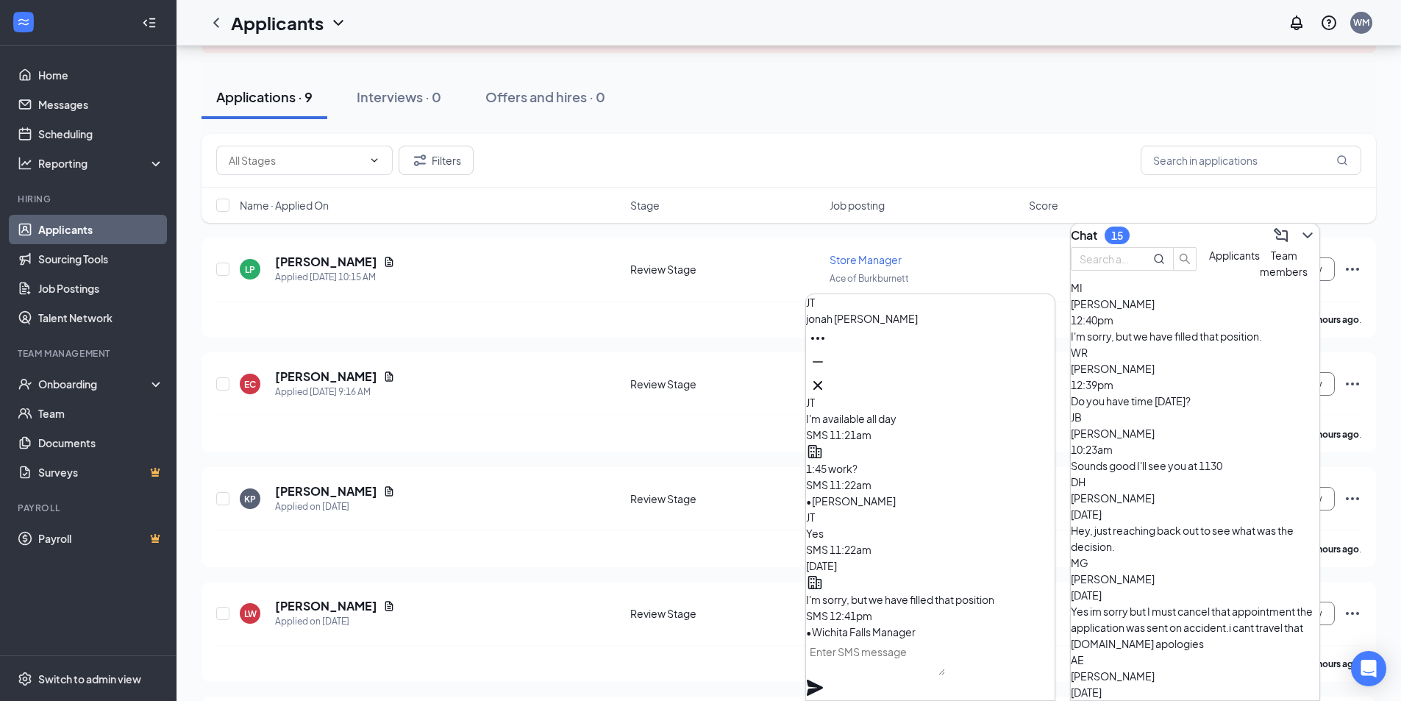
scroll to position [0, 0]
click at [899, 577] on span "I'm sorry, but we have filled that position" at bounding box center [900, 583] width 188 height 13
click at [1144, 522] on div "Hey, just reaching back out to see what was the decision." at bounding box center [1195, 538] width 249 height 32
click at [886, 666] on textarea at bounding box center [875, 657] width 139 height 35
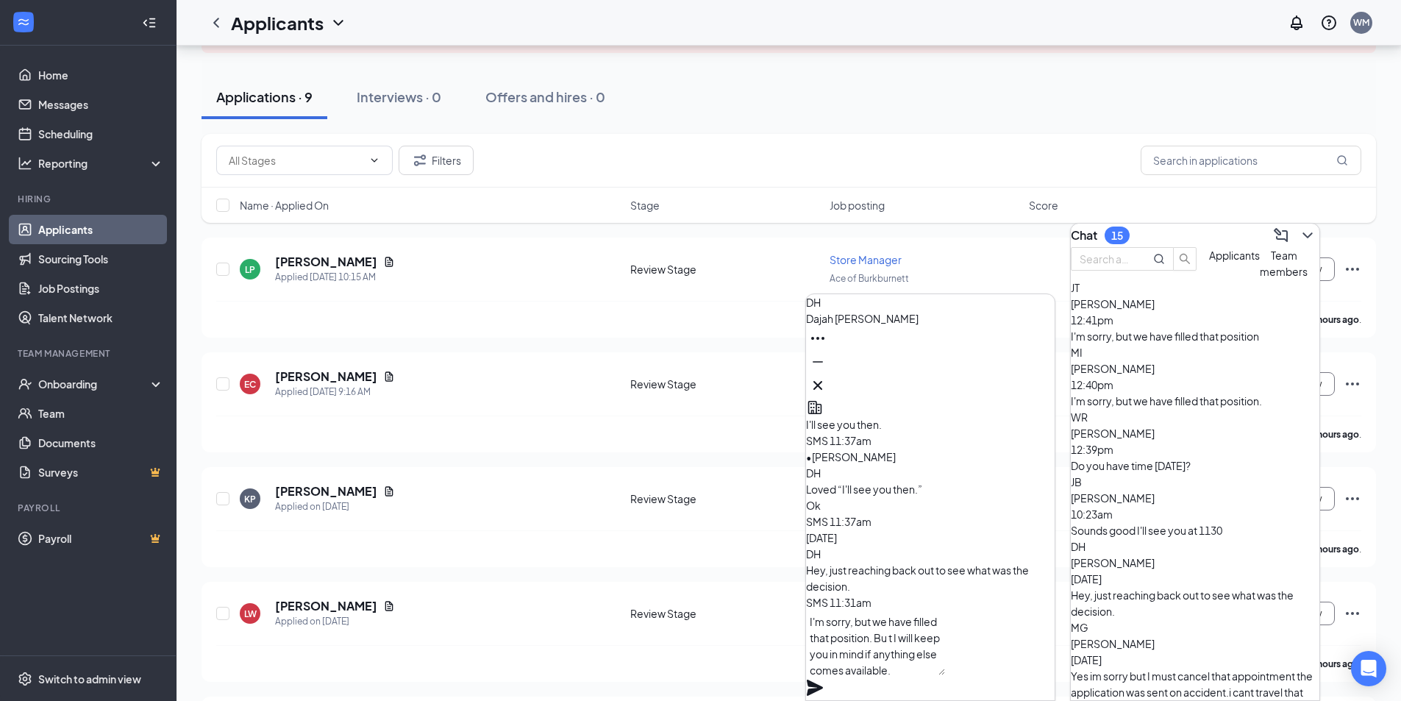
click at [896, 659] on textarea "I'm sorry, but we have filled that position. Bu t I will keep you in mind if an…" at bounding box center [875, 642] width 139 height 65
type textarea "I'm sorry, but we have filled that position. I will keep you in mind if anythin…"
click at [823, 680] on icon "Plane" at bounding box center [815, 688] width 16 height 16
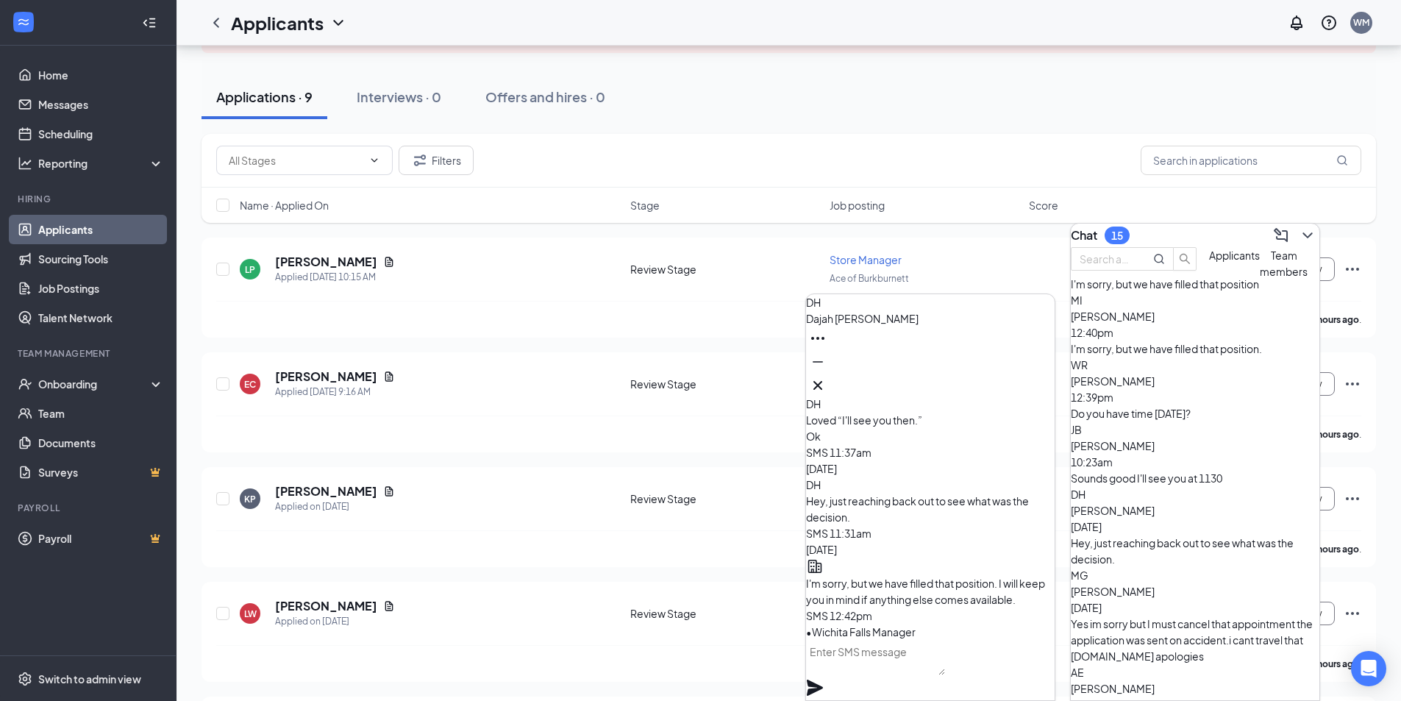
scroll to position [0, 0]
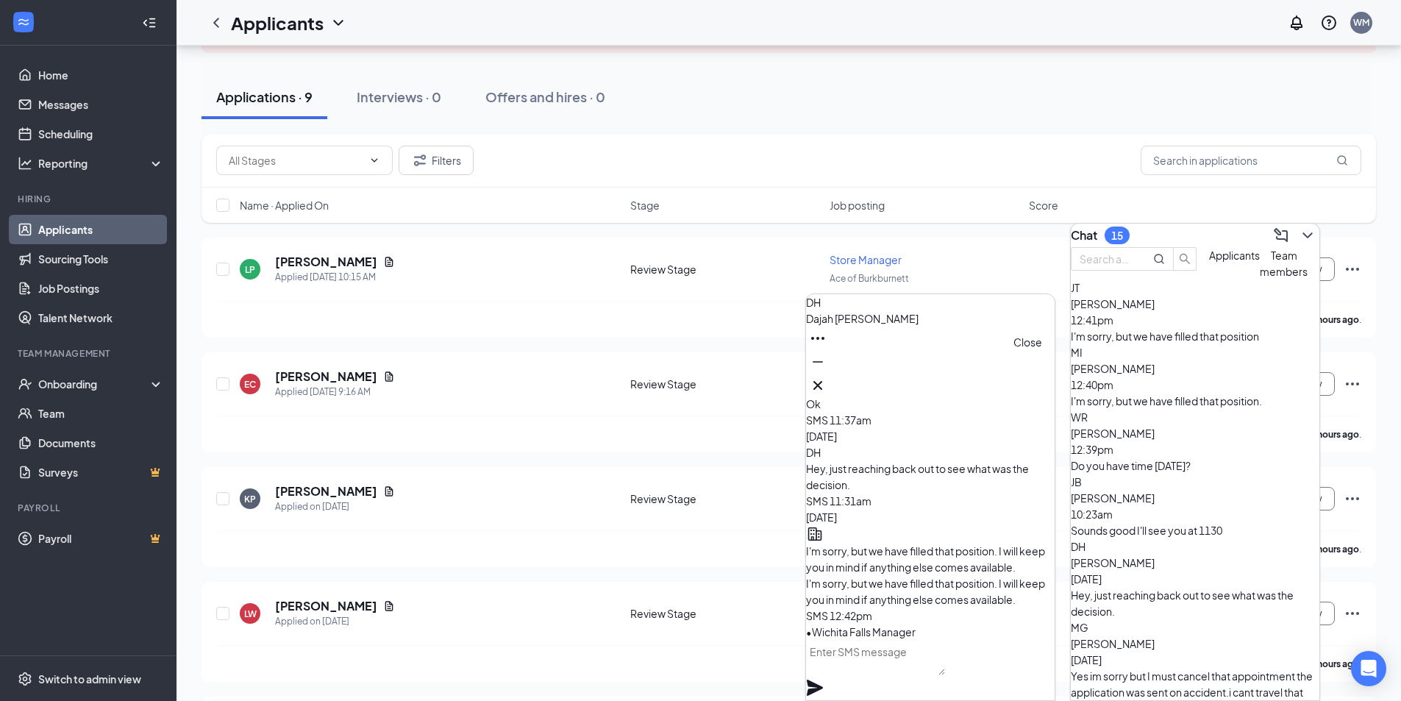
click at [827, 382] on icon "Cross" at bounding box center [818, 386] width 18 height 18
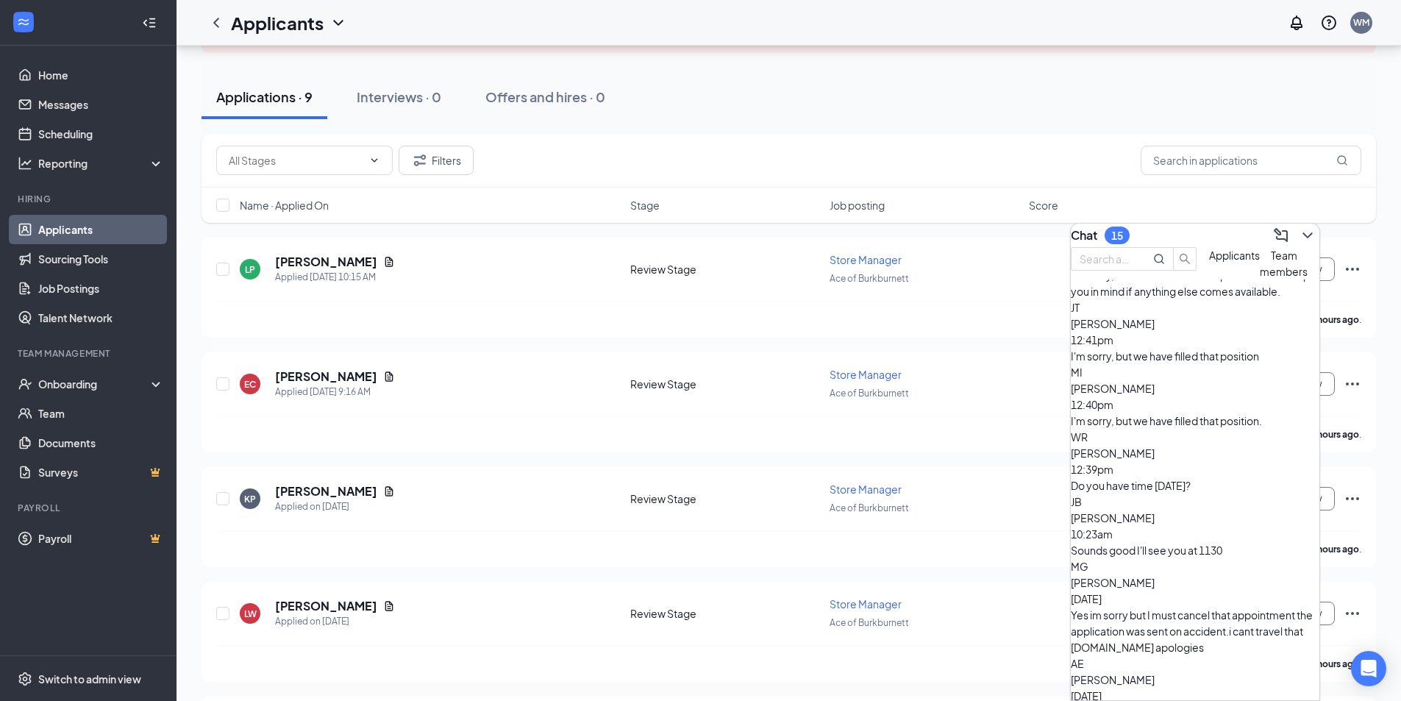
scroll to position [74, 0]
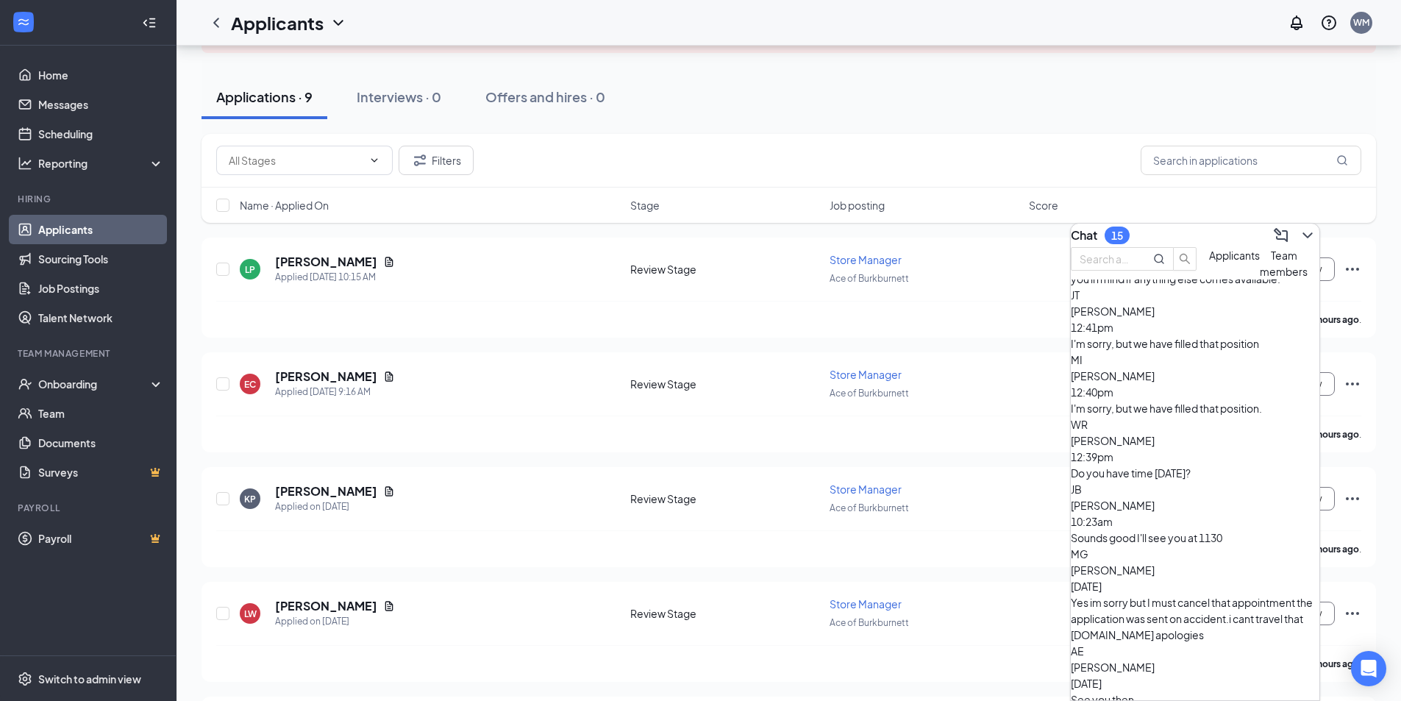
click at [1171, 594] on div "Yes im sorry but I must cancel that appointment the application was sent on acc…" at bounding box center [1195, 618] width 249 height 49
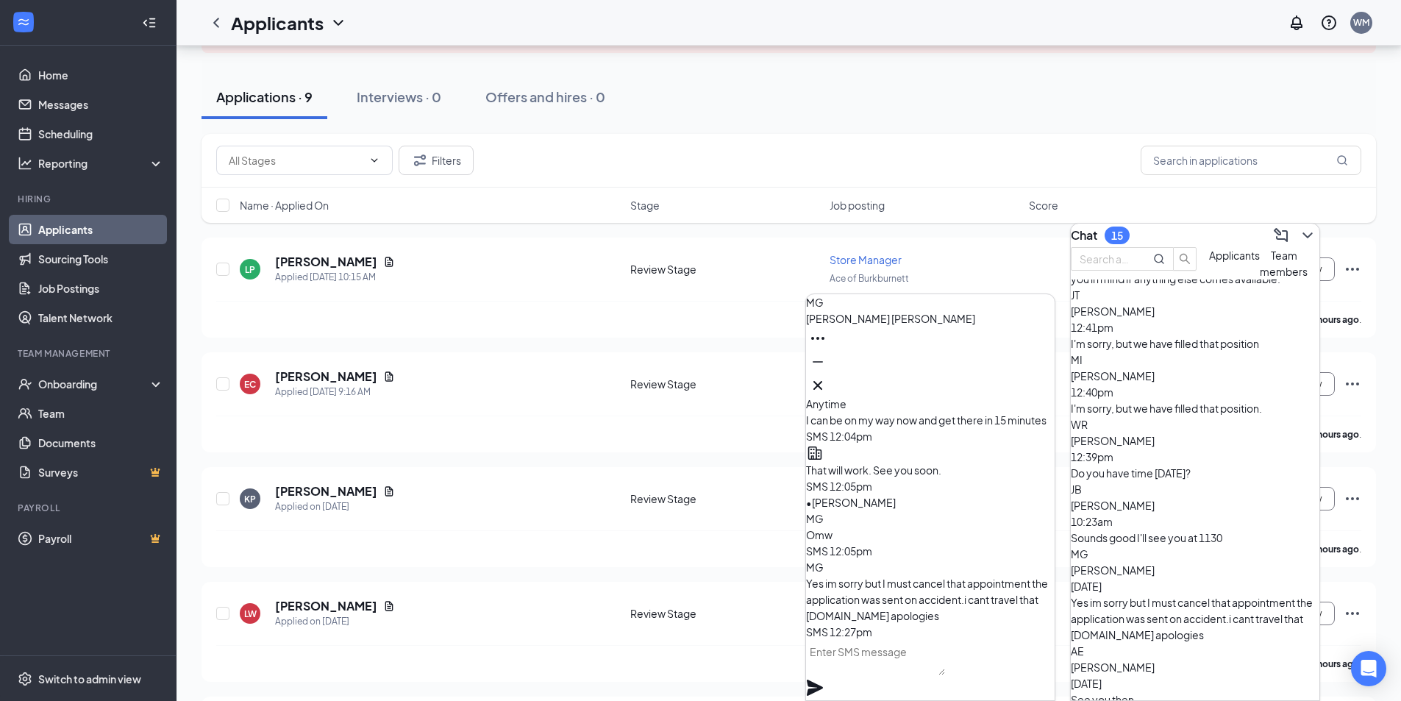
click at [907, 666] on textarea at bounding box center [875, 657] width 139 height 35
type textarea "c"
type textarea "C"
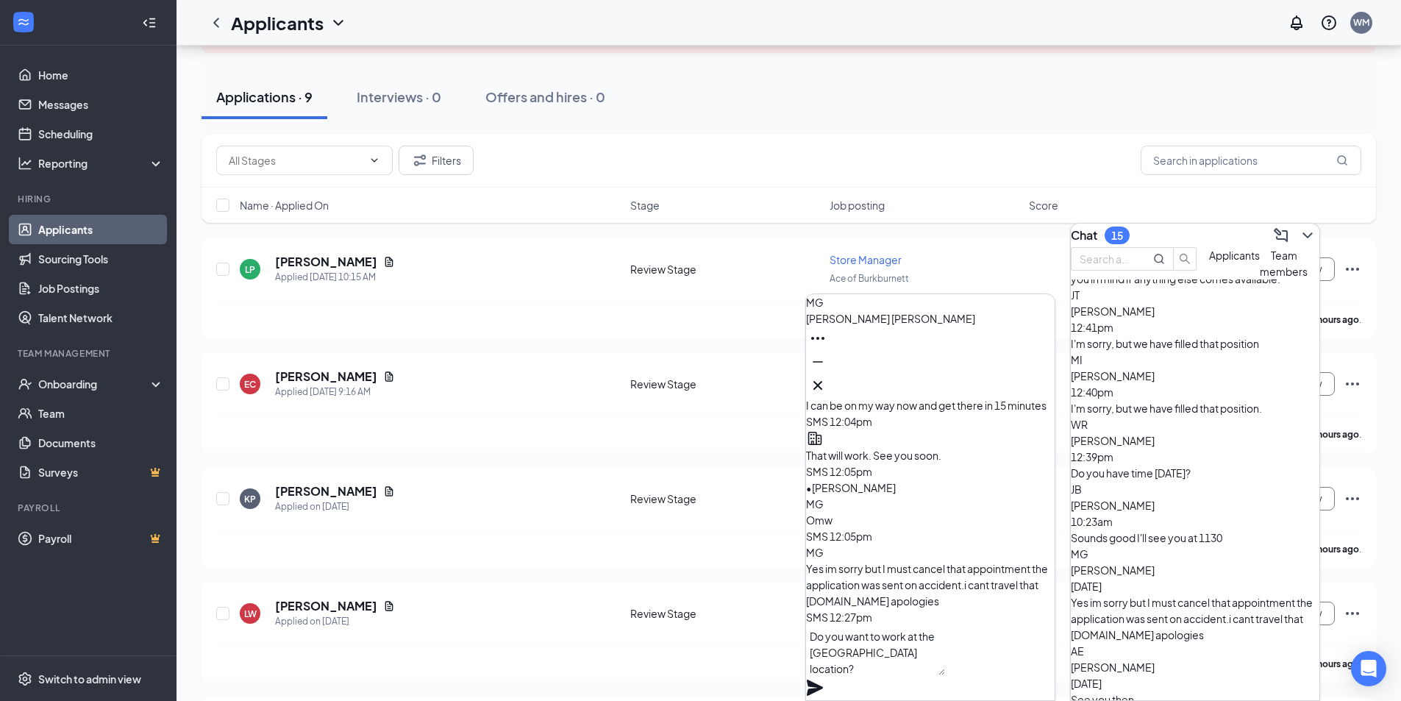
type textarea "Do you want to work at the [GEOGRAPHIC_DATA] location?"
click at [823, 680] on icon "Plane" at bounding box center [815, 688] width 16 height 16
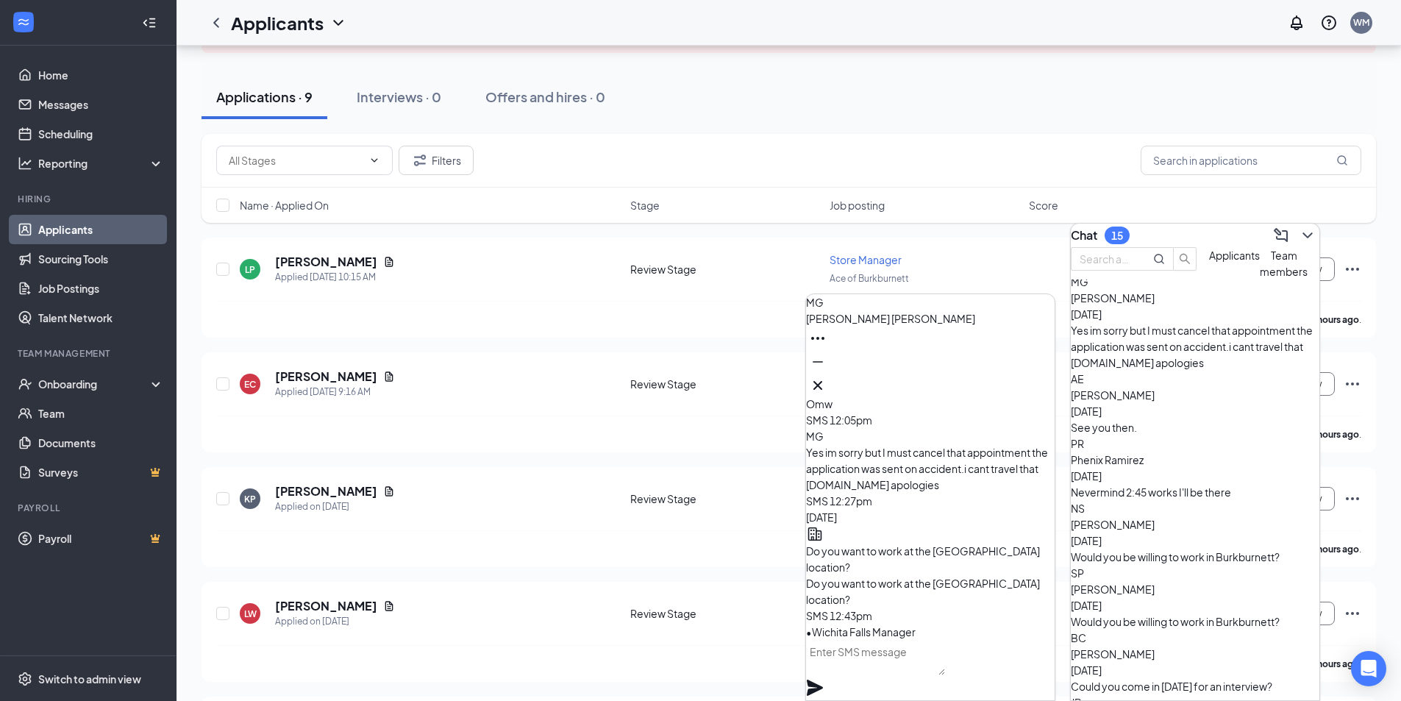
scroll to position [368, 0]
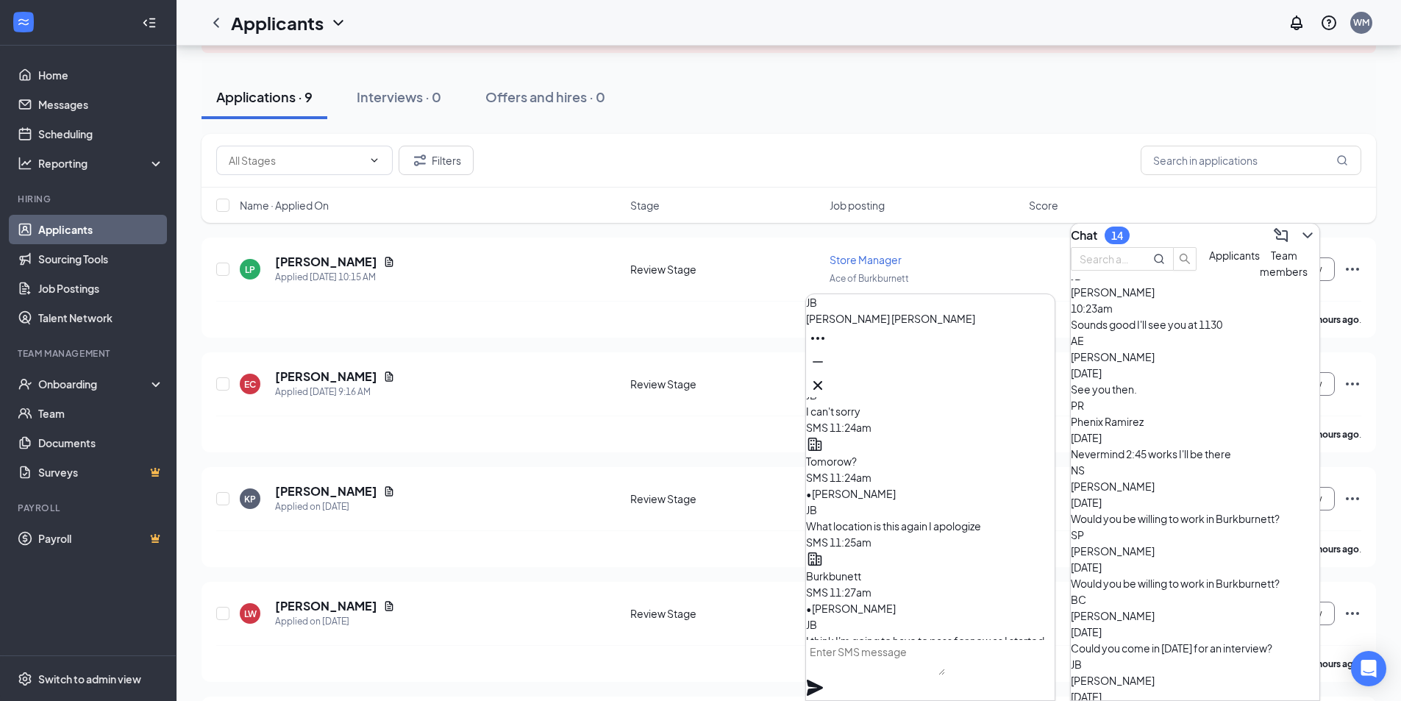
scroll to position [0, 0]
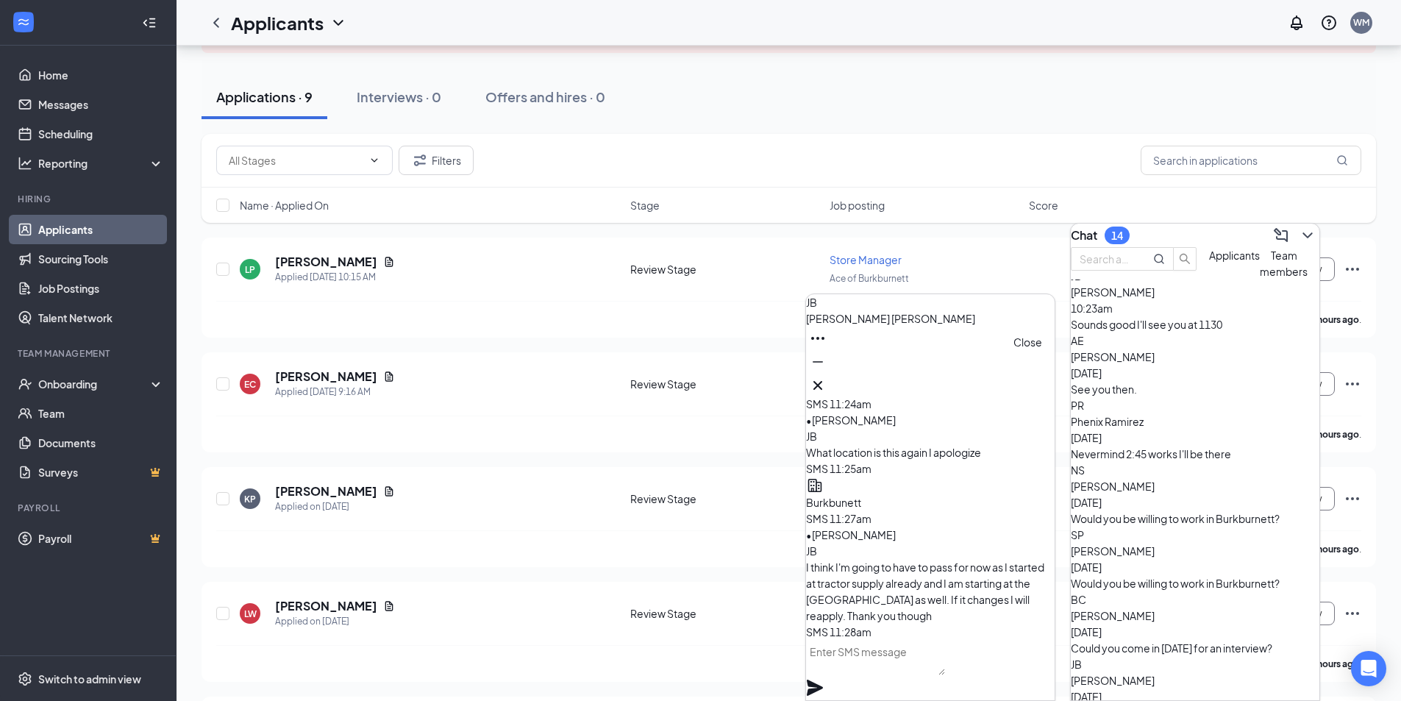
click at [827, 377] on icon "Cross" at bounding box center [818, 386] width 18 height 18
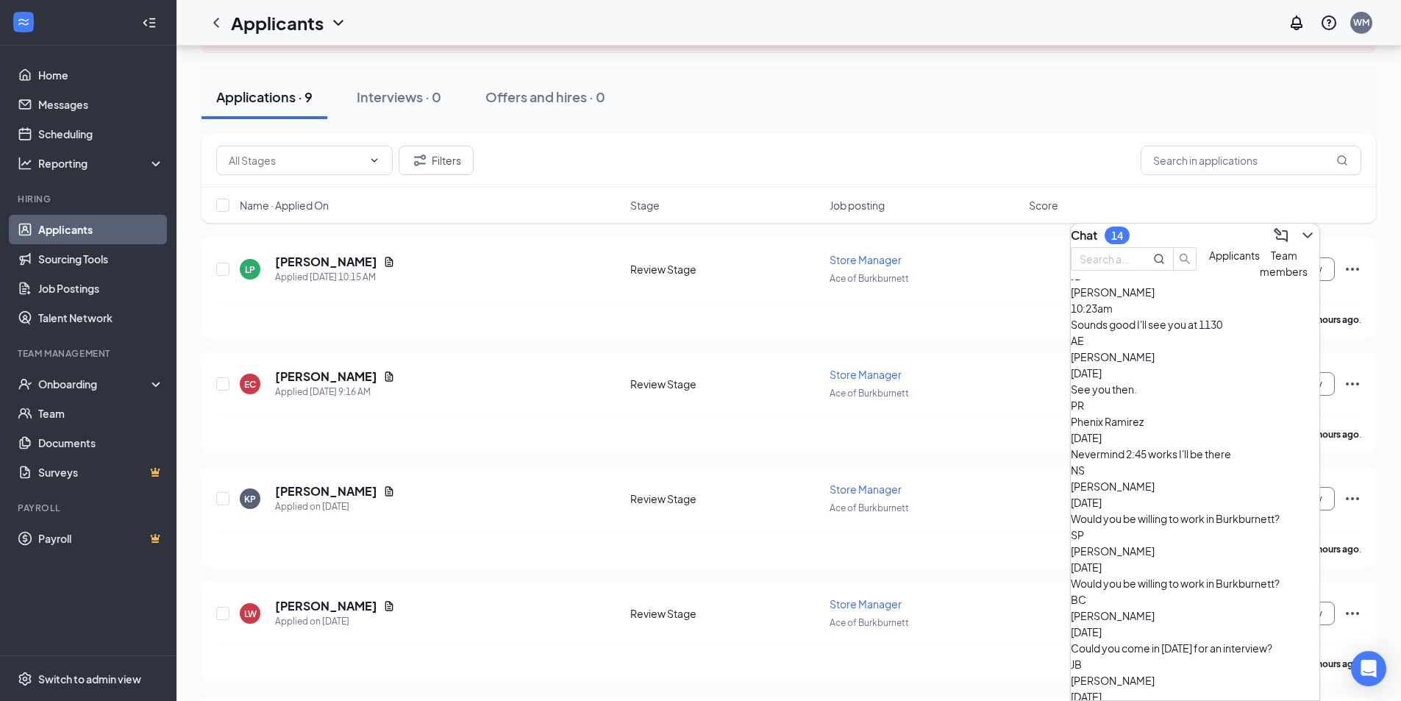
scroll to position [441, 0]
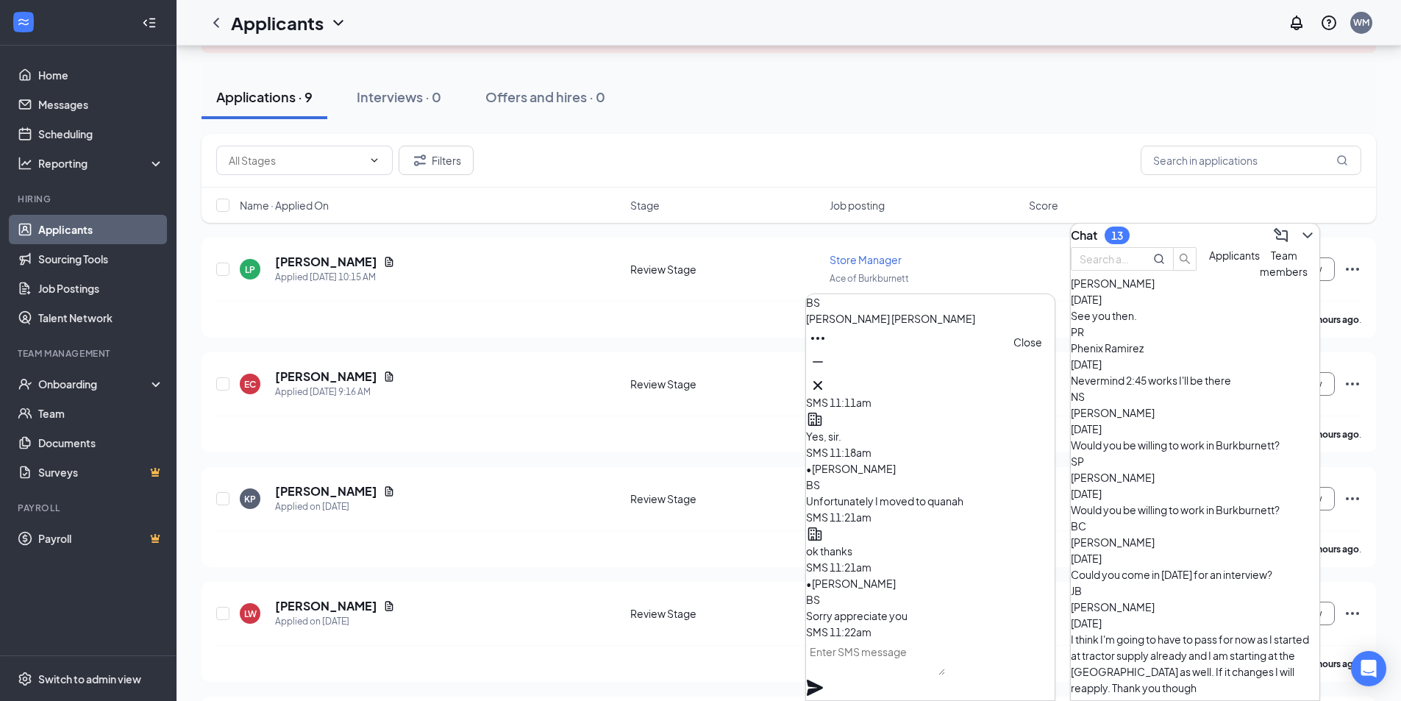
click at [827, 377] on icon "Cross" at bounding box center [818, 386] width 18 height 18
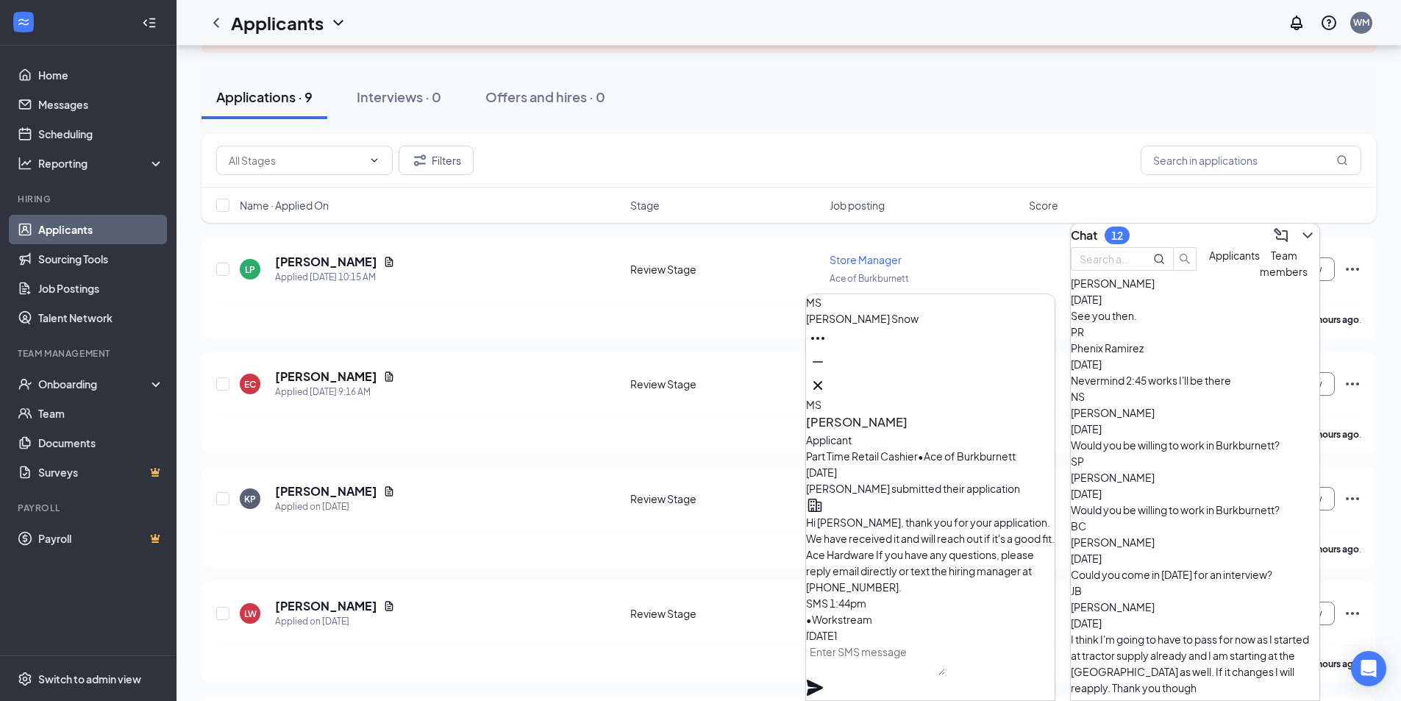
scroll to position [-441, 0]
click at [827, 377] on icon "Cross" at bounding box center [818, 386] width 18 height 18
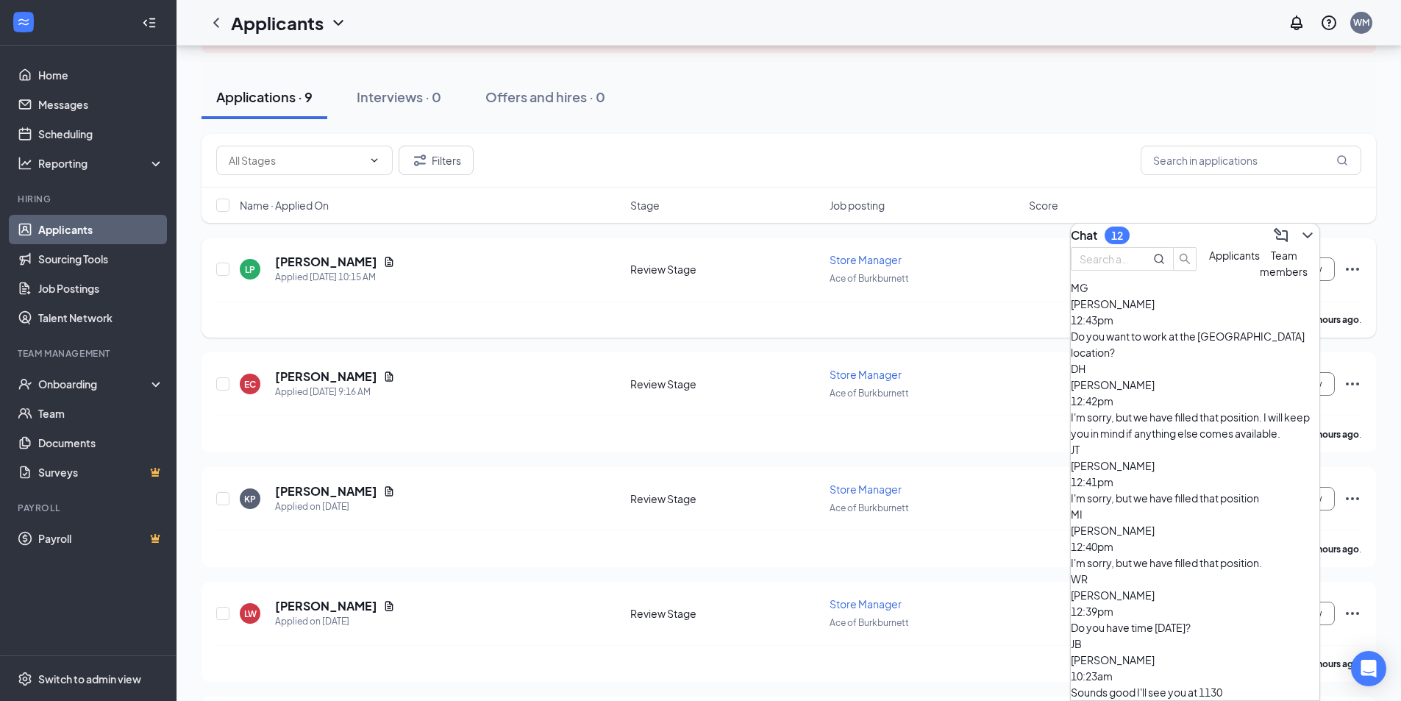
scroll to position [0, 0]
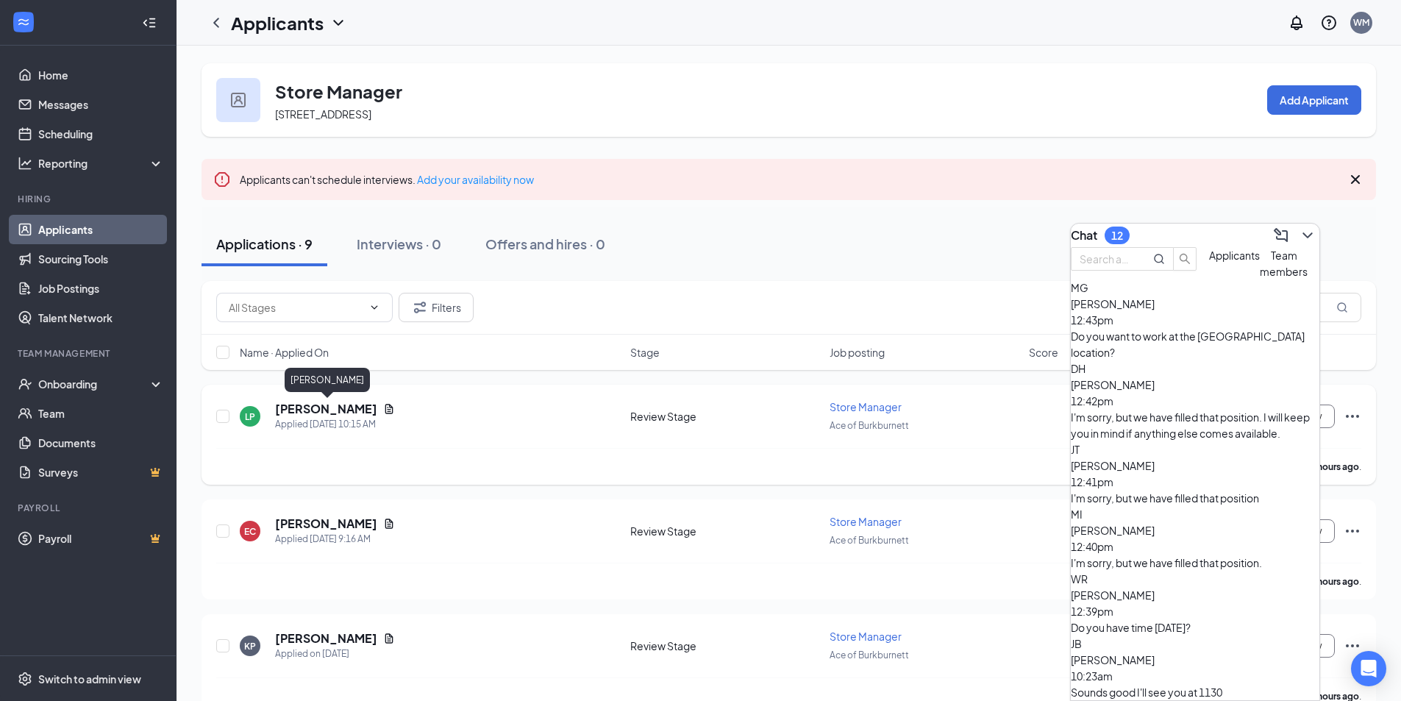
click at [322, 410] on h5 "[PERSON_NAME]" at bounding box center [326, 409] width 102 height 16
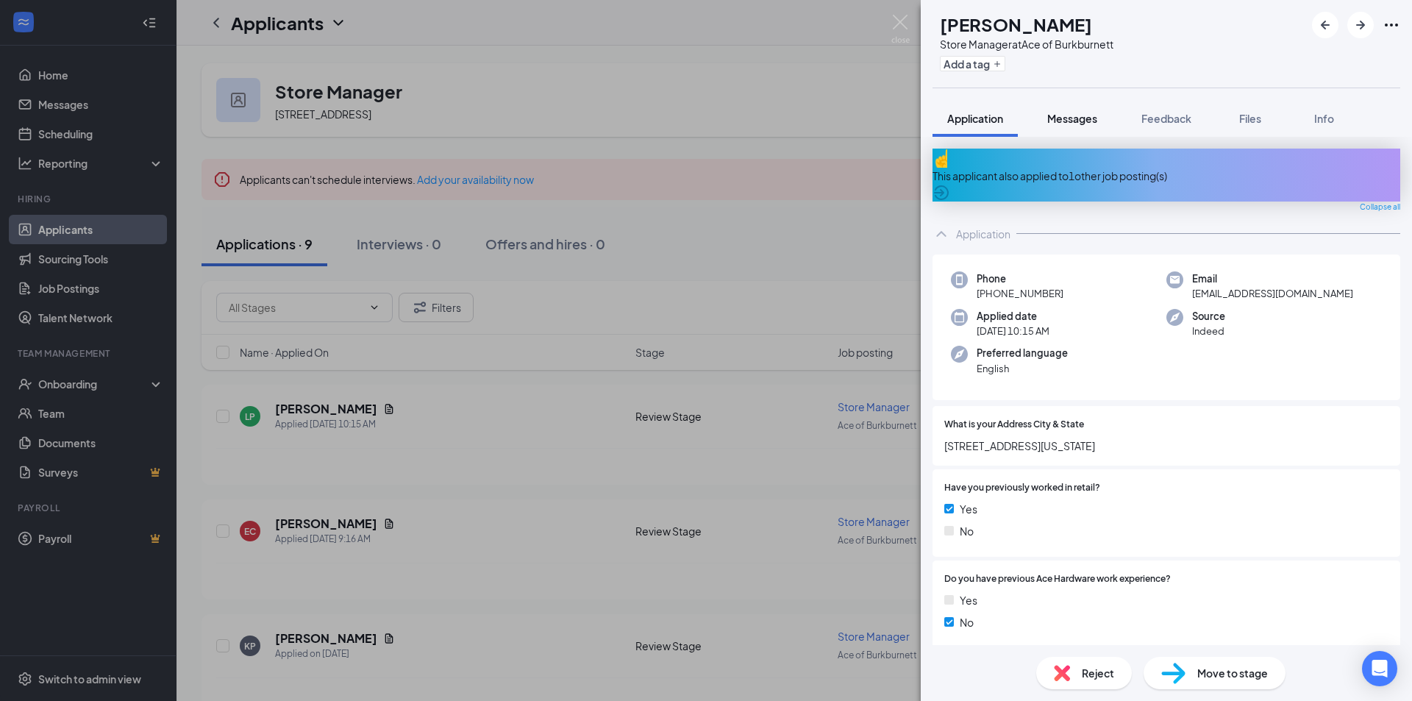
click at [1075, 125] on div "Messages" at bounding box center [1072, 118] width 50 height 15
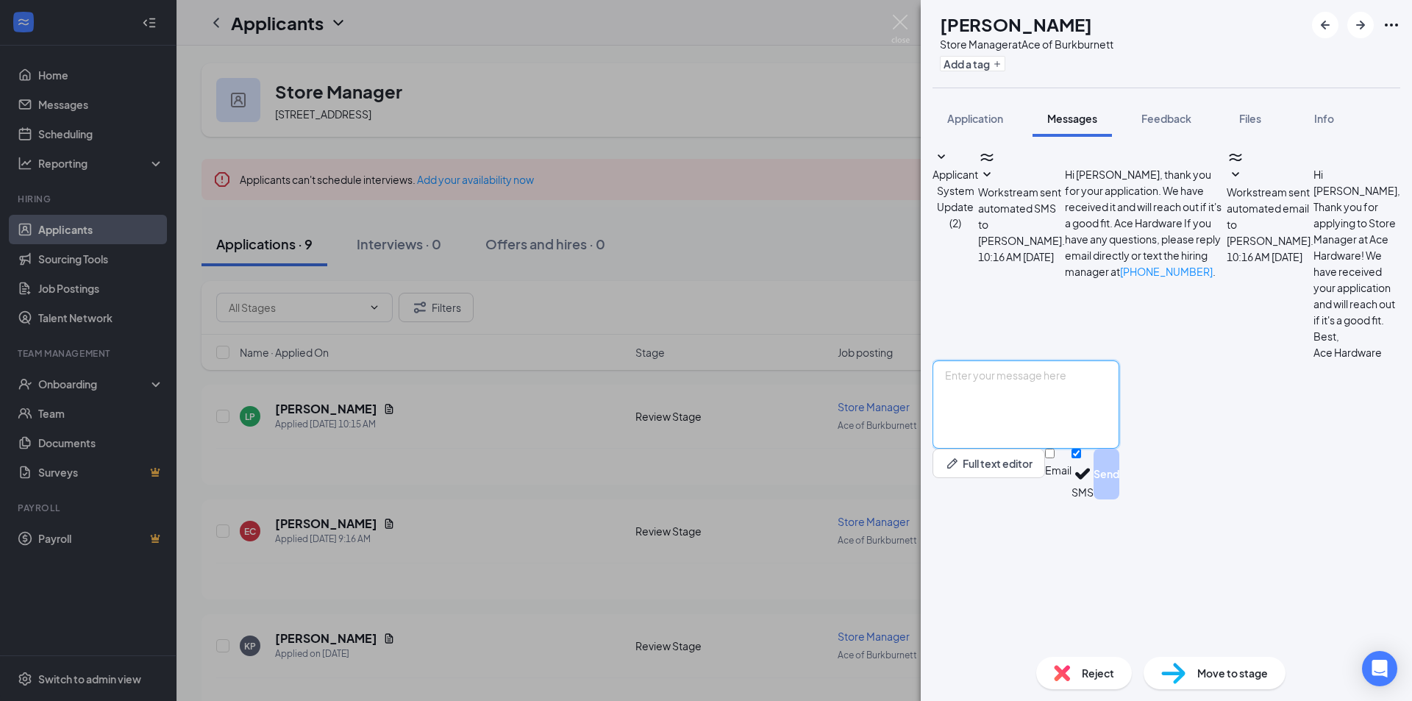
click at [1049, 449] on textarea at bounding box center [1025, 404] width 187 height 88
type textarea "a"
type textarea "Are you available for an interview [DATE]?"
click at [1119, 499] on button "Send" at bounding box center [1107, 474] width 26 height 51
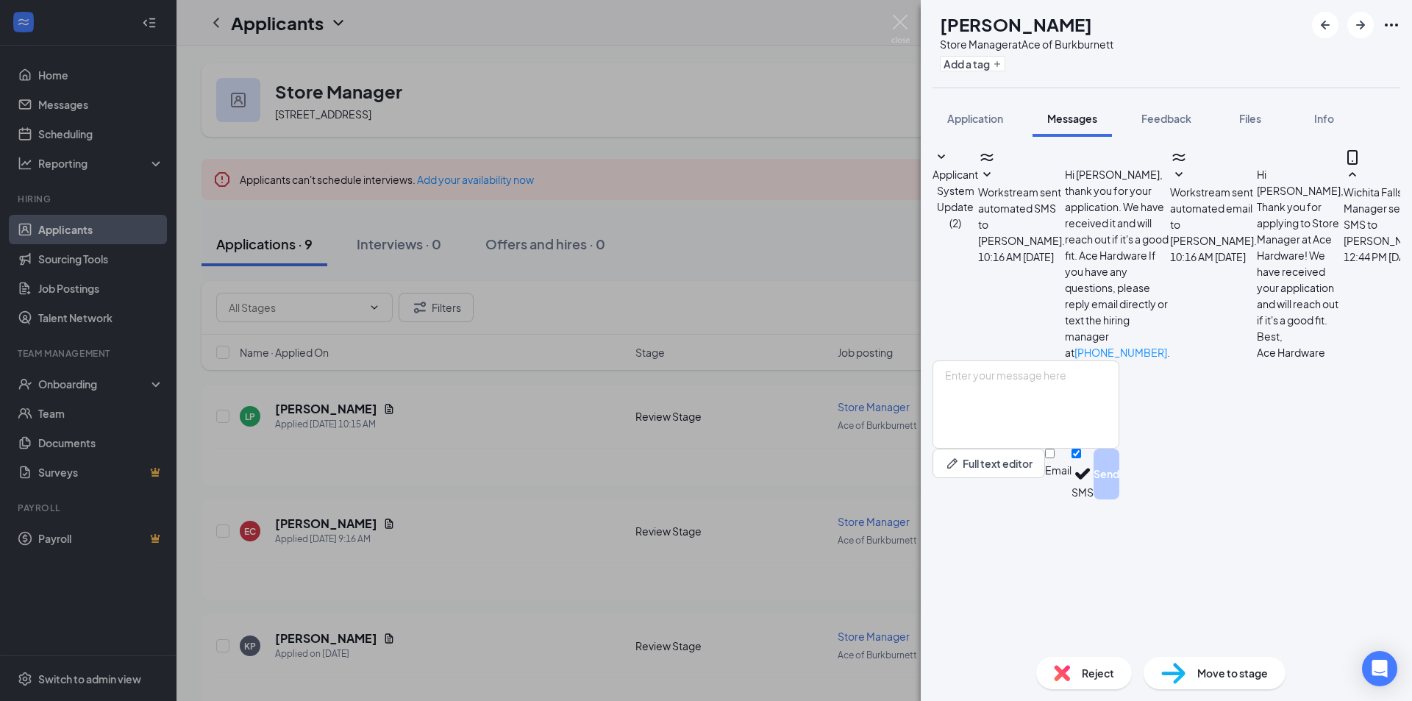
click at [735, 288] on div "LP [PERSON_NAME] Store Manager at Ace of Burkburnett Add a tag Application Mess…" at bounding box center [706, 350] width 1412 height 701
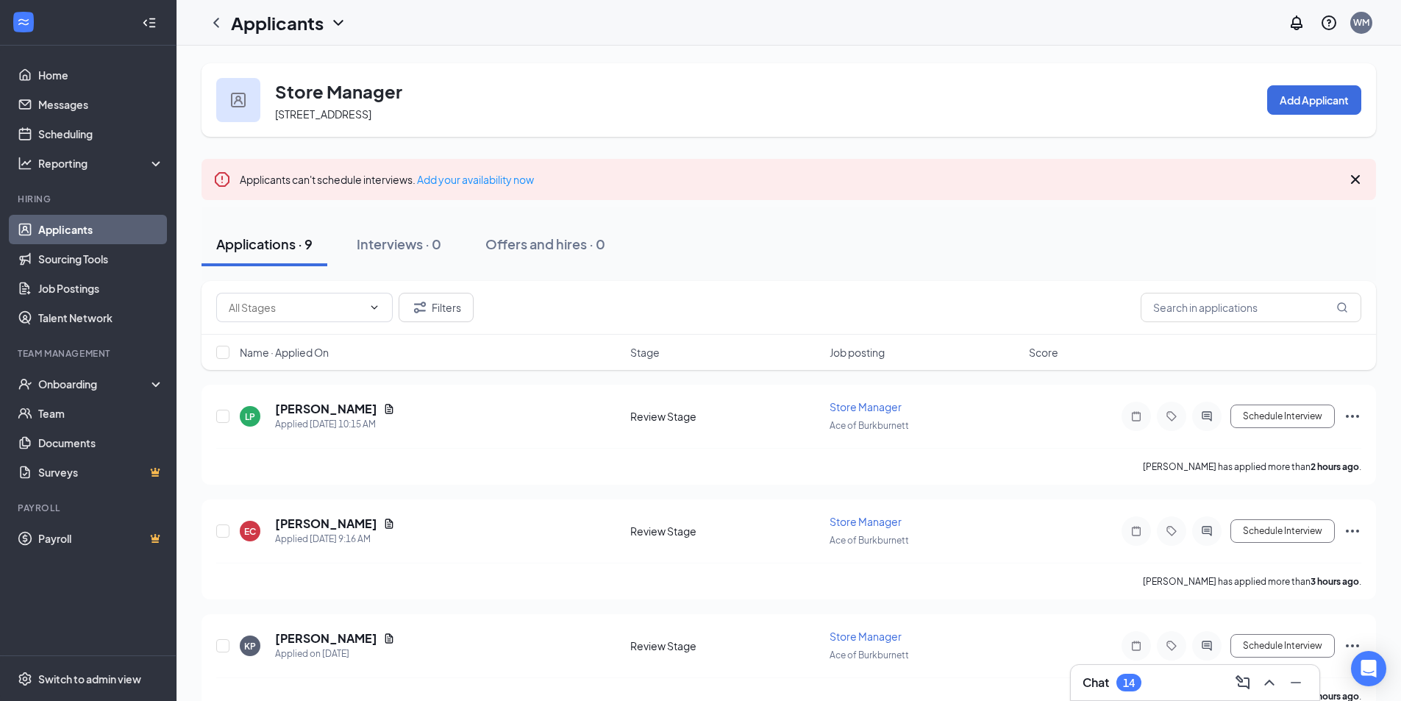
click at [301, 27] on h1 "Applicants" at bounding box center [277, 22] width 93 height 25
click at [312, 57] on link "Applicants" at bounding box center [319, 64] width 159 height 15
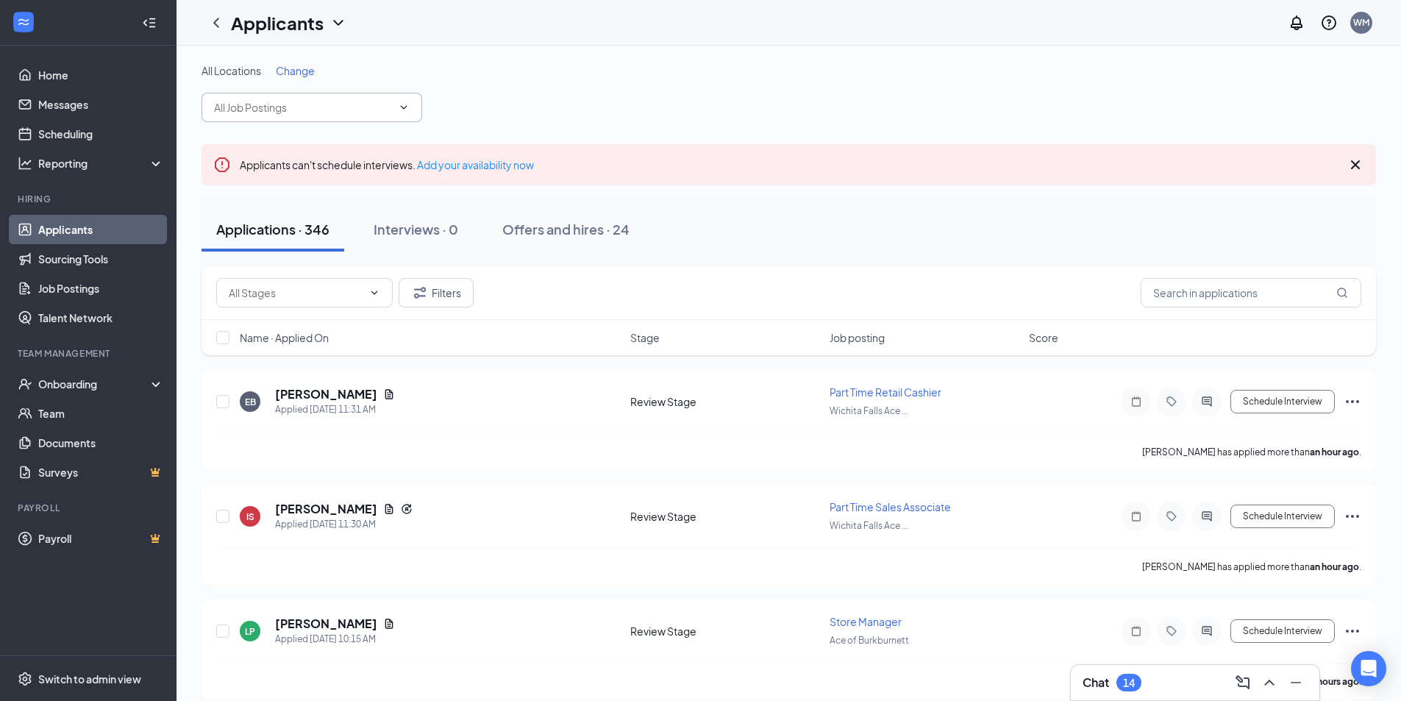
click at [360, 114] on input "text" at bounding box center [303, 107] width 178 height 16
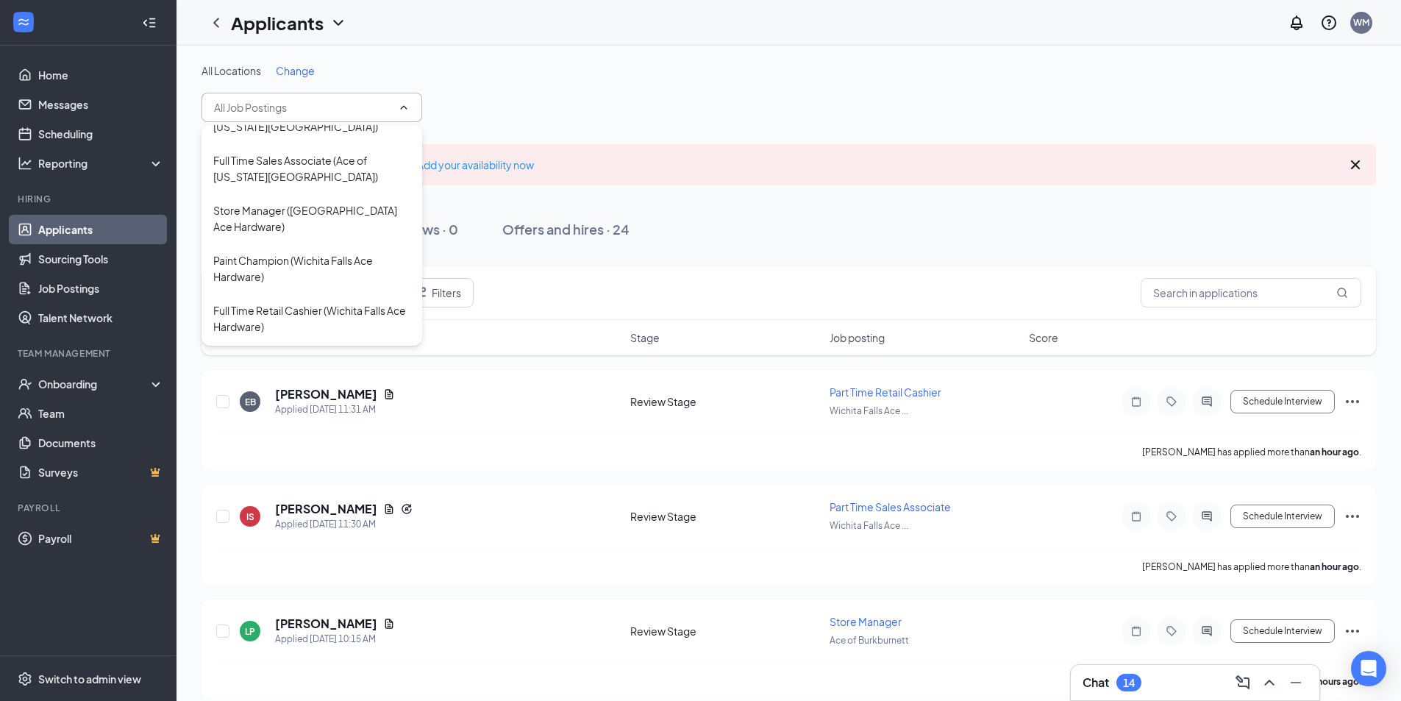
scroll to position [441, 0]
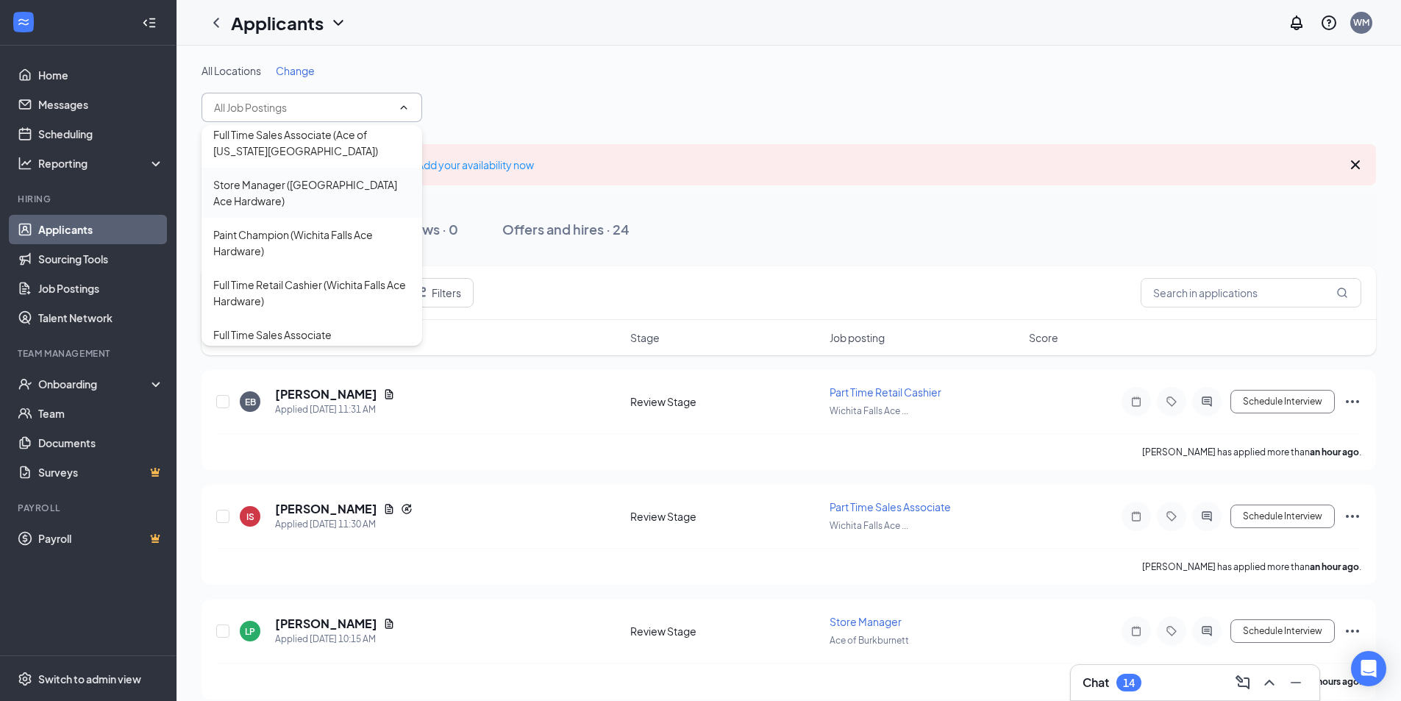
click at [332, 176] on div "Store Manager ([GEOGRAPHIC_DATA] Ace Hardware)" at bounding box center [311, 192] width 197 height 32
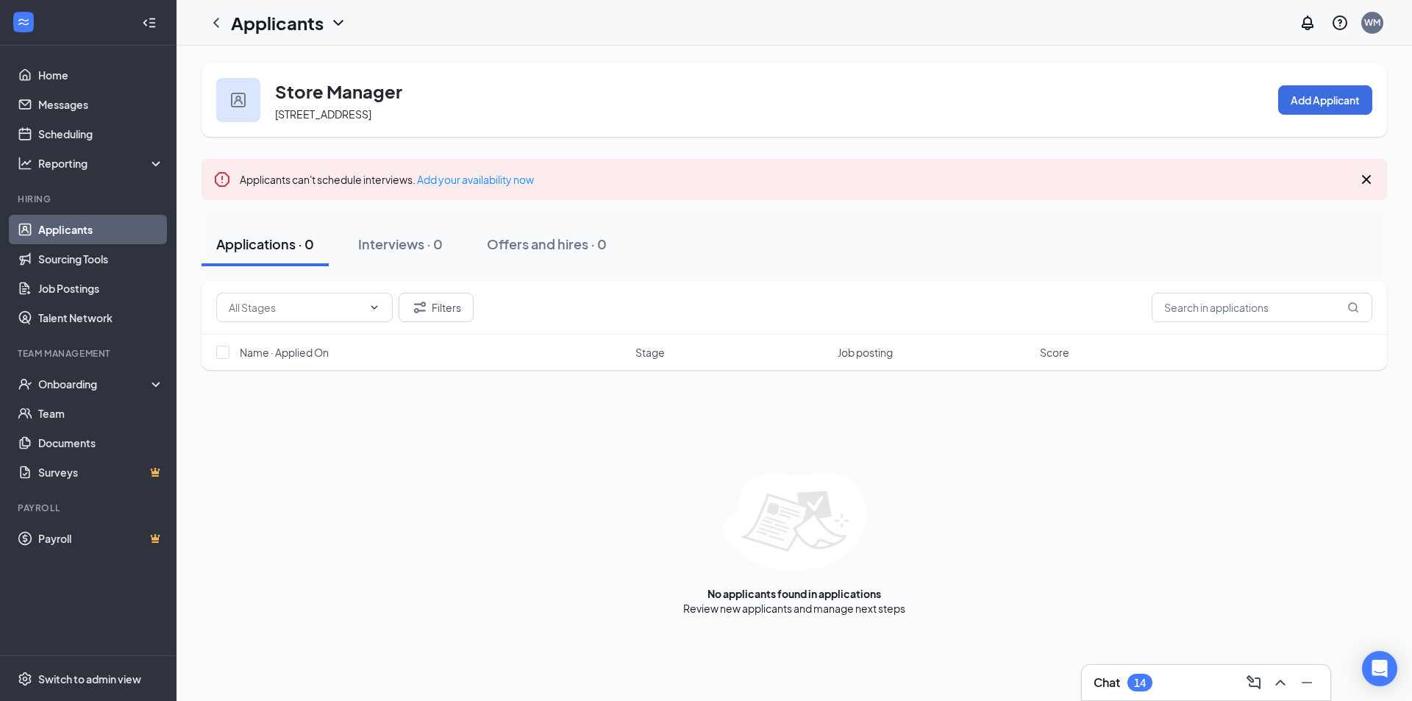
click at [338, 29] on icon "ChevronDown" at bounding box center [338, 23] width 18 height 18
click at [315, 68] on link "Applicants" at bounding box center [319, 64] width 159 height 15
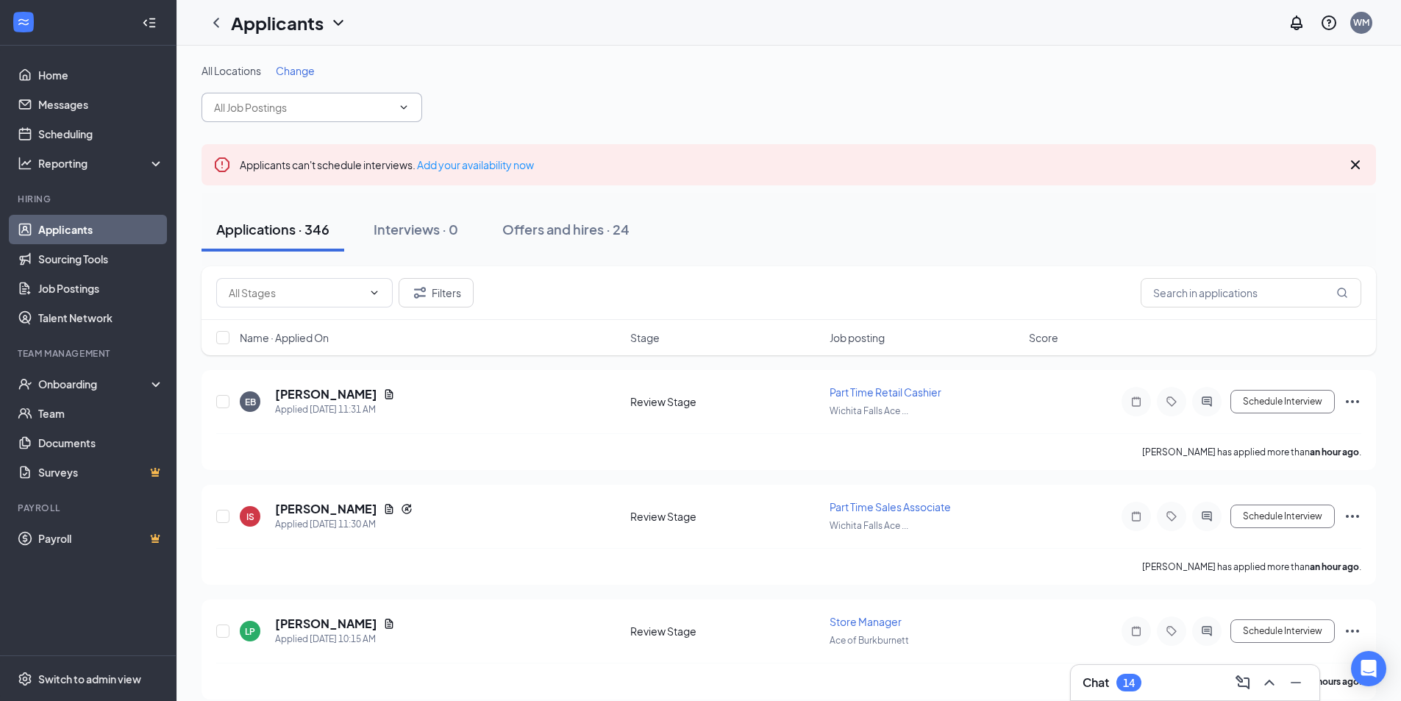
click at [324, 113] on input "text" at bounding box center [303, 107] width 178 height 16
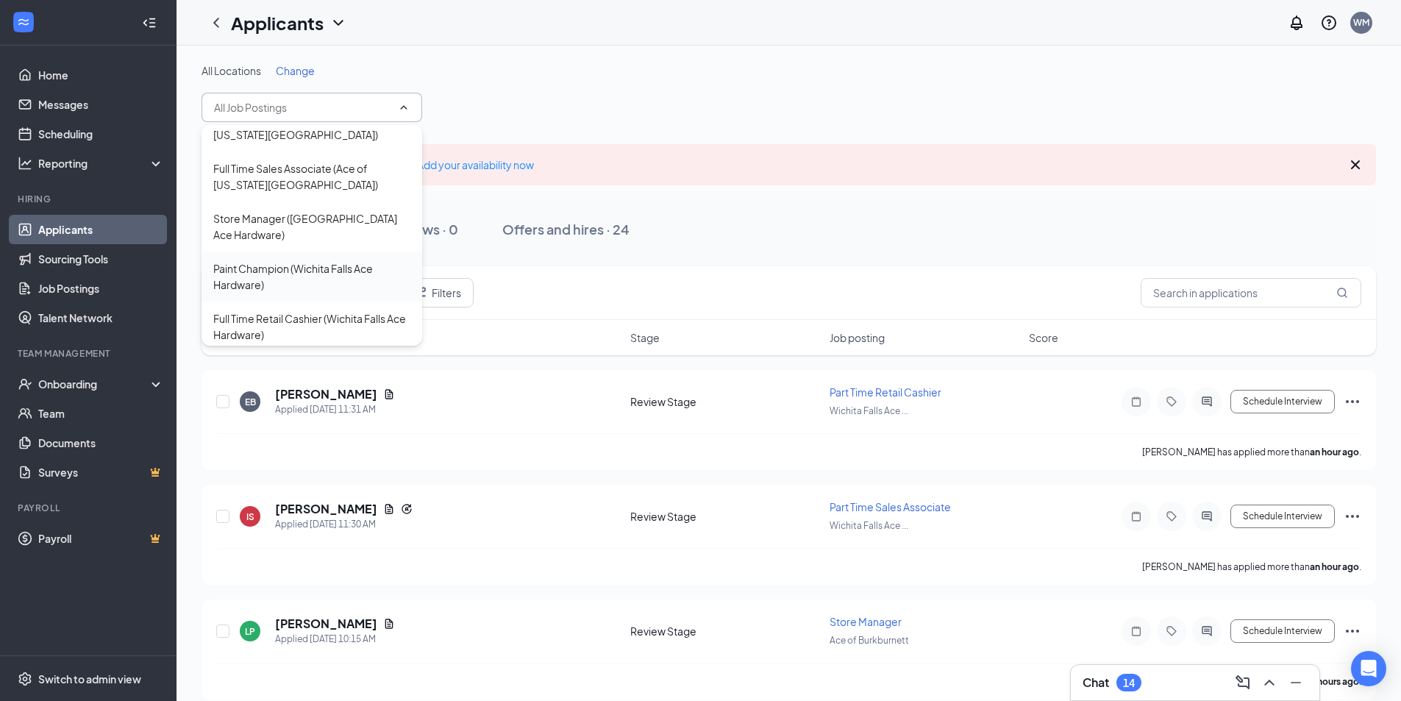
scroll to position [441, 0]
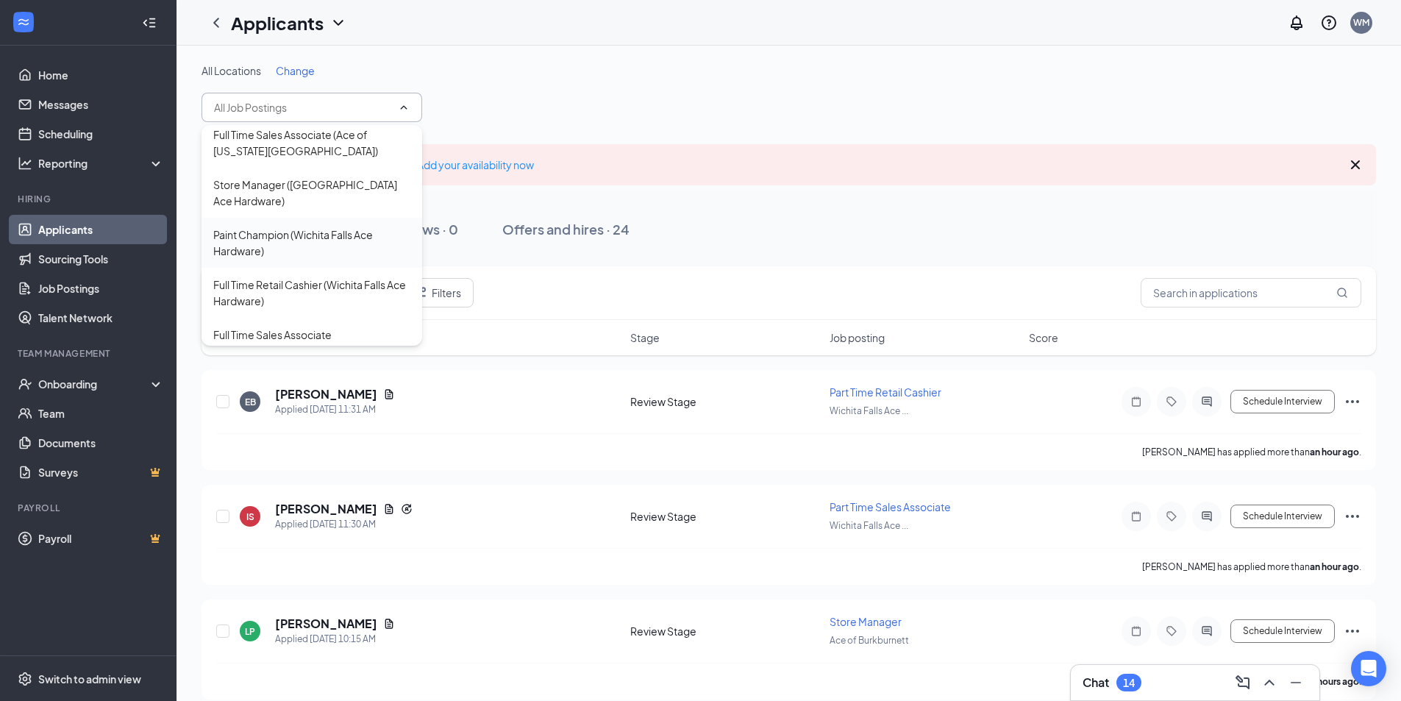
click at [325, 227] on div "Paint Champion (Wichita Falls Ace Hardware)" at bounding box center [311, 243] width 197 height 32
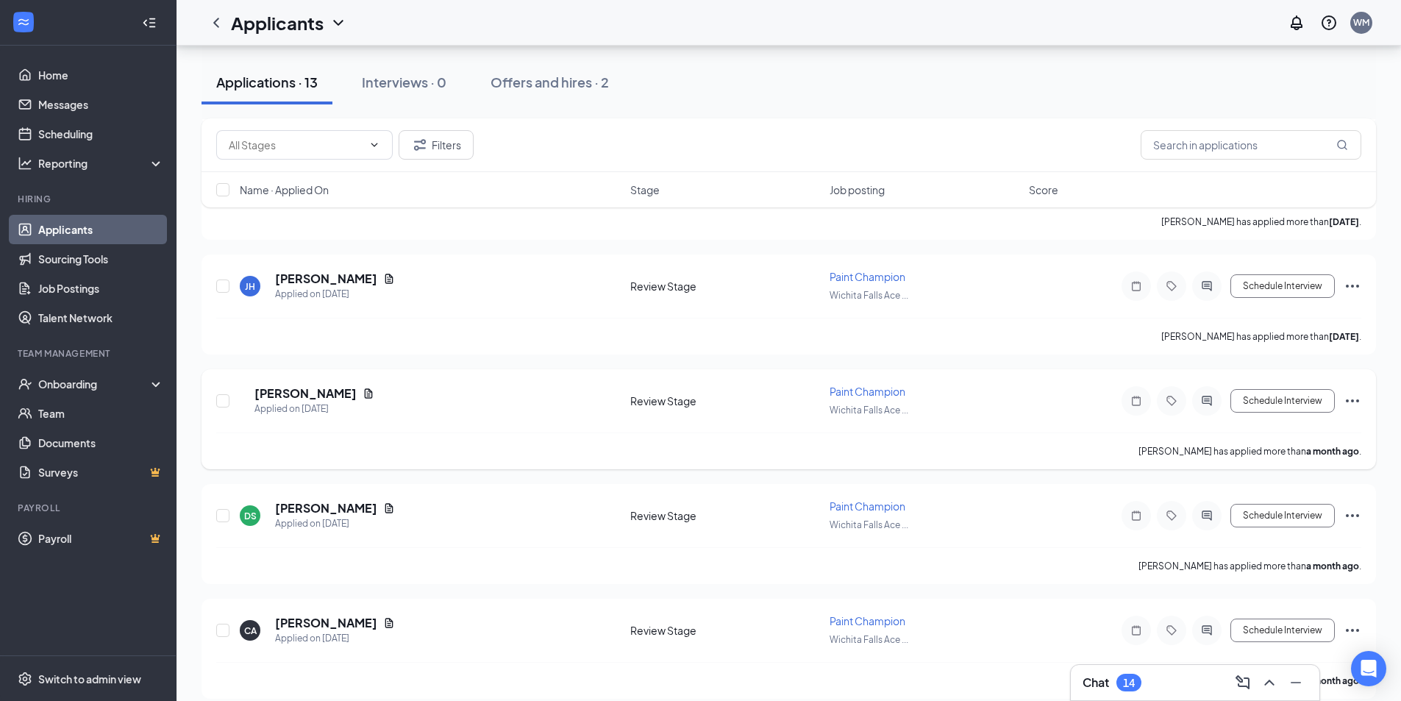
scroll to position [1178, 0]
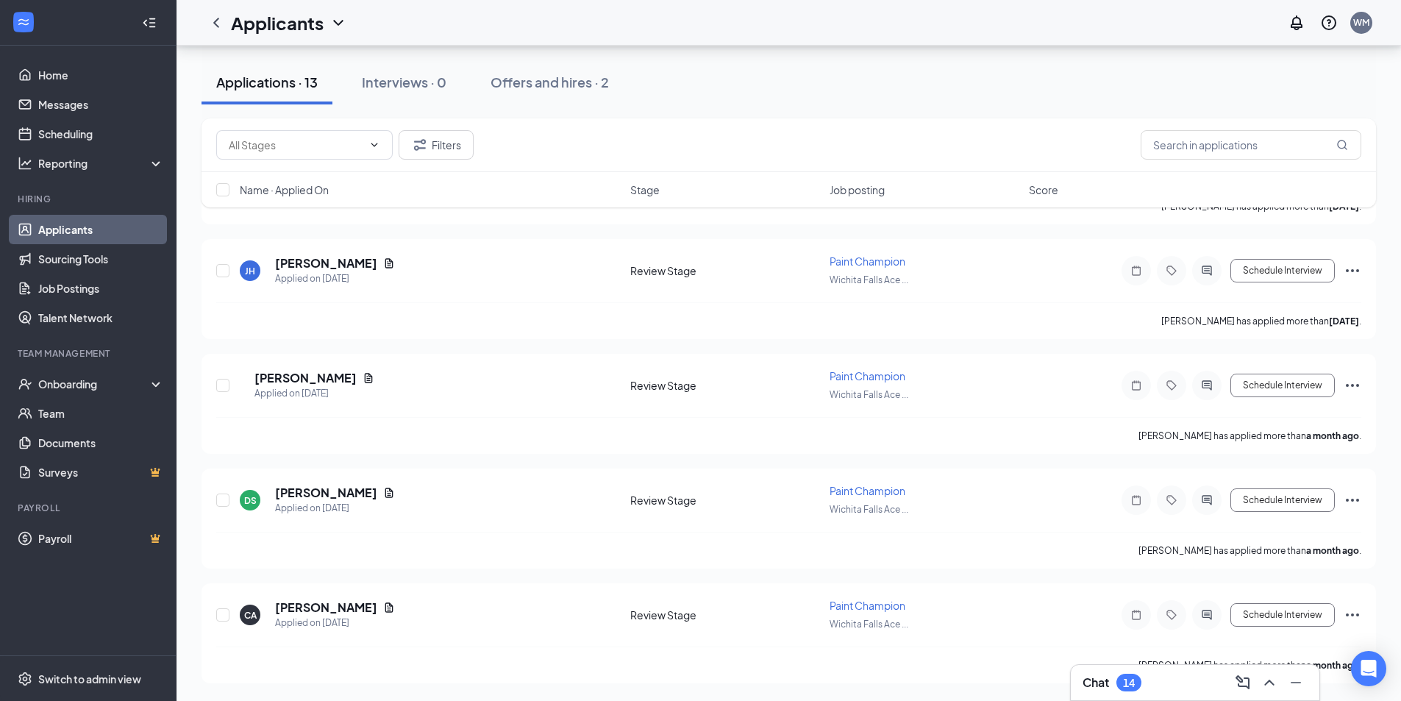
click at [1175, 686] on div "Chat 14" at bounding box center [1195, 683] width 225 height 24
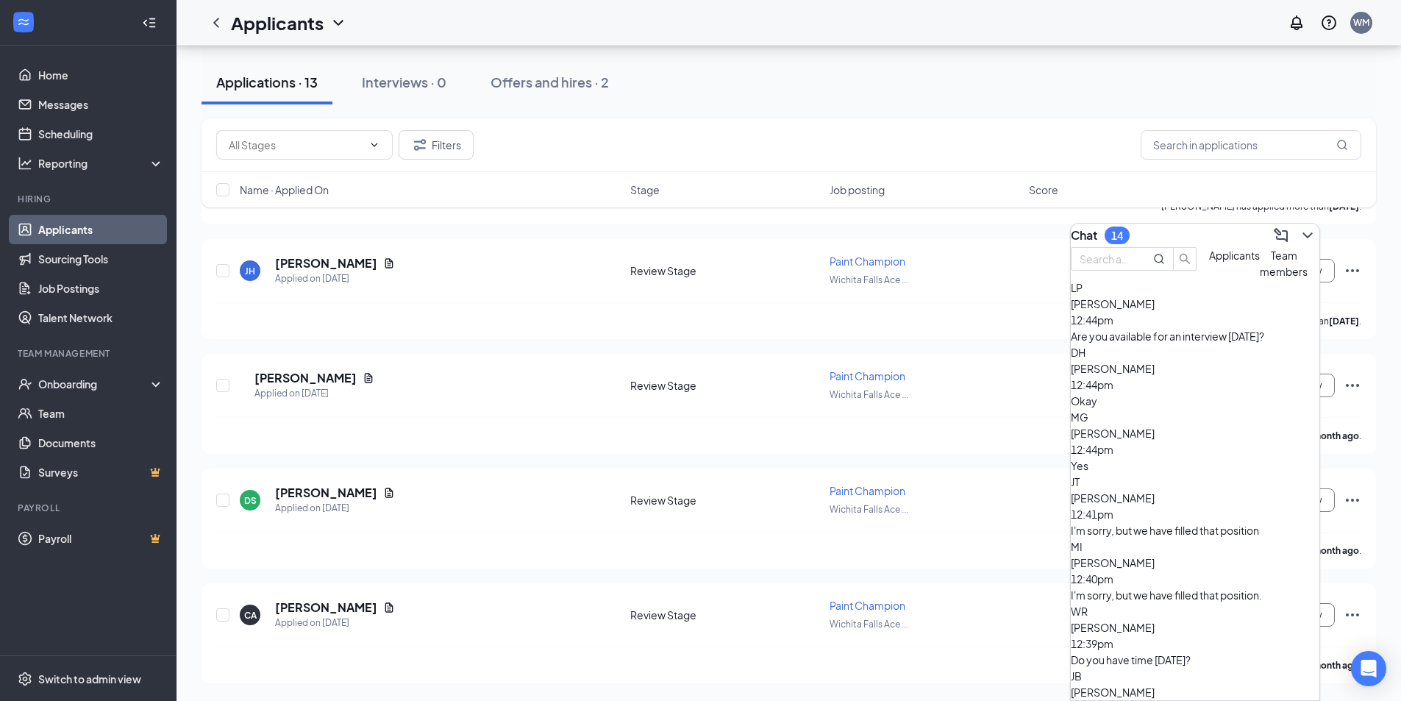
click at [1180, 457] on div "Yes" at bounding box center [1195, 465] width 249 height 16
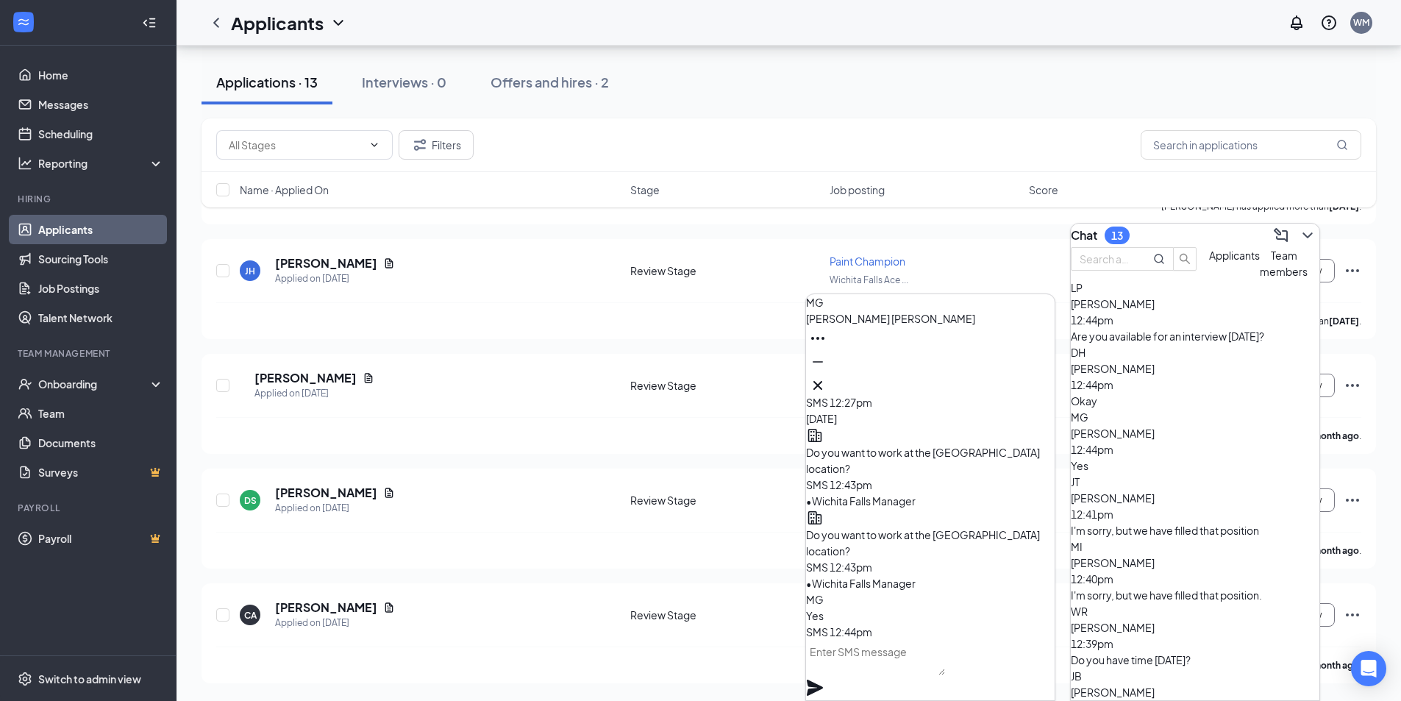
click at [881, 673] on textarea at bounding box center [875, 657] width 139 height 35
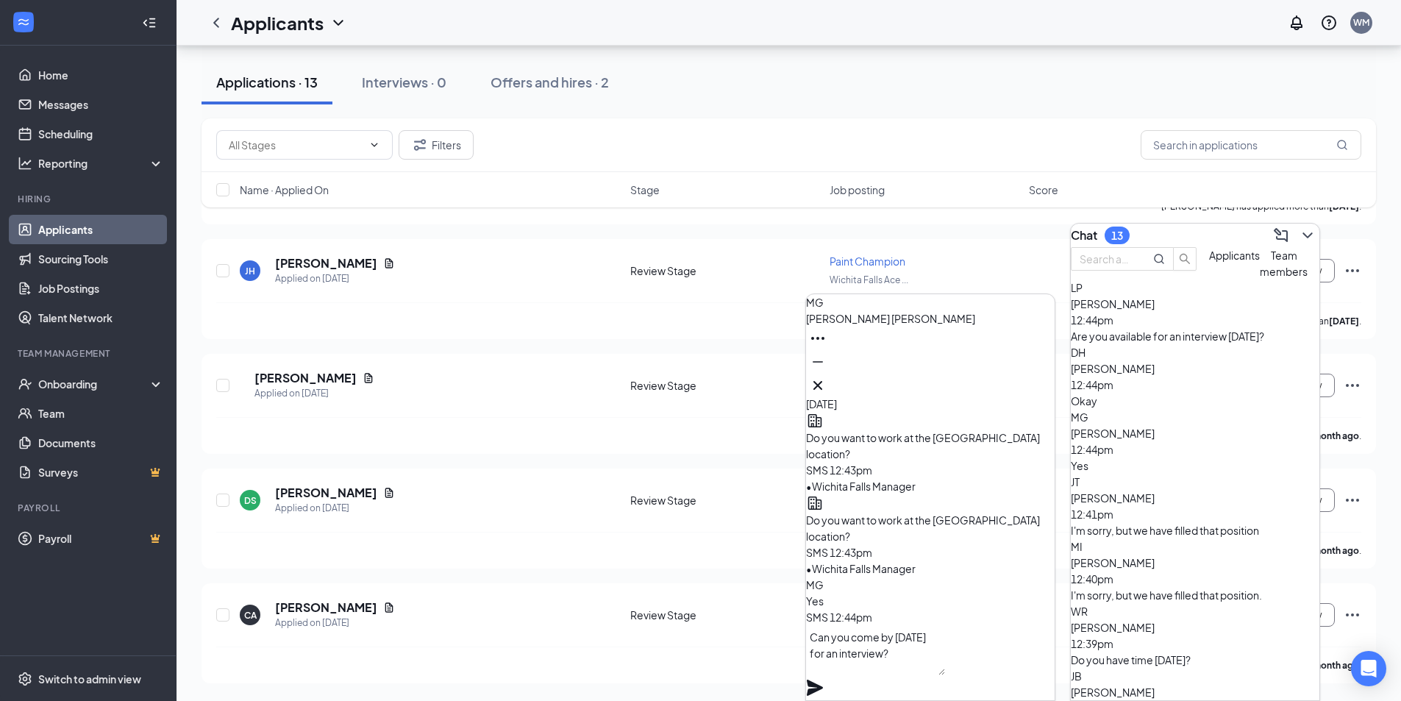
type textarea "Can you come by [DATE] for an interview?"
click at [824, 679] on icon "Plane" at bounding box center [815, 688] width 18 height 18
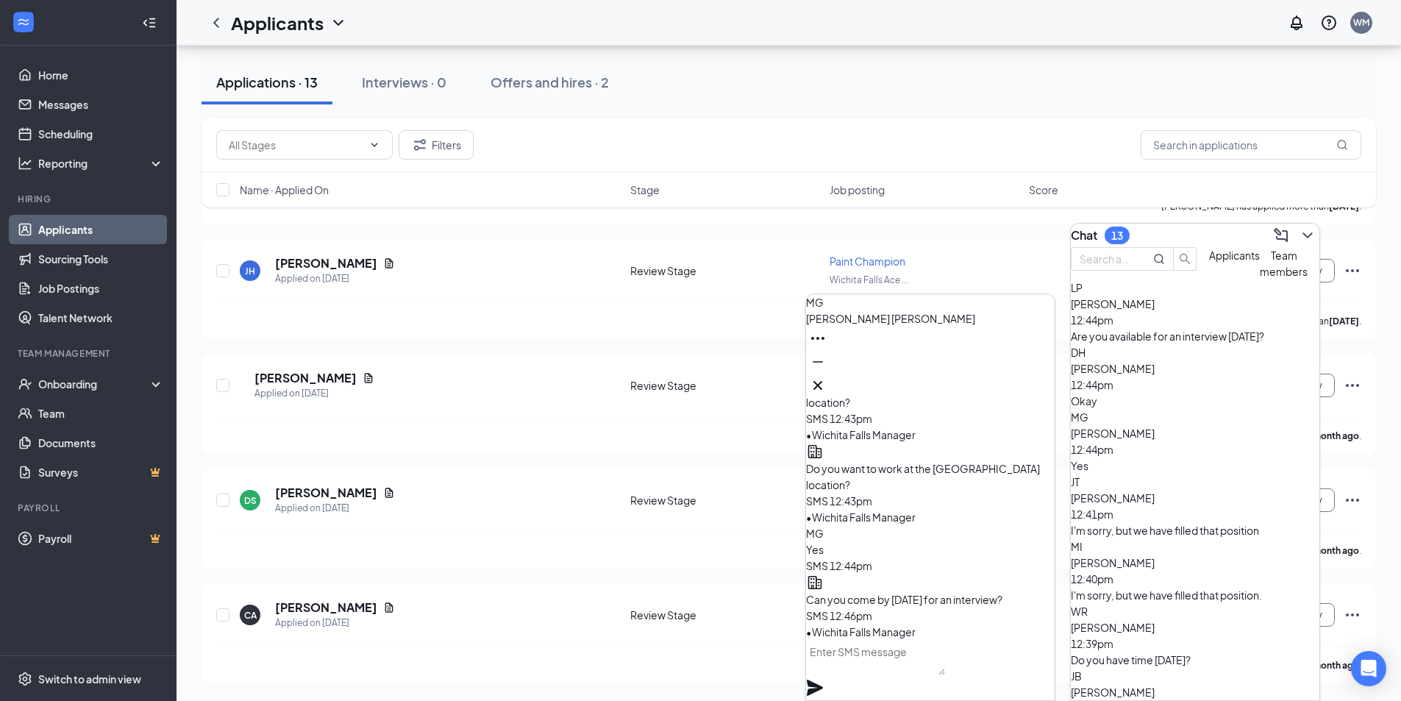
click at [1177, 393] on div "[PERSON_NAME] 12:44pm" at bounding box center [1195, 376] width 249 height 32
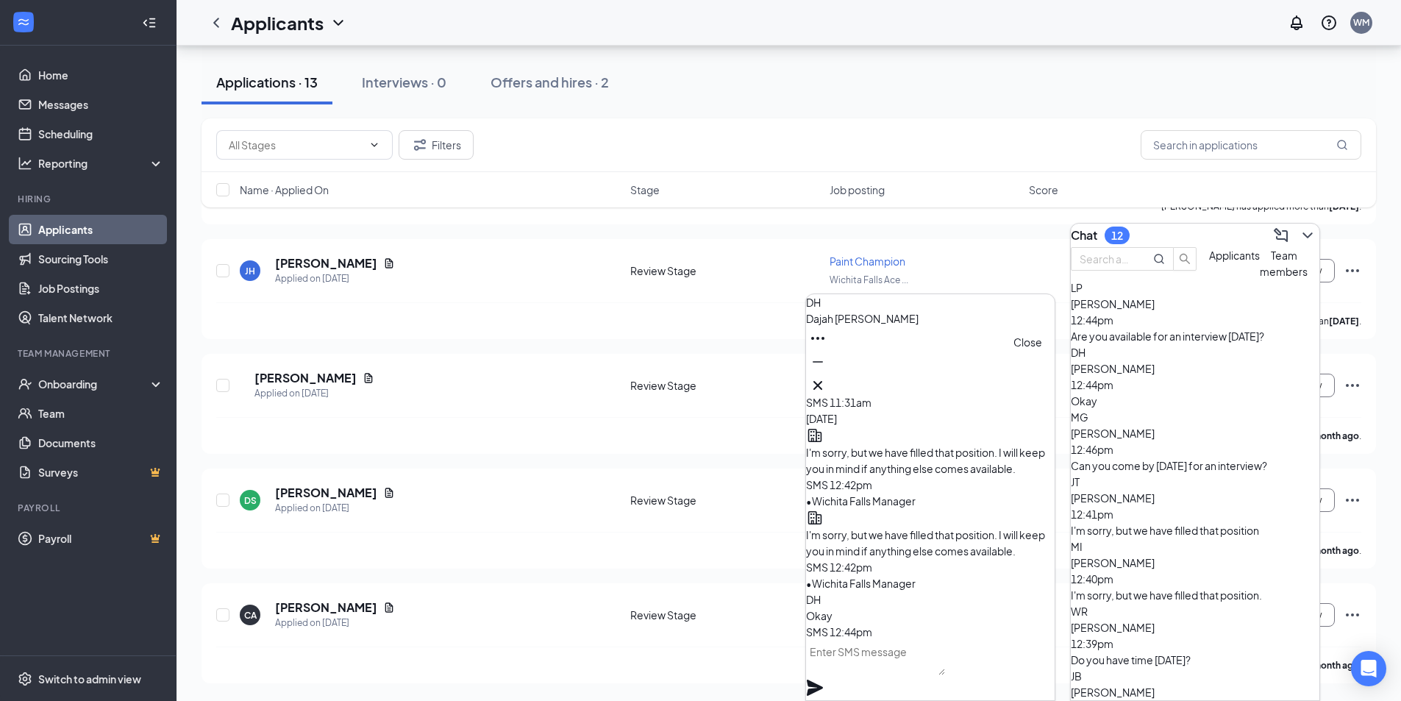
click at [827, 377] on icon "Cross" at bounding box center [818, 386] width 18 height 18
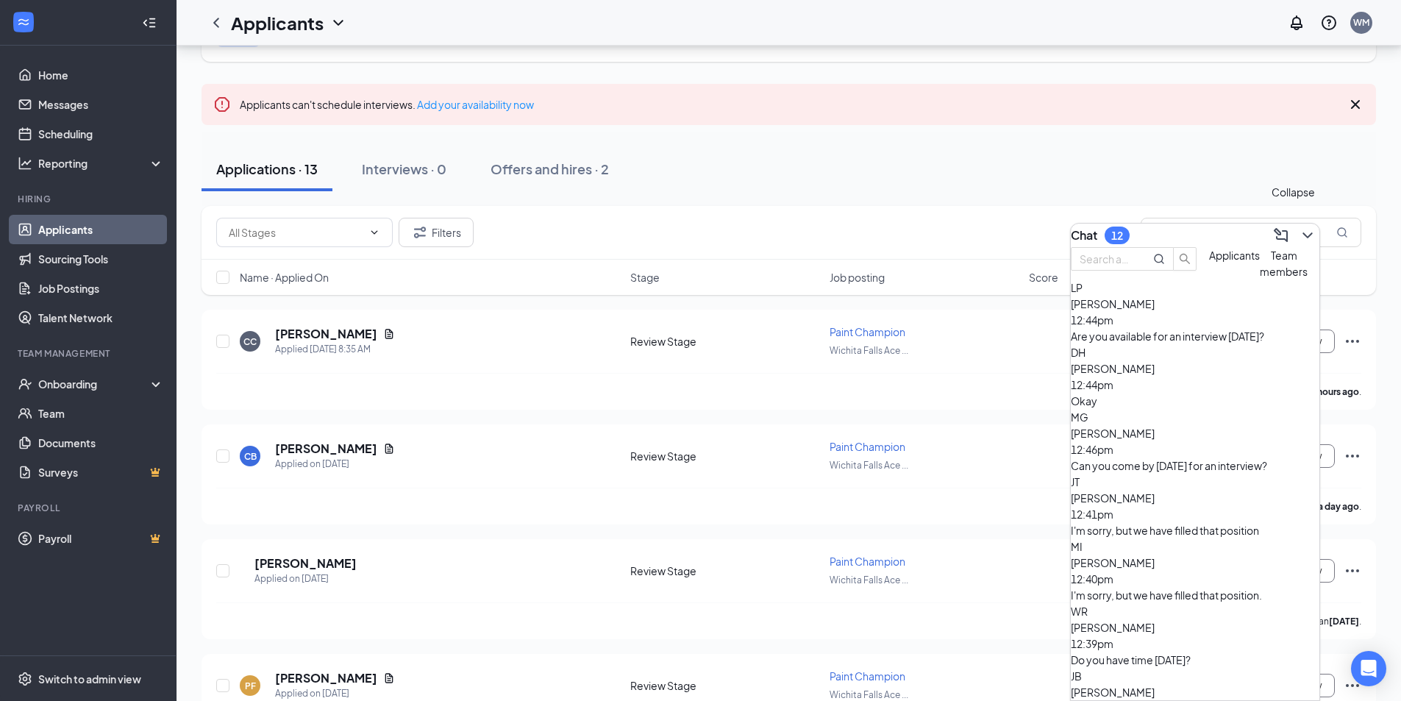
click at [1299, 229] on icon "ChevronDown" at bounding box center [1308, 236] width 18 height 18
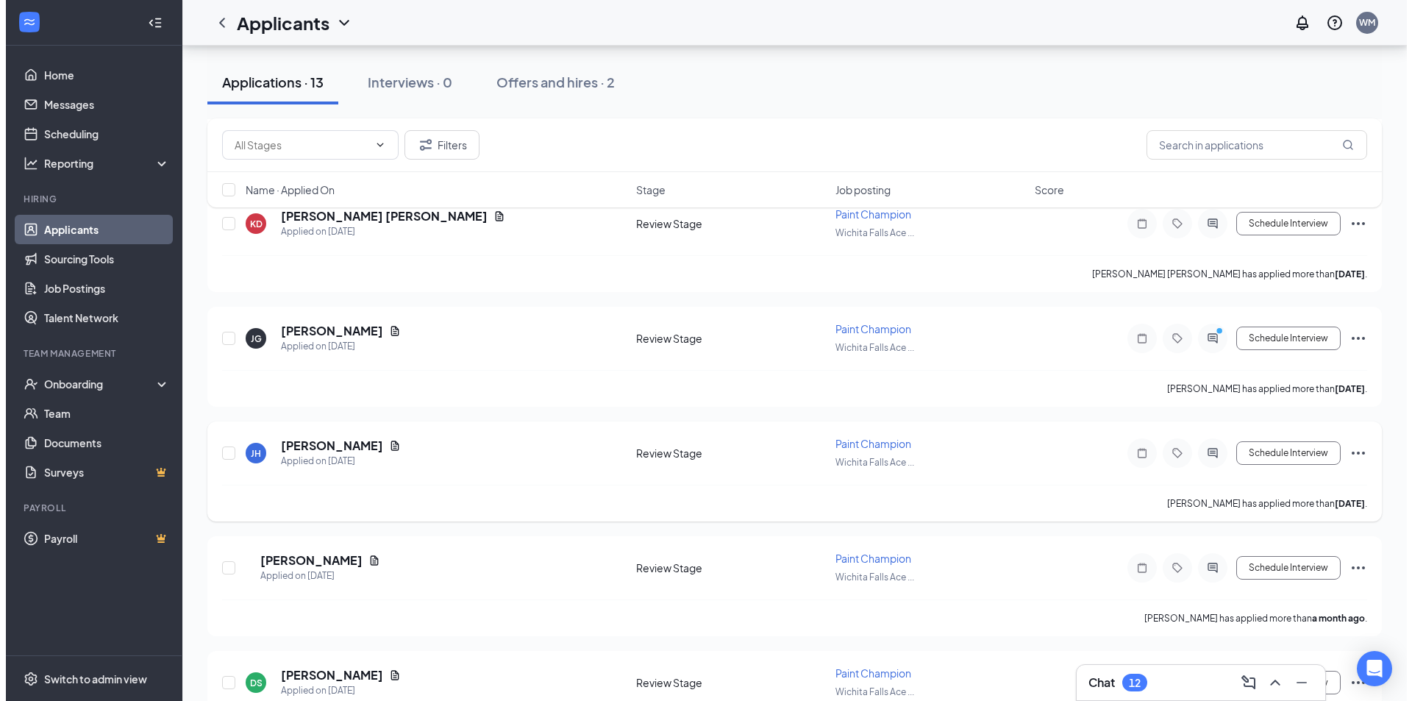
scroll to position [1178, 0]
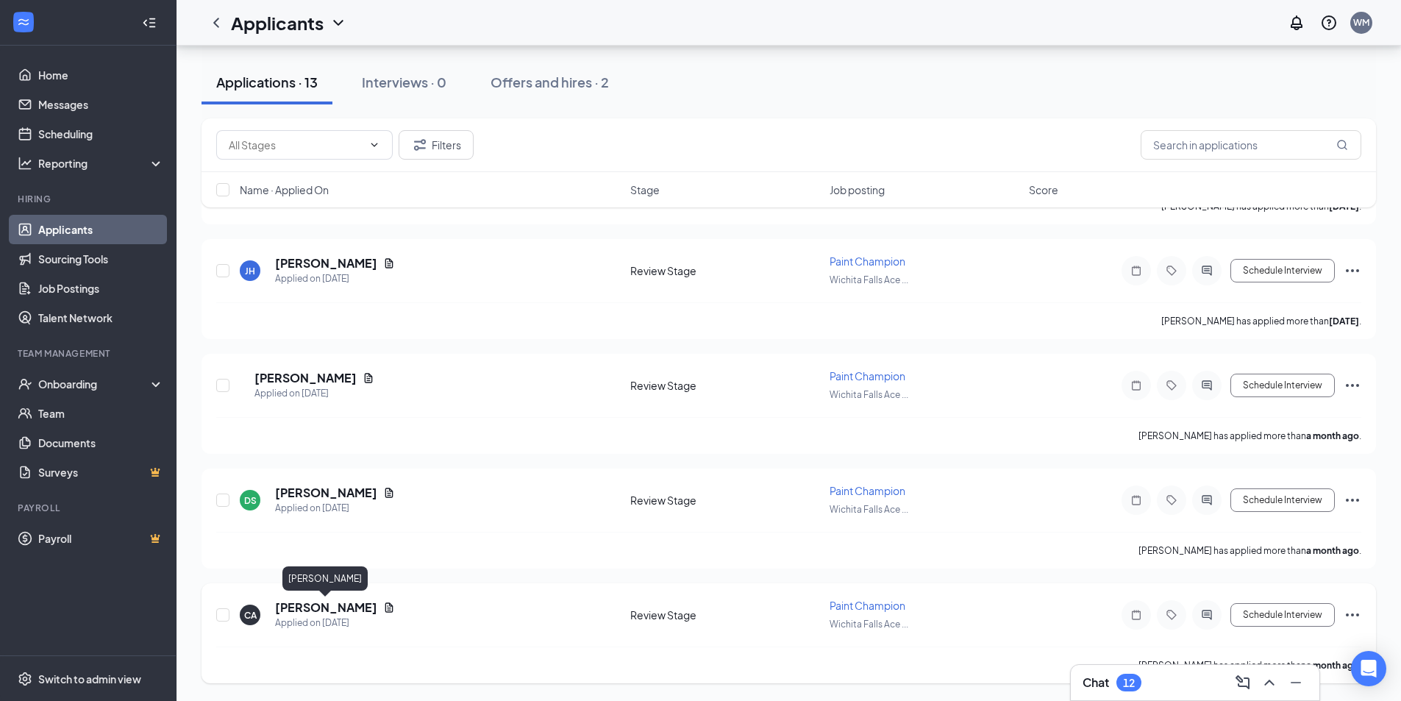
click at [319, 607] on h5 "[PERSON_NAME]" at bounding box center [326, 607] width 102 height 16
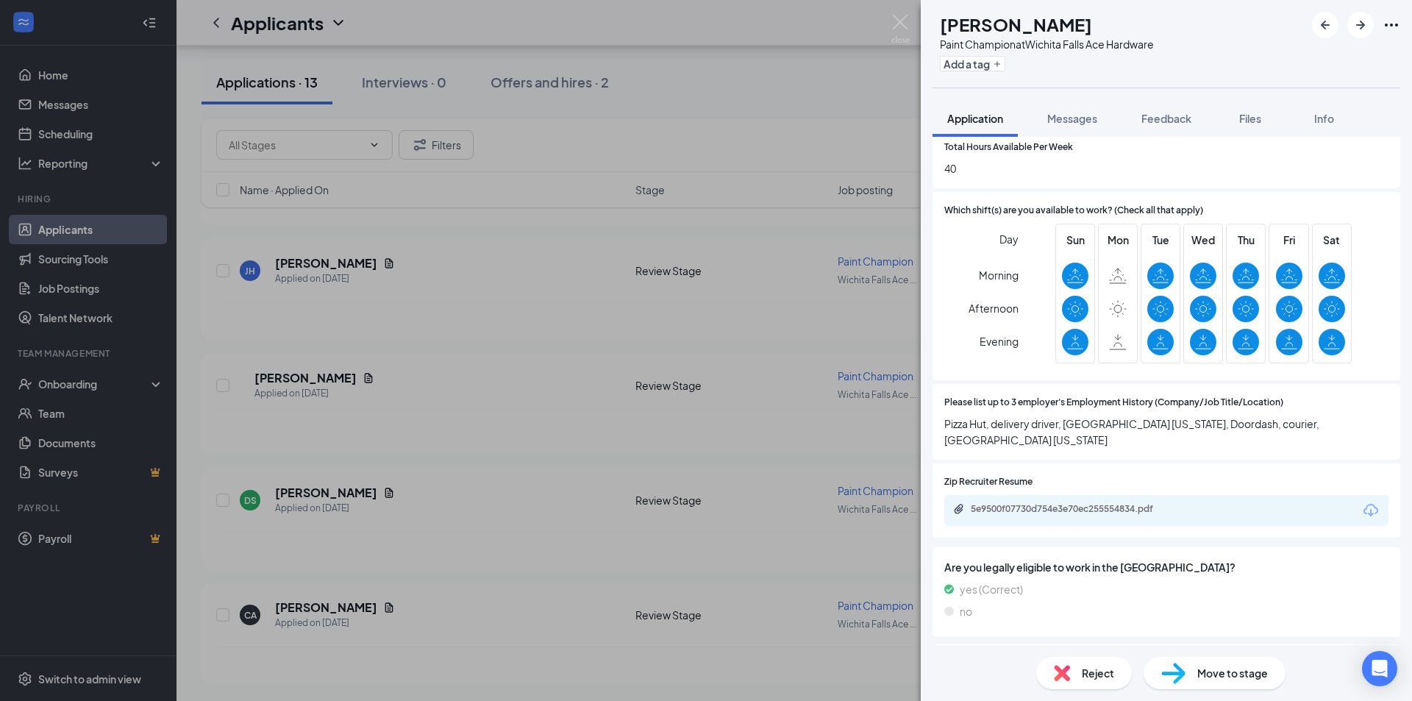
scroll to position [882, 0]
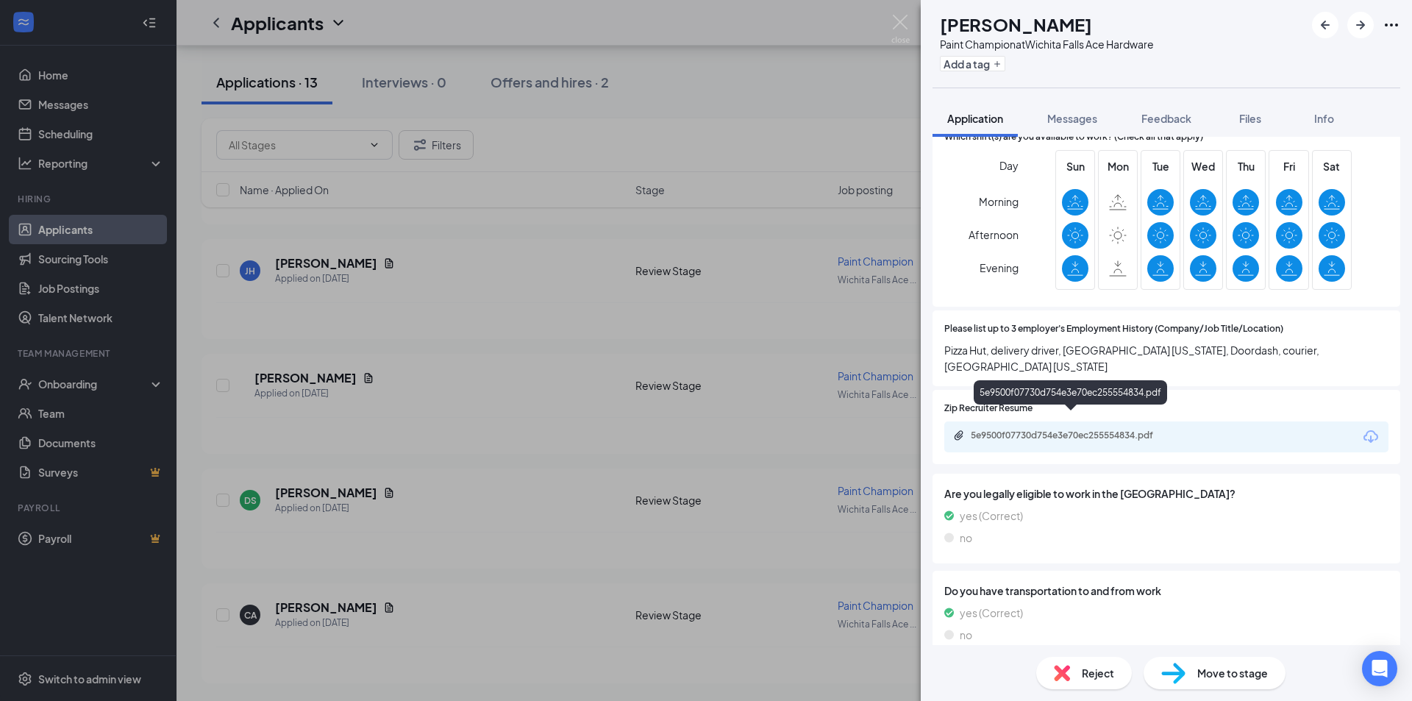
click at [1060, 429] on div "5e9500f07730d754e3e70ec255554834.pdf" at bounding box center [1074, 435] width 206 height 12
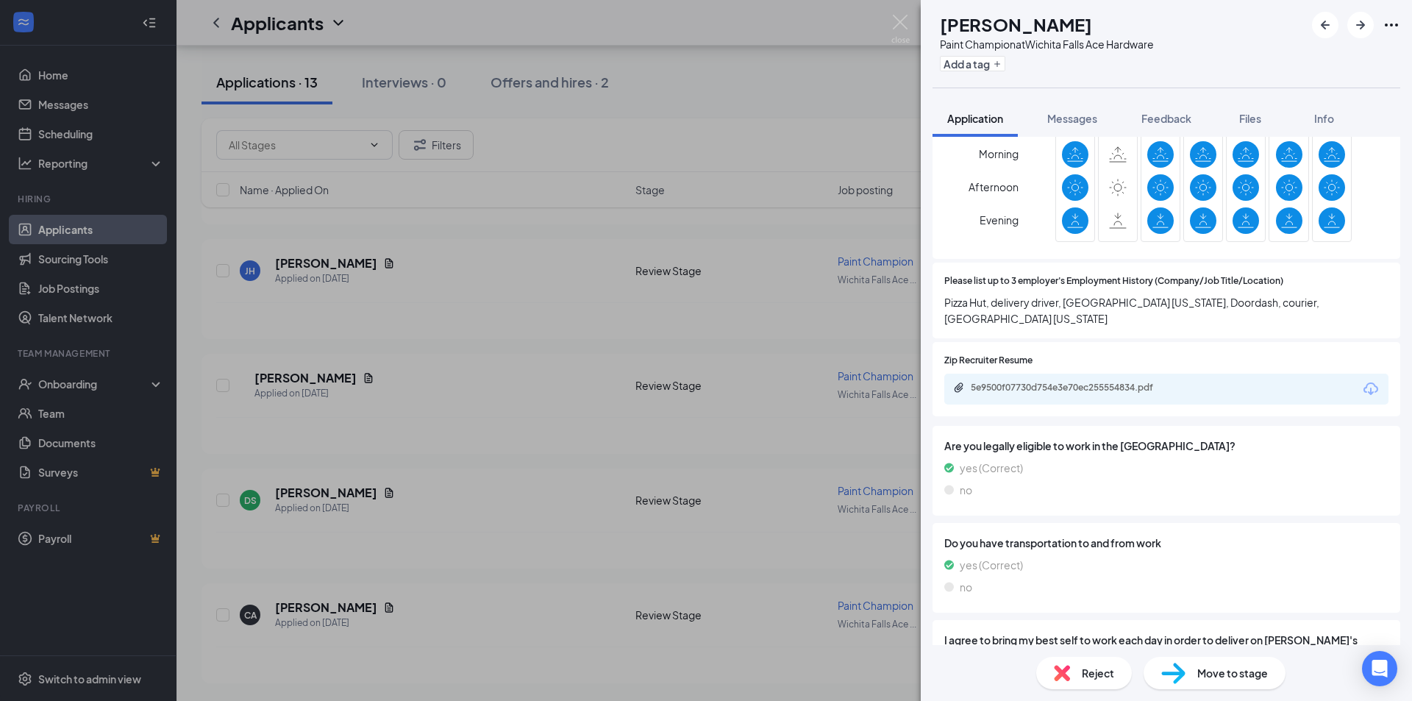
scroll to position [956, 0]
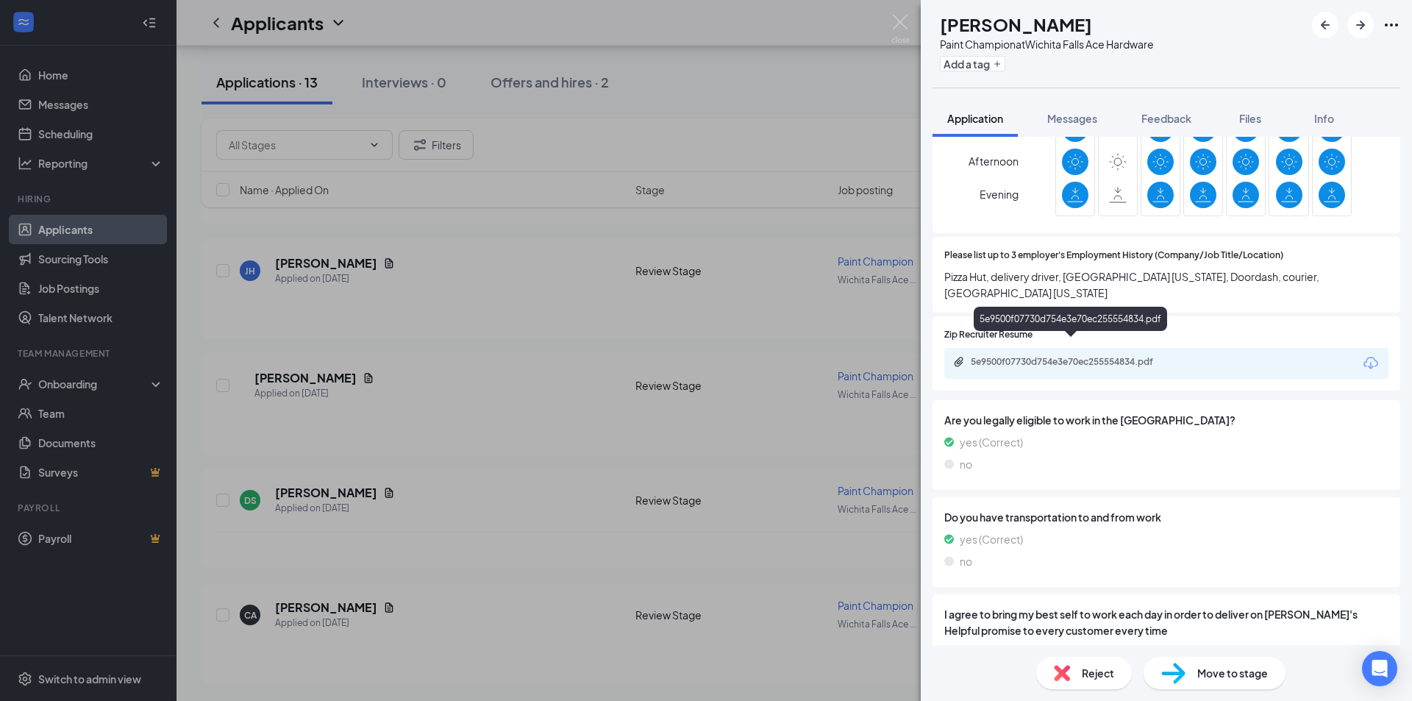
click at [1026, 356] on div "5e9500f07730d754e3e70ec255554834.pdf" at bounding box center [1074, 362] width 206 height 12
click at [1321, 24] on icon "ArrowLeftNew" at bounding box center [1325, 25] width 18 height 18
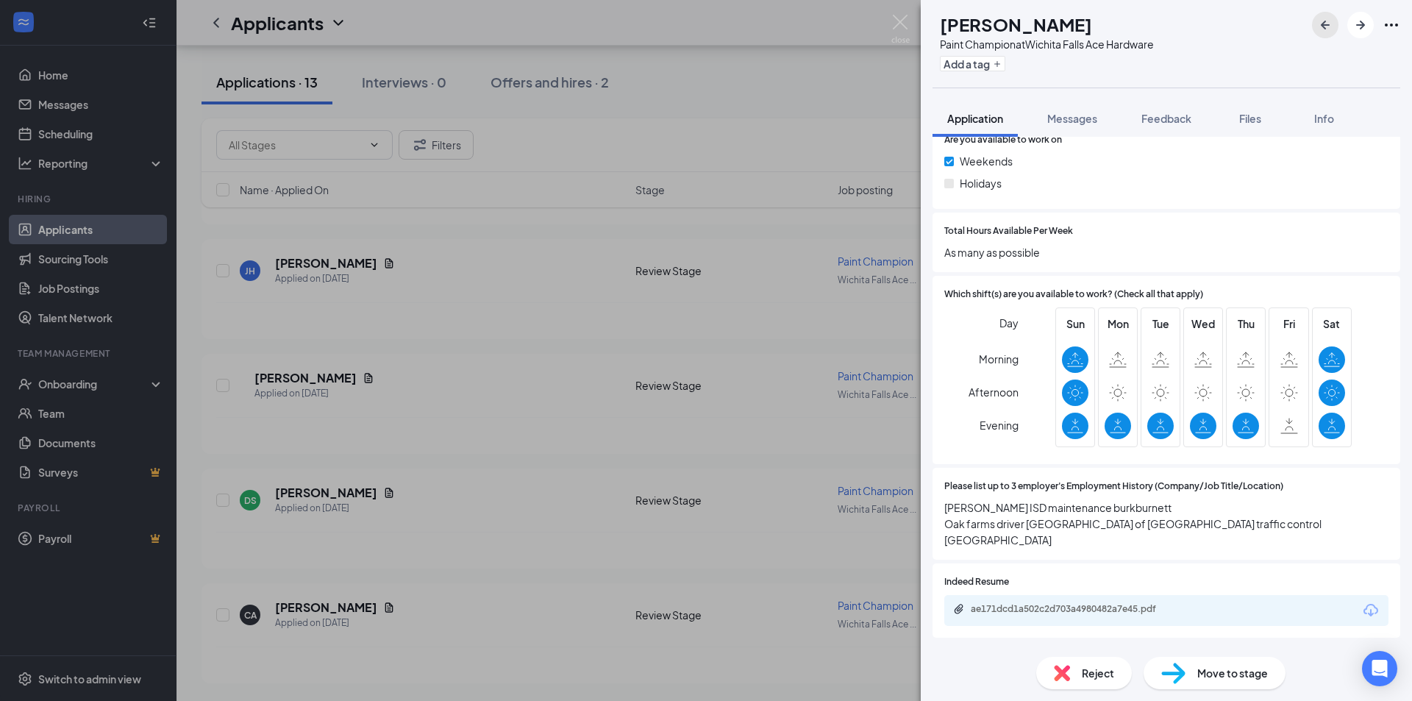
scroll to position [752, 0]
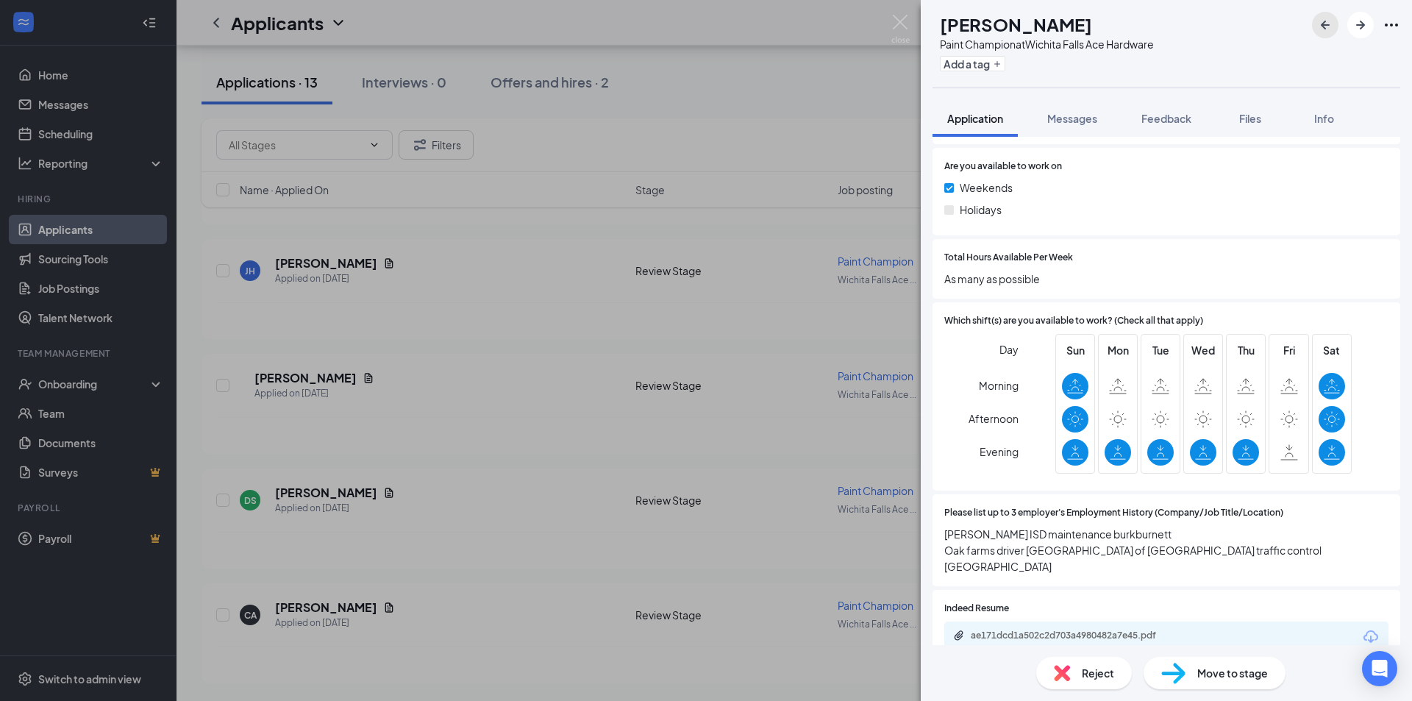
click at [1322, 23] on icon "ArrowLeftNew" at bounding box center [1325, 25] width 18 height 18
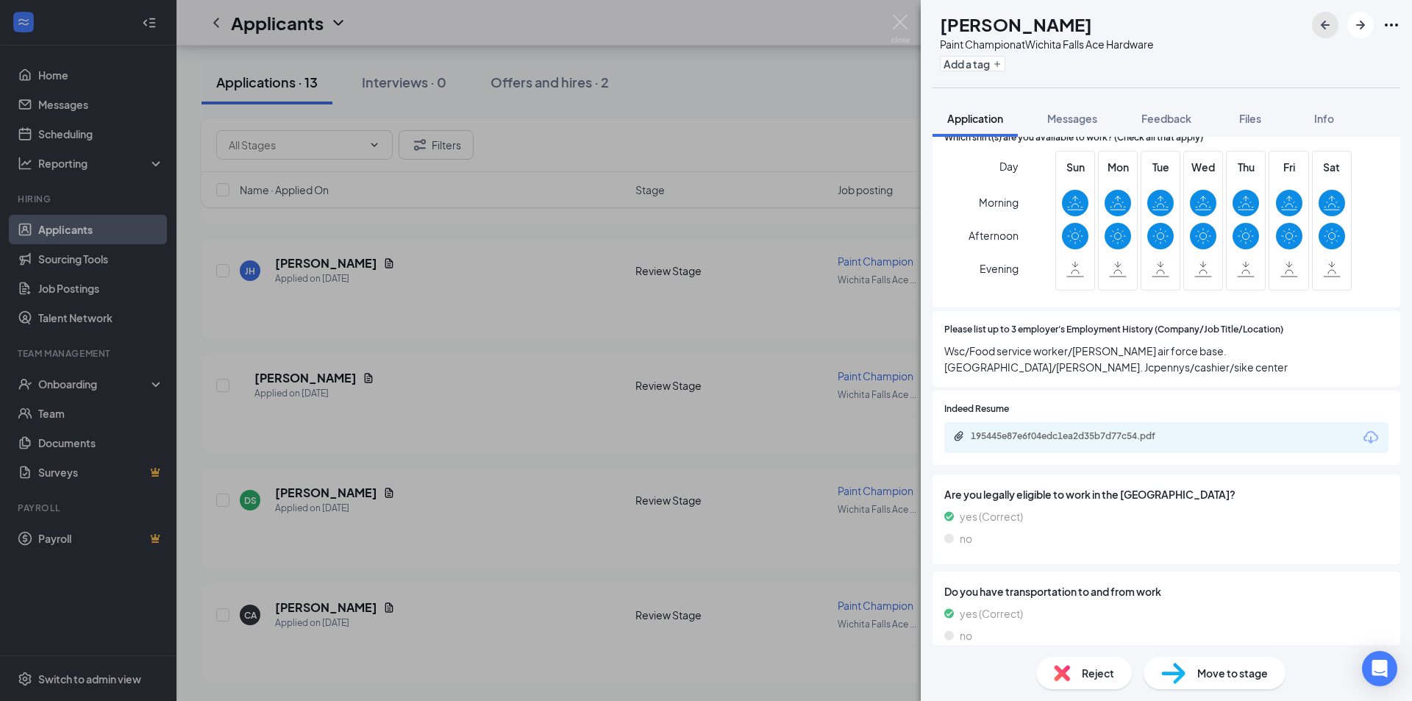
scroll to position [882, 0]
click at [1058, 433] on div "195445e87e6f04edc1ea2d35b7d77c54.pdf" at bounding box center [1074, 435] width 206 height 12
